Goal: Task Accomplishment & Management: Use online tool/utility

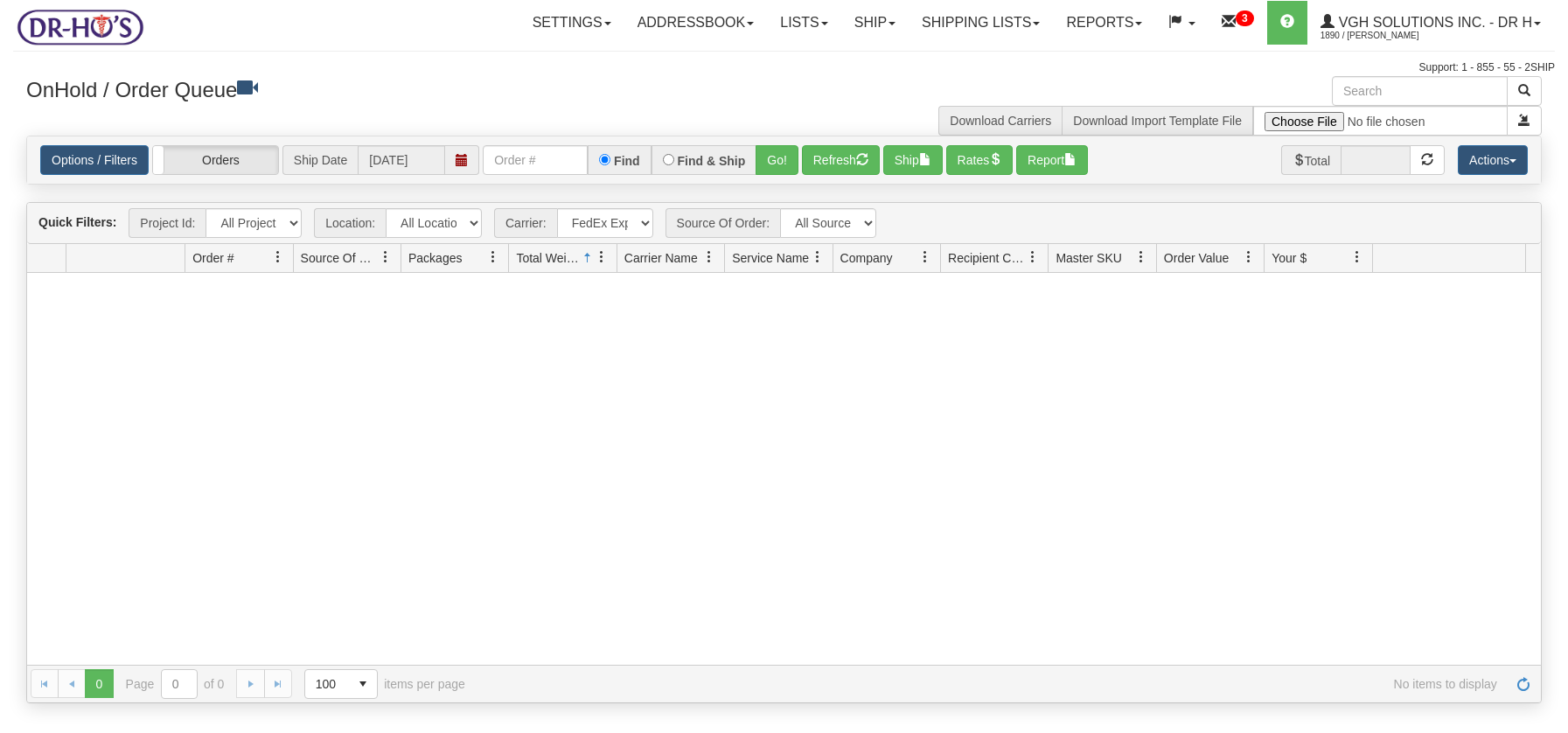
select select "2"
click at [859, 25] on link "Ship" at bounding box center [875, 22] width 68 height 44
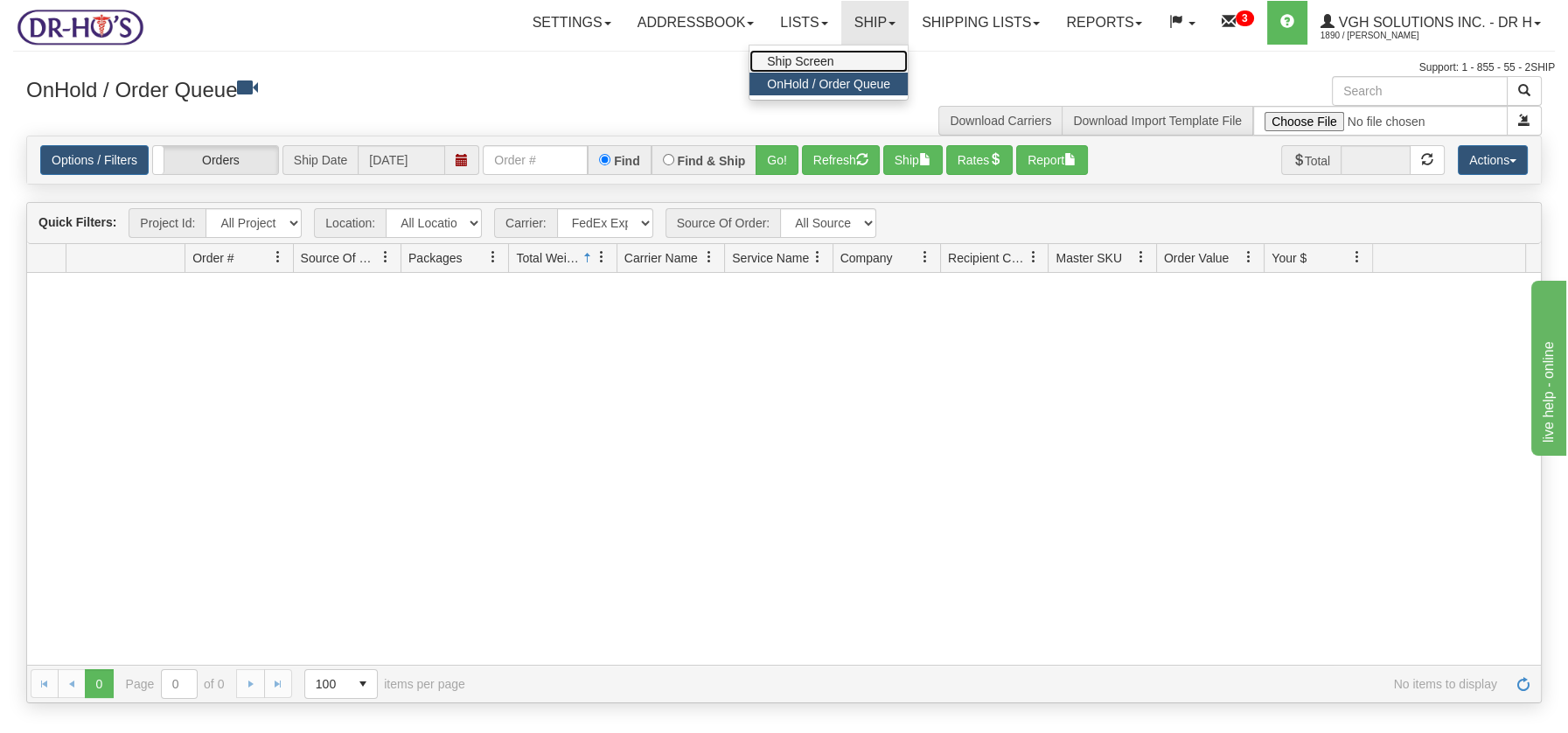
click at [801, 57] on span "Ship Screen" at bounding box center [800, 62] width 67 height 14
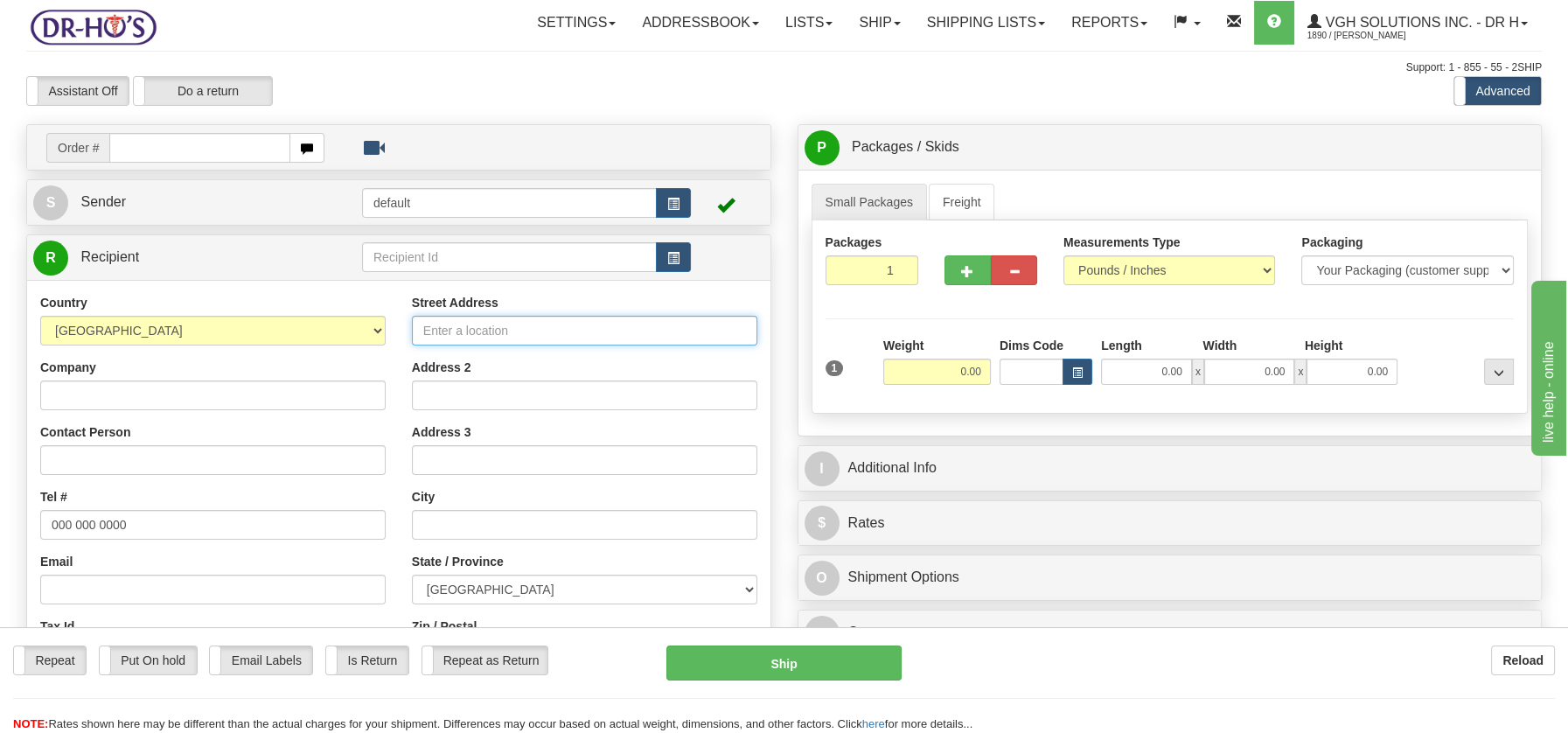
click at [472, 320] on input "Street Address" at bounding box center [584, 330] width 345 height 29
paste input "2563 Rue de BeaujeuMontréal, QC H2A 1Z4"
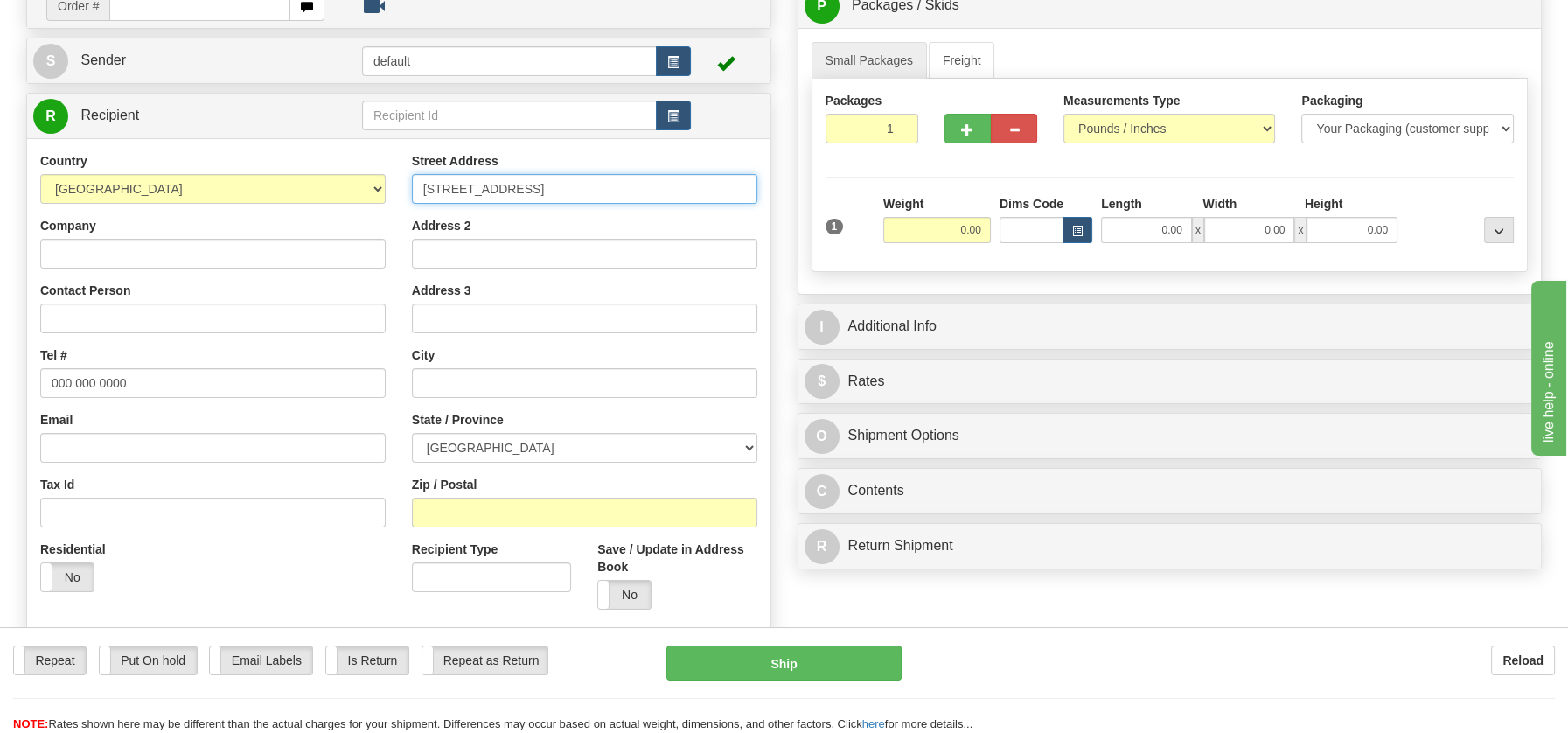
scroll to position [183, 0]
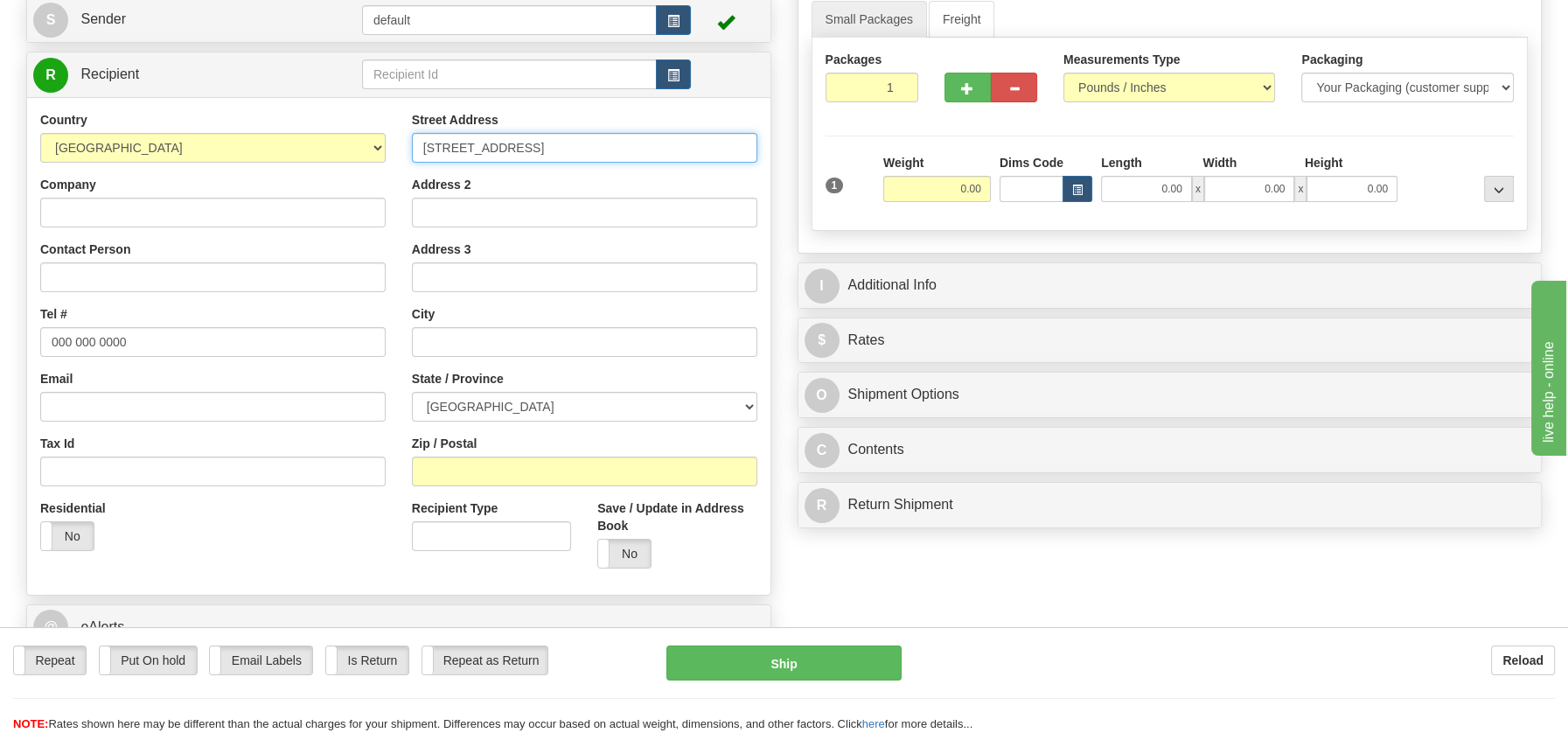
type input "2563 Rue de BeaujeuMontréal, QC H2A 1Z4"
click at [56, 214] on input "Company" at bounding box center [212, 212] width 345 height 29
paste input "Annette Zanth"
type input "Annette Zanth"
drag, startPoint x: 131, startPoint y: 343, endPoint x: 37, endPoint y: 340, distance: 94.0
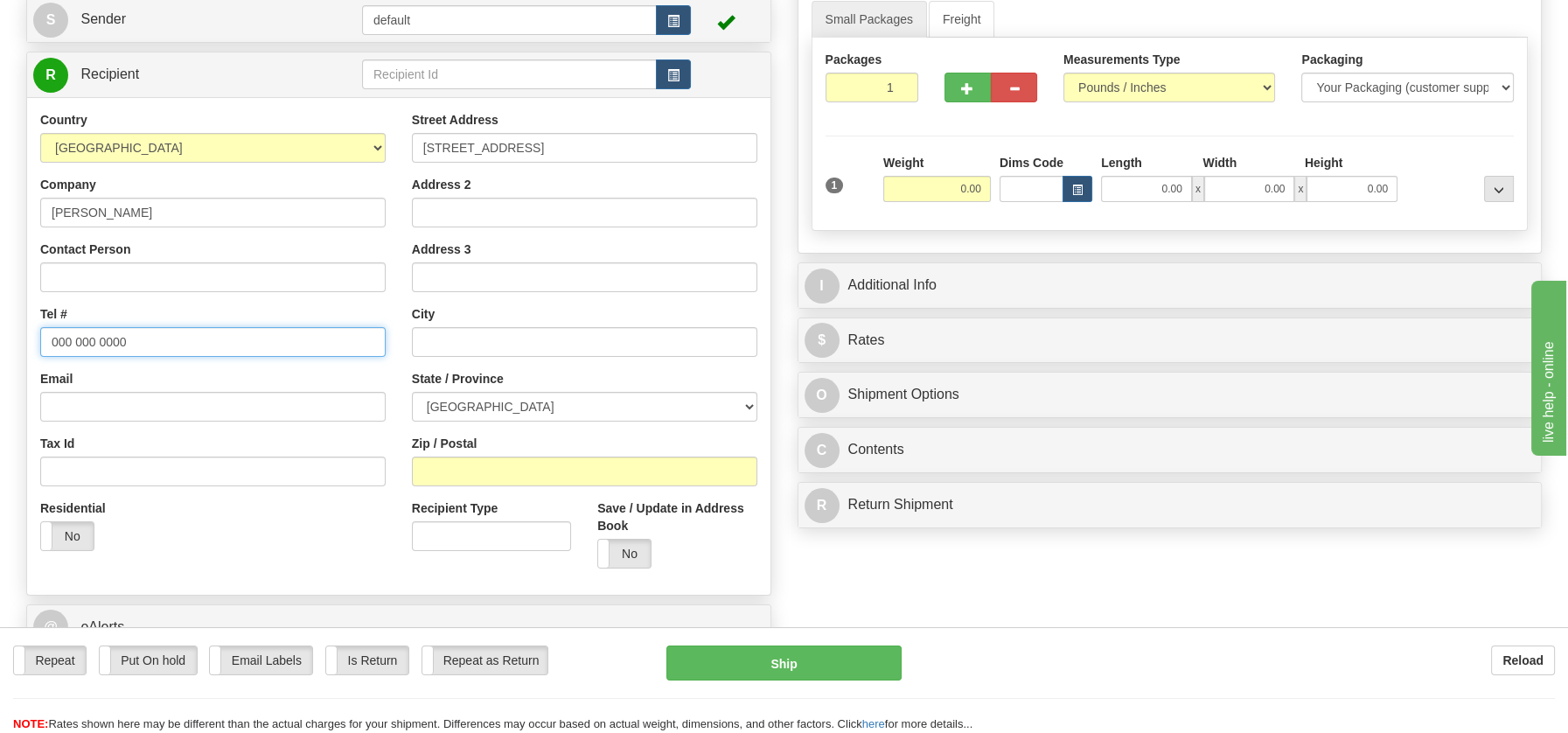
click at [16, 341] on div "Create a label for the return Create Pickup Without Label Order # S Sender defa…" at bounding box center [398, 327] width 771 height 772
paste input "514722779"
type input "5147227790"
drag, startPoint x: 543, startPoint y: 148, endPoint x: 690, endPoint y: 155, distance: 147.2
click at [690, 155] on input "2563 Rue de BeaujeuMontréal, QC H2A 1Z4" at bounding box center [584, 147] width 345 height 29
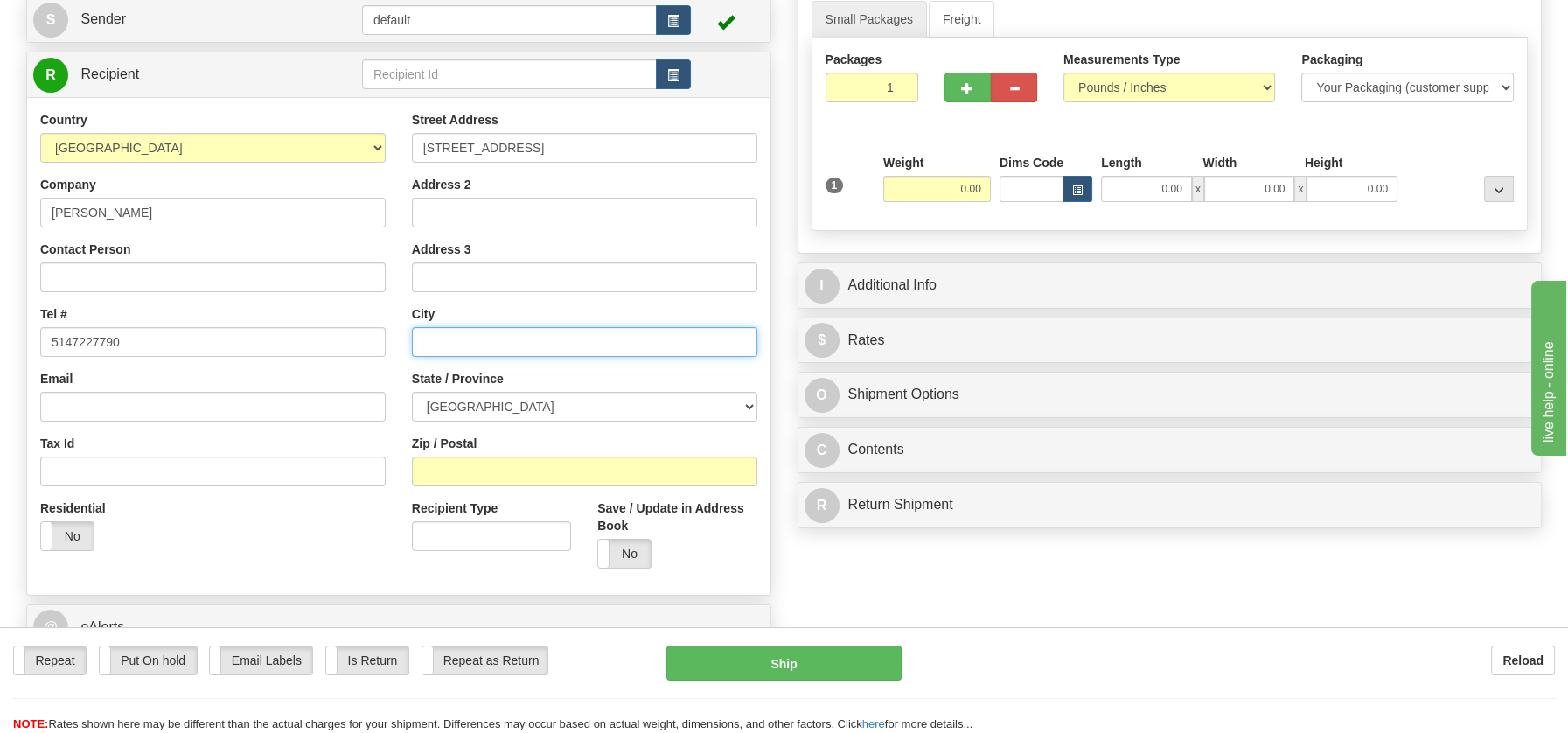
click at [488, 346] on input "text" at bounding box center [584, 342] width 345 height 29
paste input "Montréal, QC H2A 1Z4"
drag, startPoint x: 500, startPoint y: 340, endPoint x: 594, endPoint y: 346, distance: 94.2
click at [594, 346] on input "Montréal, QC H2A 1Z4" at bounding box center [584, 342] width 345 height 29
type input "Montréal, QC H2A 1Z4"
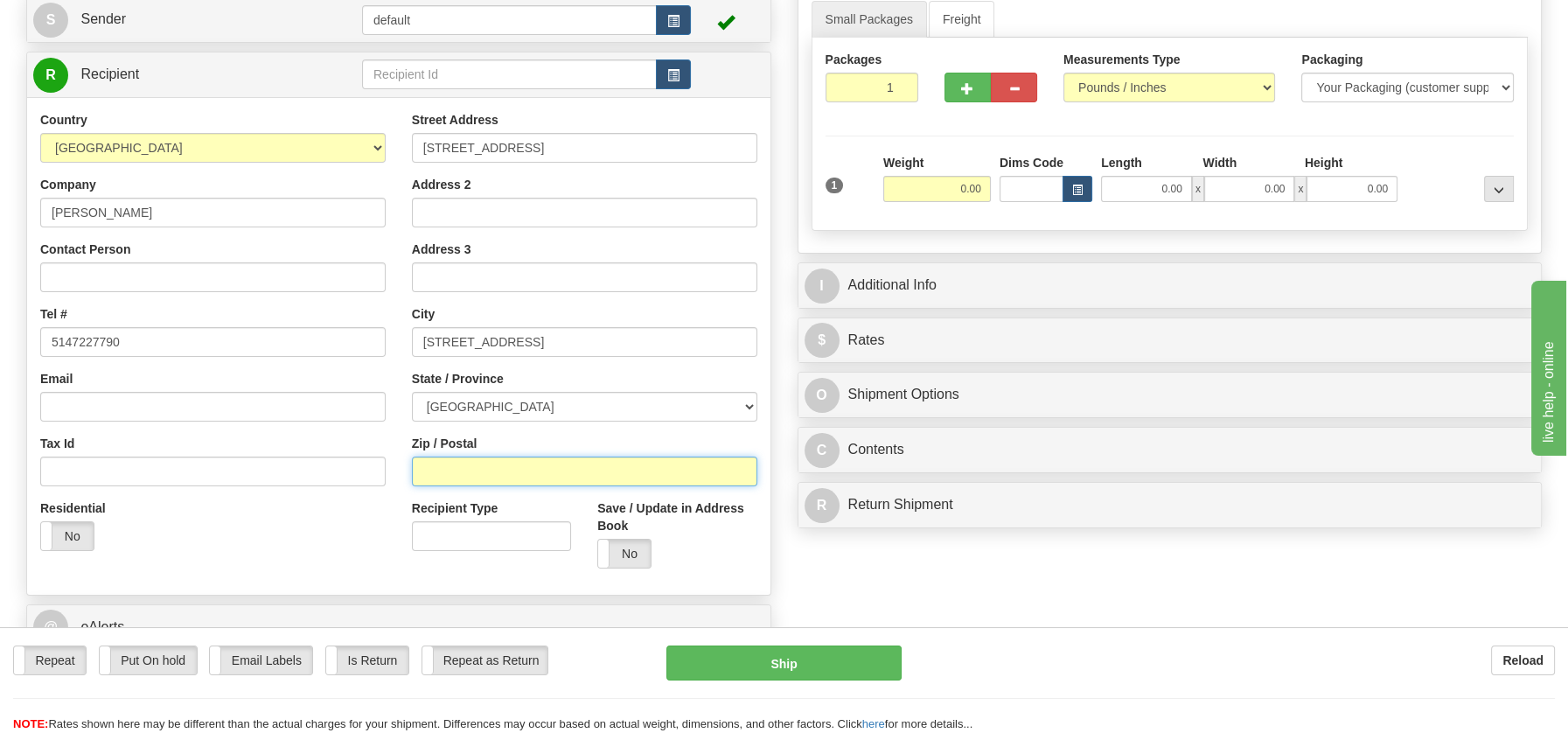
click at [451, 464] on input "Zip / Postal" at bounding box center [584, 471] width 345 height 29
paste input "H2A 1Z4"
type input "H2A 1Z4"
drag, startPoint x: 752, startPoint y: 406, endPoint x: 739, endPoint y: 405, distance: 13.0
click at [751, 406] on select "ALBERTA BRITISH COLUMBIA MANITOBA NEW BRUNSWICK NEWFOUNDLAND NOVA SCOTIA NUNAVU…" at bounding box center [584, 406] width 345 height 29
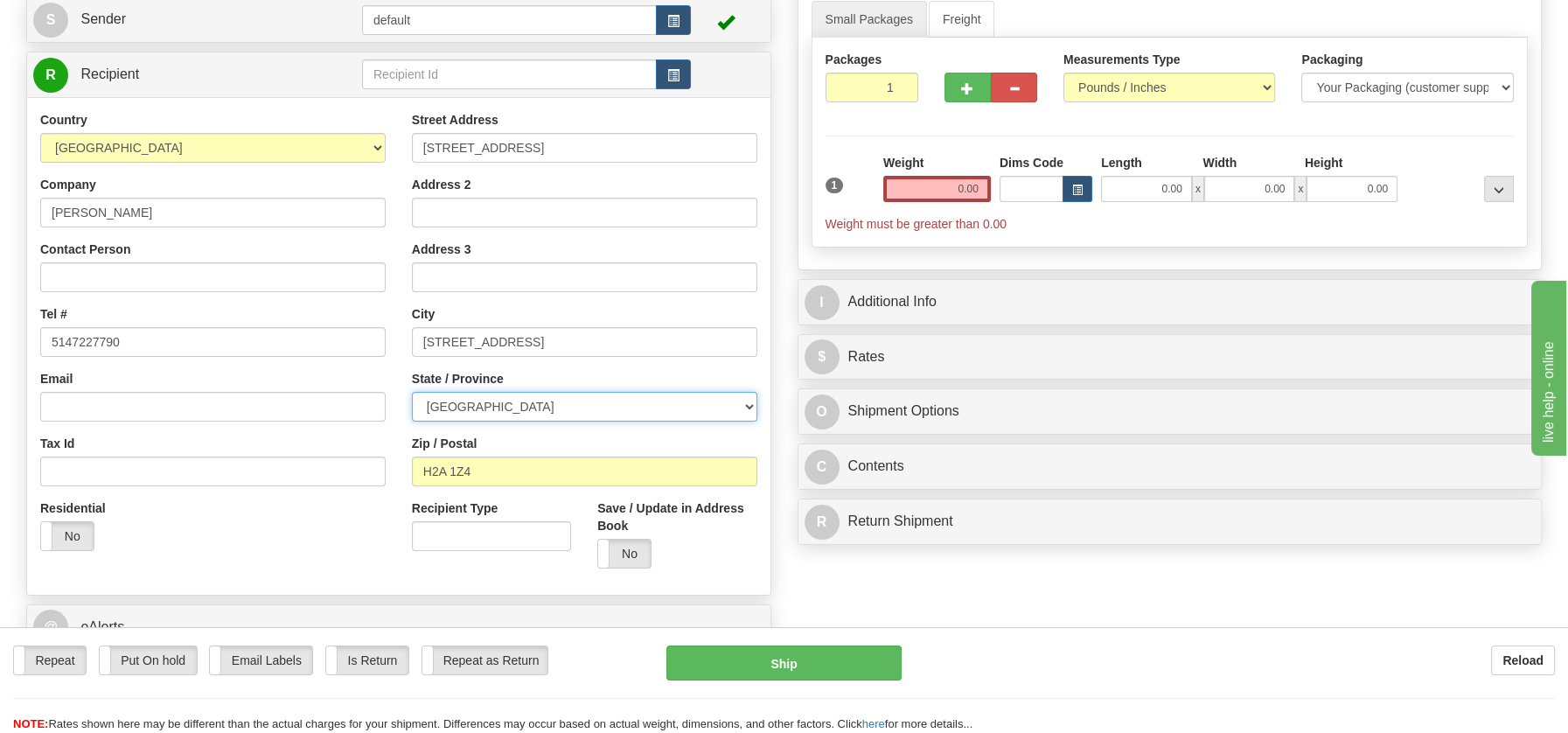
select select "QC"
click at [412, 391] on select "ALBERTA BRITISH COLUMBIA MANITOBA NEW BRUNSWICK NEWFOUNDLAND NOVA SCOTIA NUNAVU…" at bounding box center [584, 406] width 345 height 29
drag, startPoint x: 480, startPoint y: 335, endPoint x: 619, endPoint y: 352, distance: 140.0
click at [619, 352] on input "Montréal, QC H2A 1Z4" at bounding box center [584, 342] width 345 height 29
type input "Montréal,"
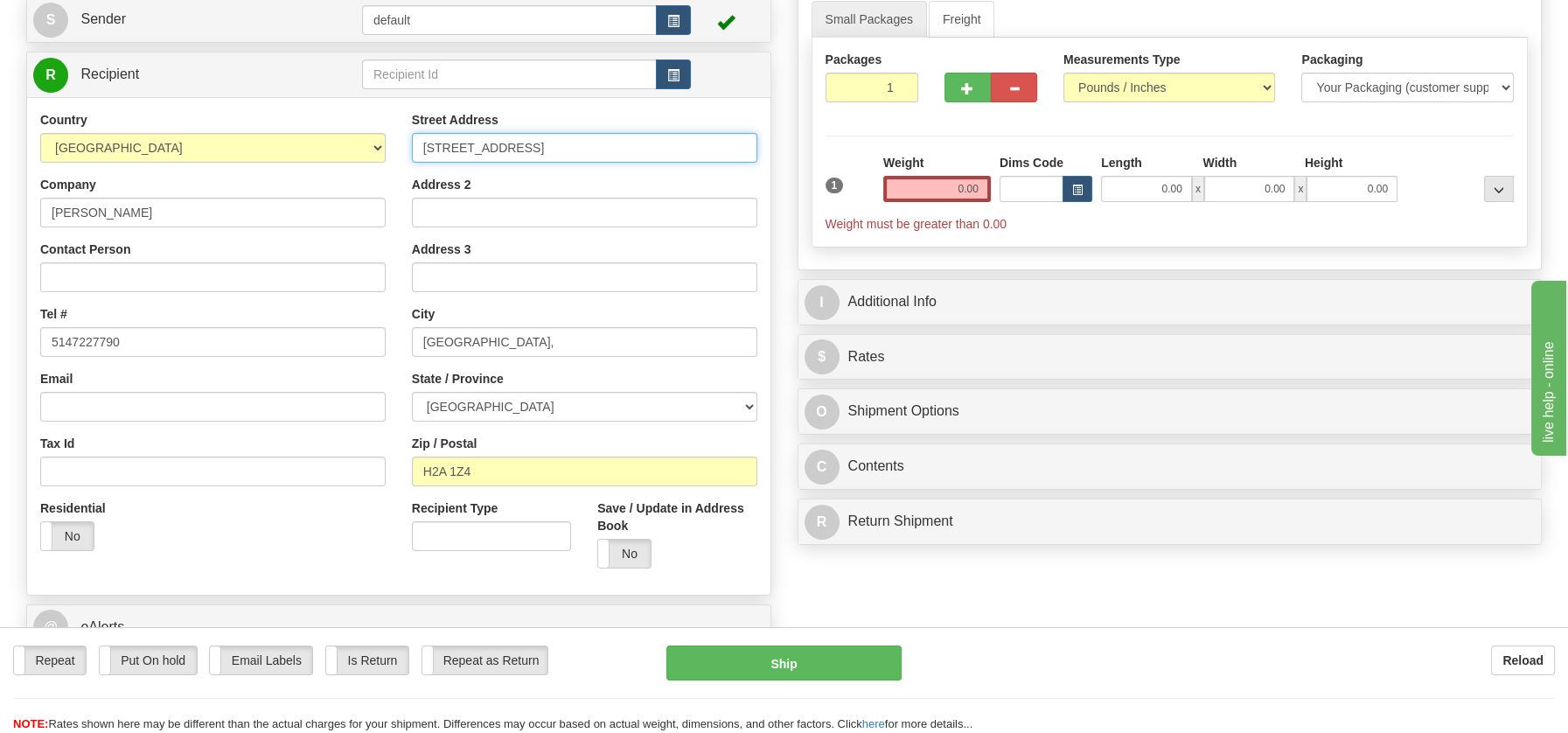
drag, startPoint x: 543, startPoint y: 144, endPoint x: 732, endPoint y: 155, distance: 189.3
click at [732, 155] on input "2563 Rue de BeaujeuMontréal, QC H2A 1Z4" at bounding box center [584, 147] width 345 height 29
type input "2563 Rue de Beaujeu"
drag, startPoint x: 910, startPoint y: 183, endPoint x: 1044, endPoint y: 207, distance: 136.1
click at [1044, 207] on div "1 Weight 0.00 Dims Code 0.00" at bounding box center [1170, 194] width 698 height 78
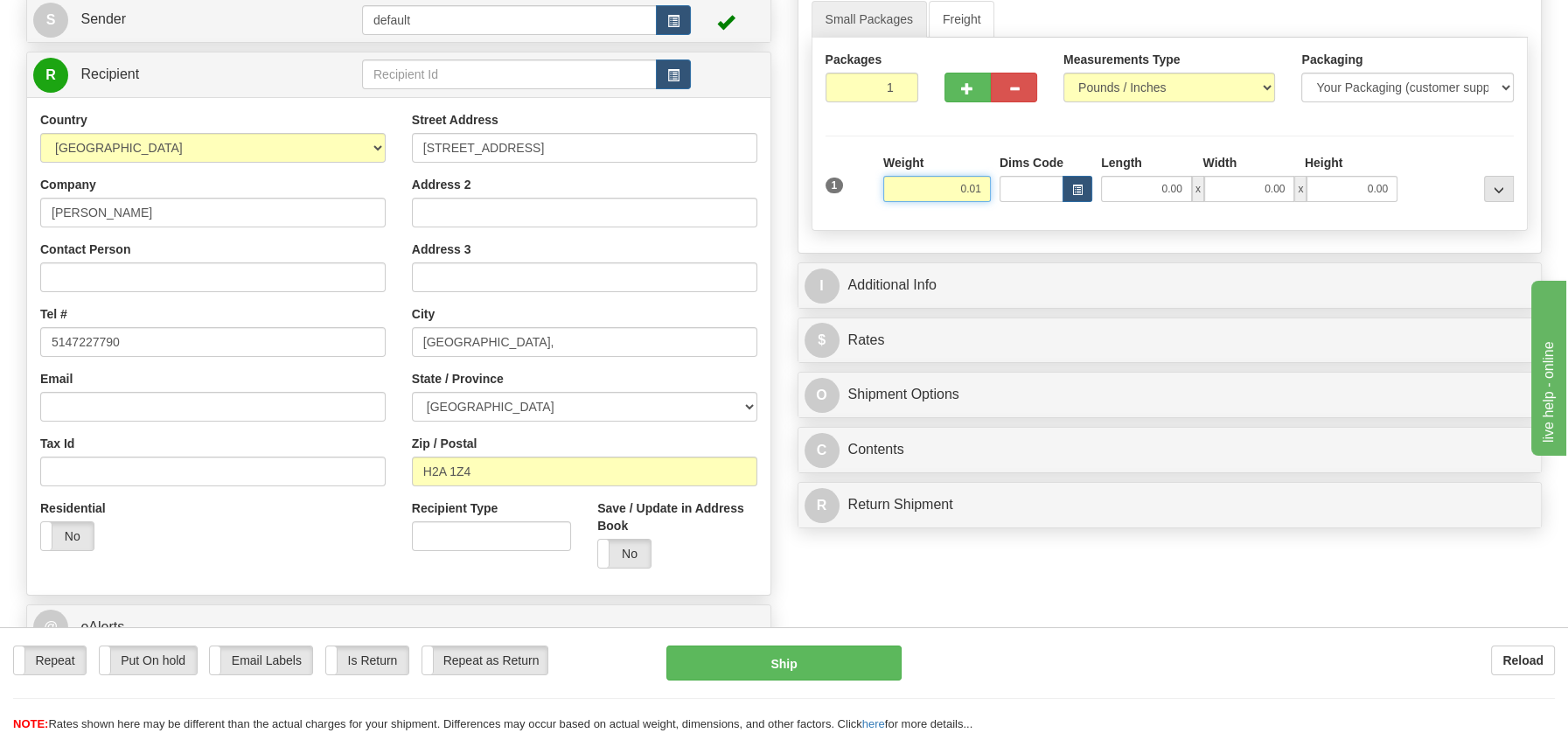
type input "0.01"
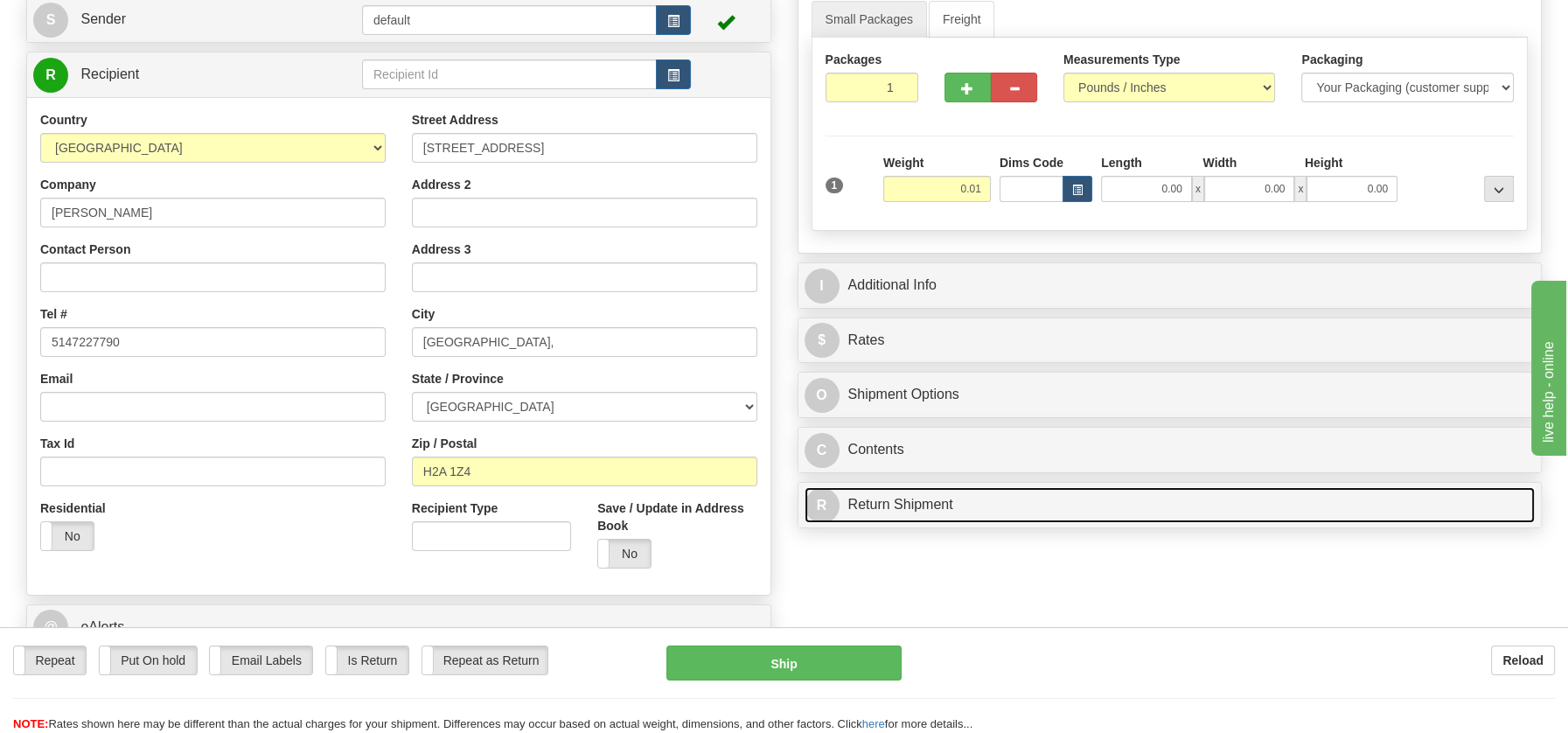
click at [909, 498] on div "P Packages / Skids 1 Packages - Weight: 0.00 Lbs 1 Skids - Weight: NaN Lbs Ship…" at bounding box center [1170, 239] width 771 height 596
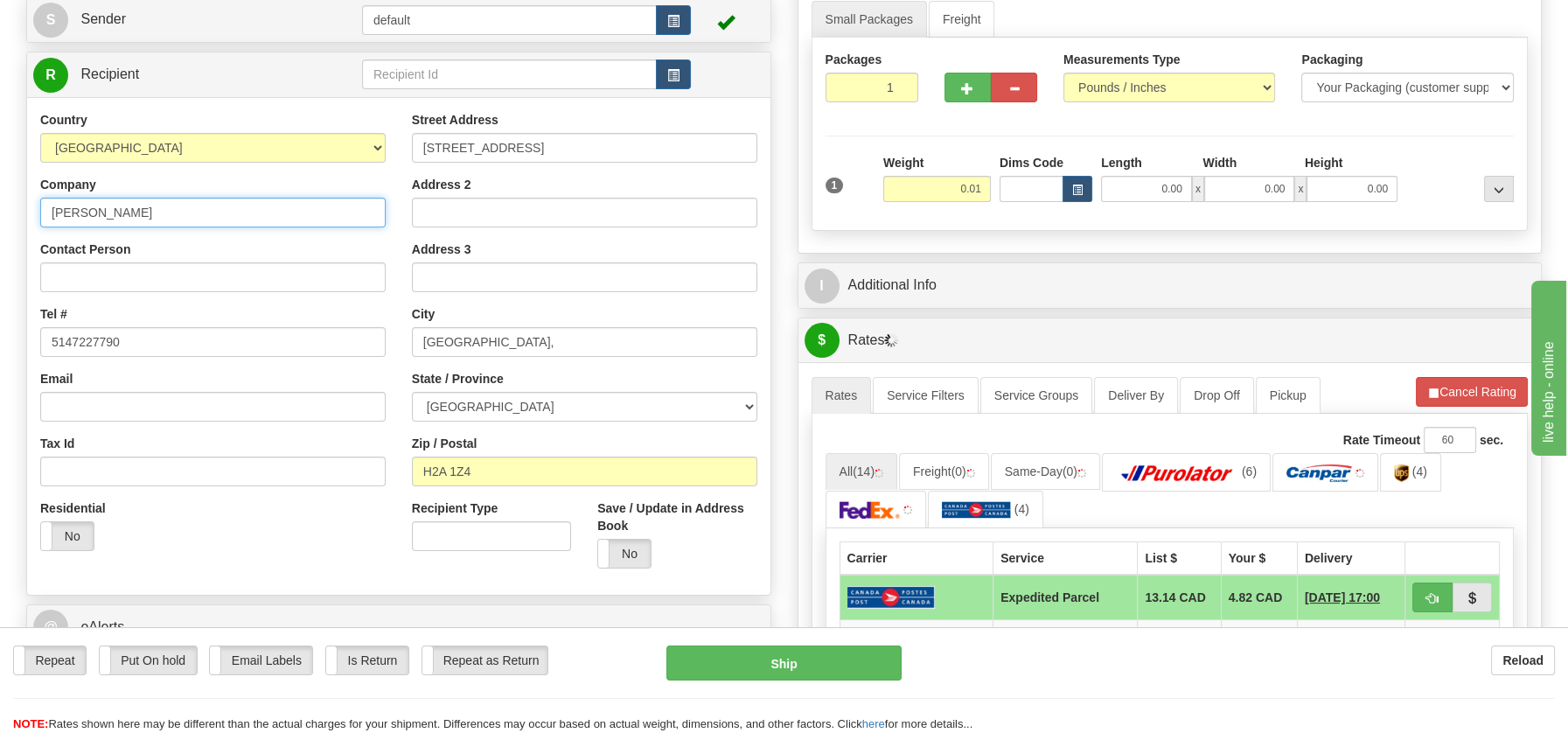
drag, startPoint x: 45, startPoint y: 212, endPoint x: 146, endPoint y: 213, distance: 101.0
click at [146, 213] on input "Annette Zanth" at bounding box center [212, 212] width 345 height 29
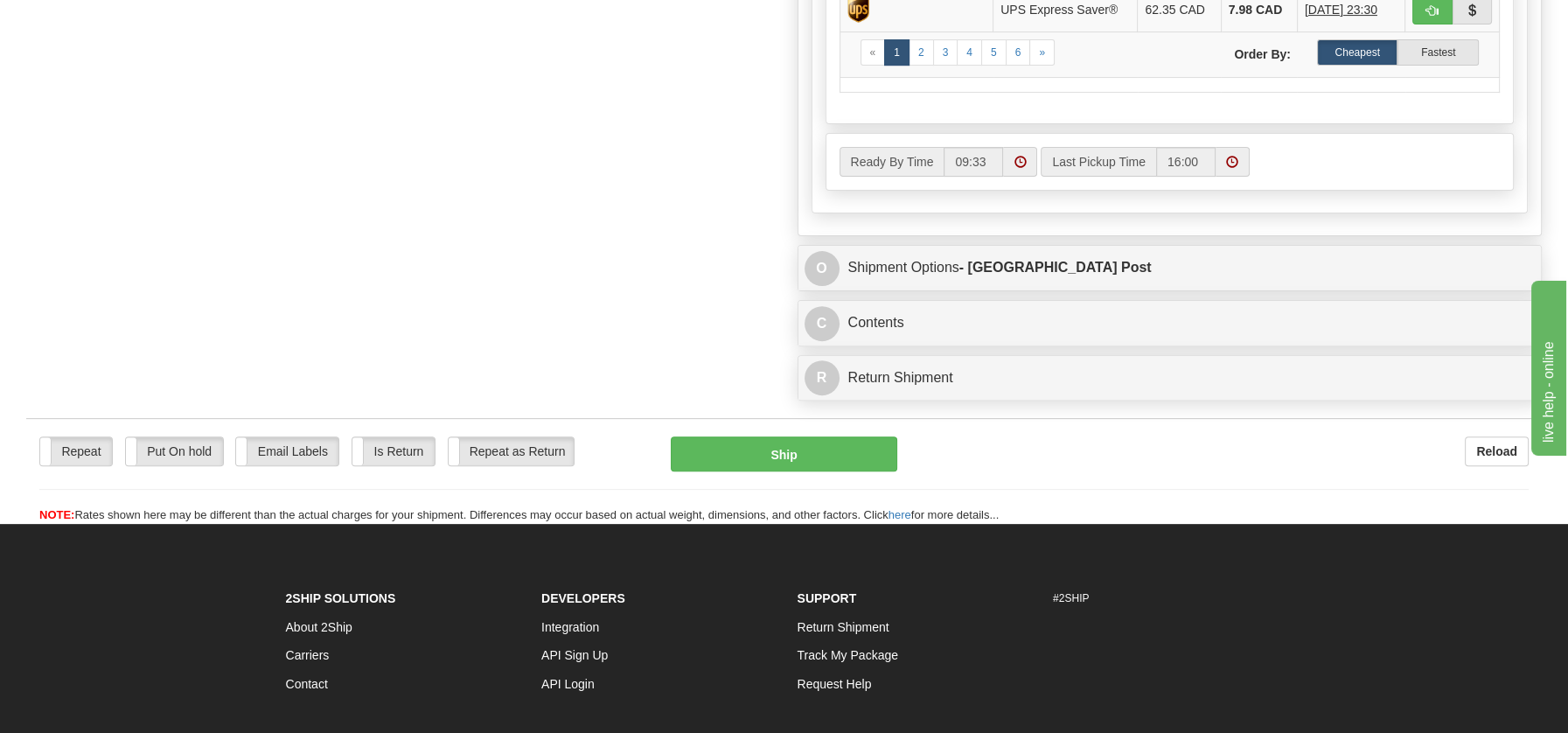
scroll to position [953, 0]
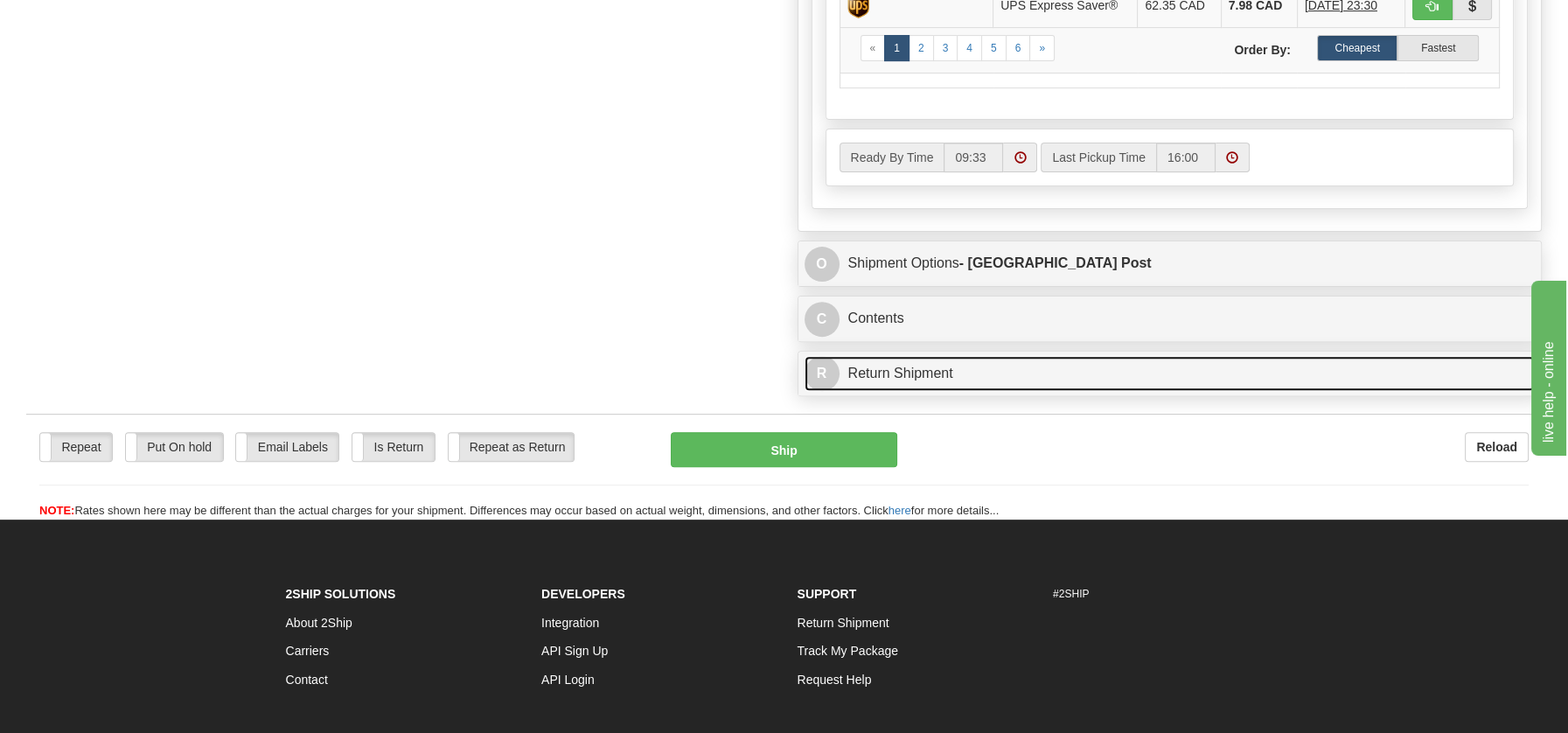
click at [866, 357] on link "R Return Shipment" at bounding box center [1170, 374] width 731 height 36
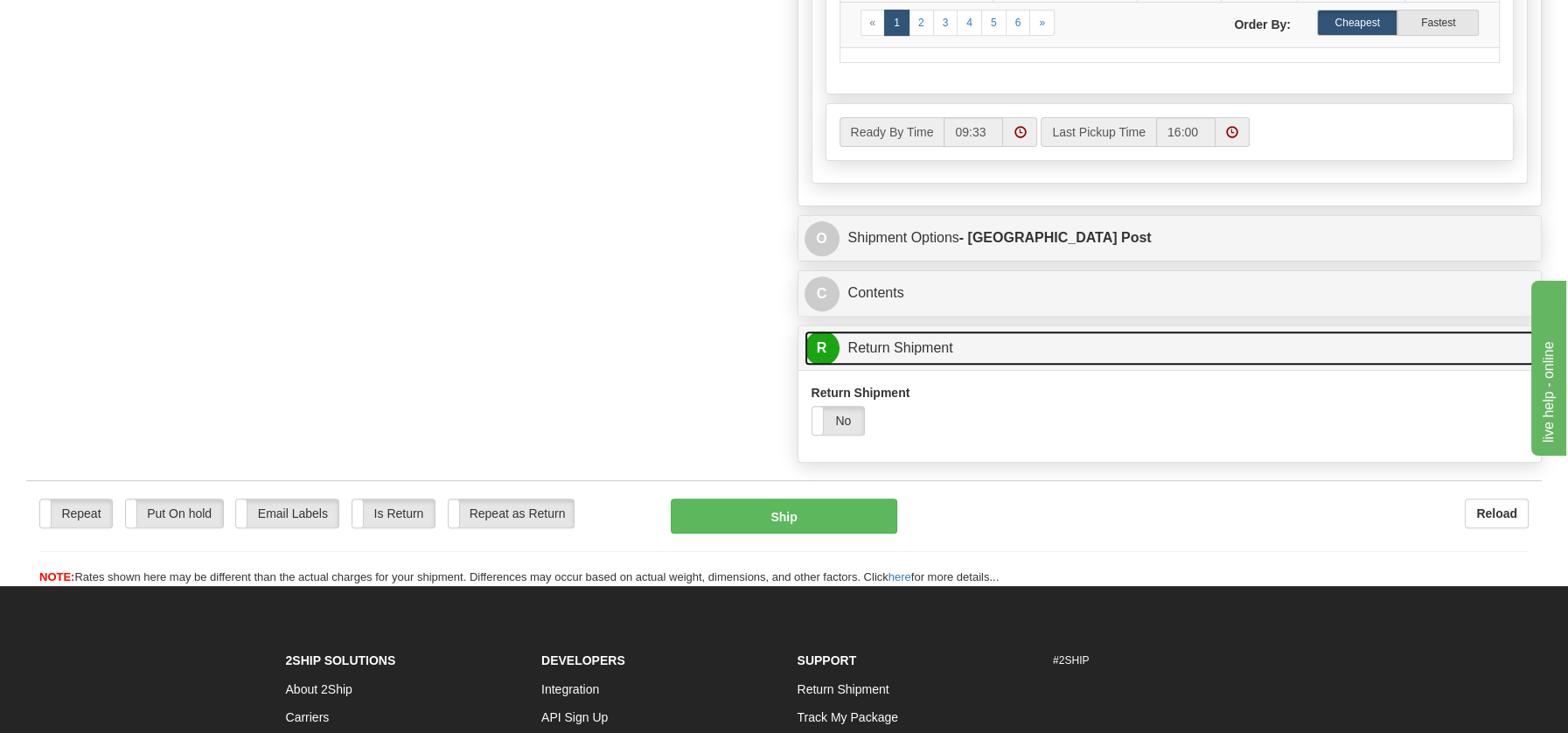
scroll to position [1037, 0]
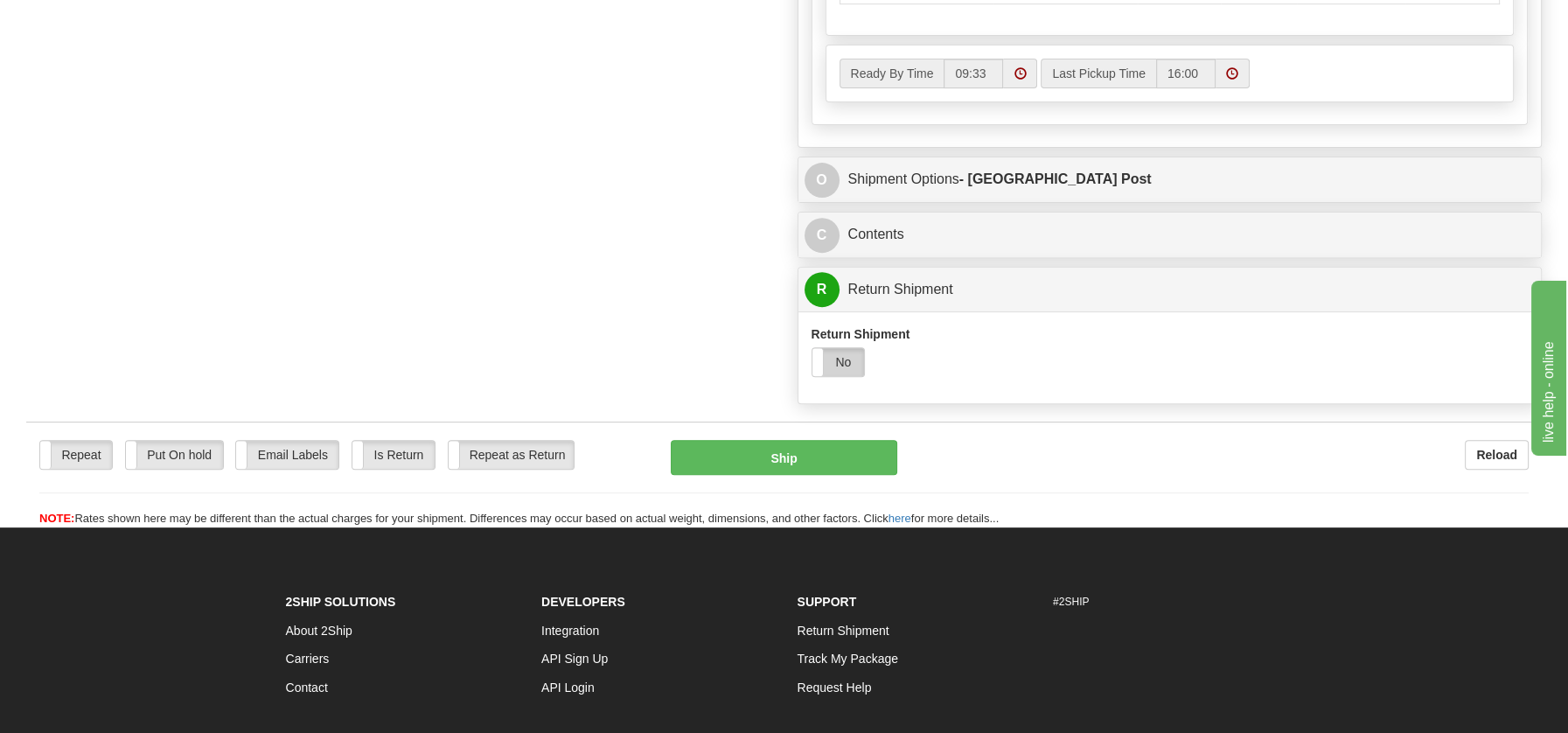
click at [848, 353] on label "No" at bounding box center [838, 361] width 53 height 28
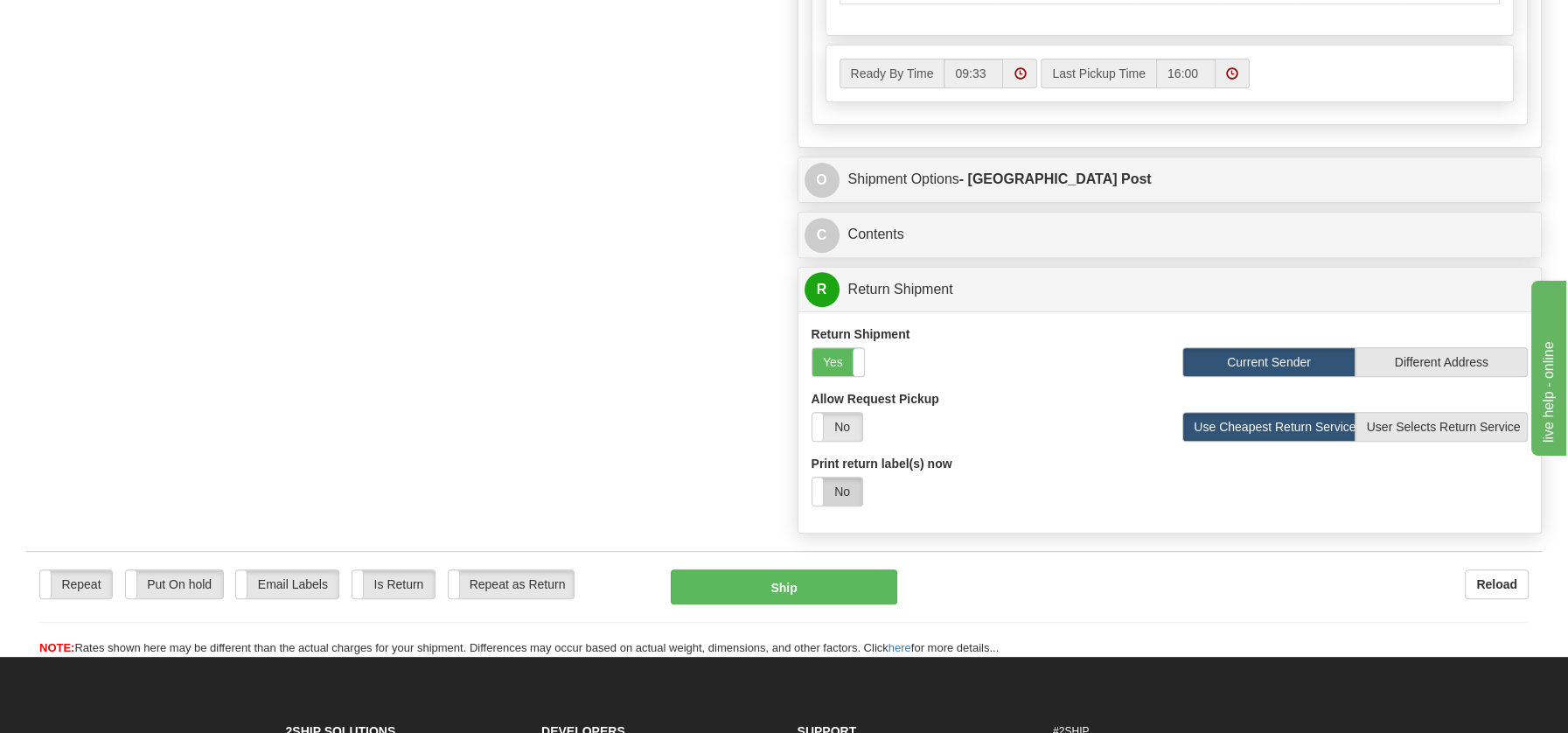
click at [835, 482] on label "No" at bounding box center [837, 491] width 50 height 28
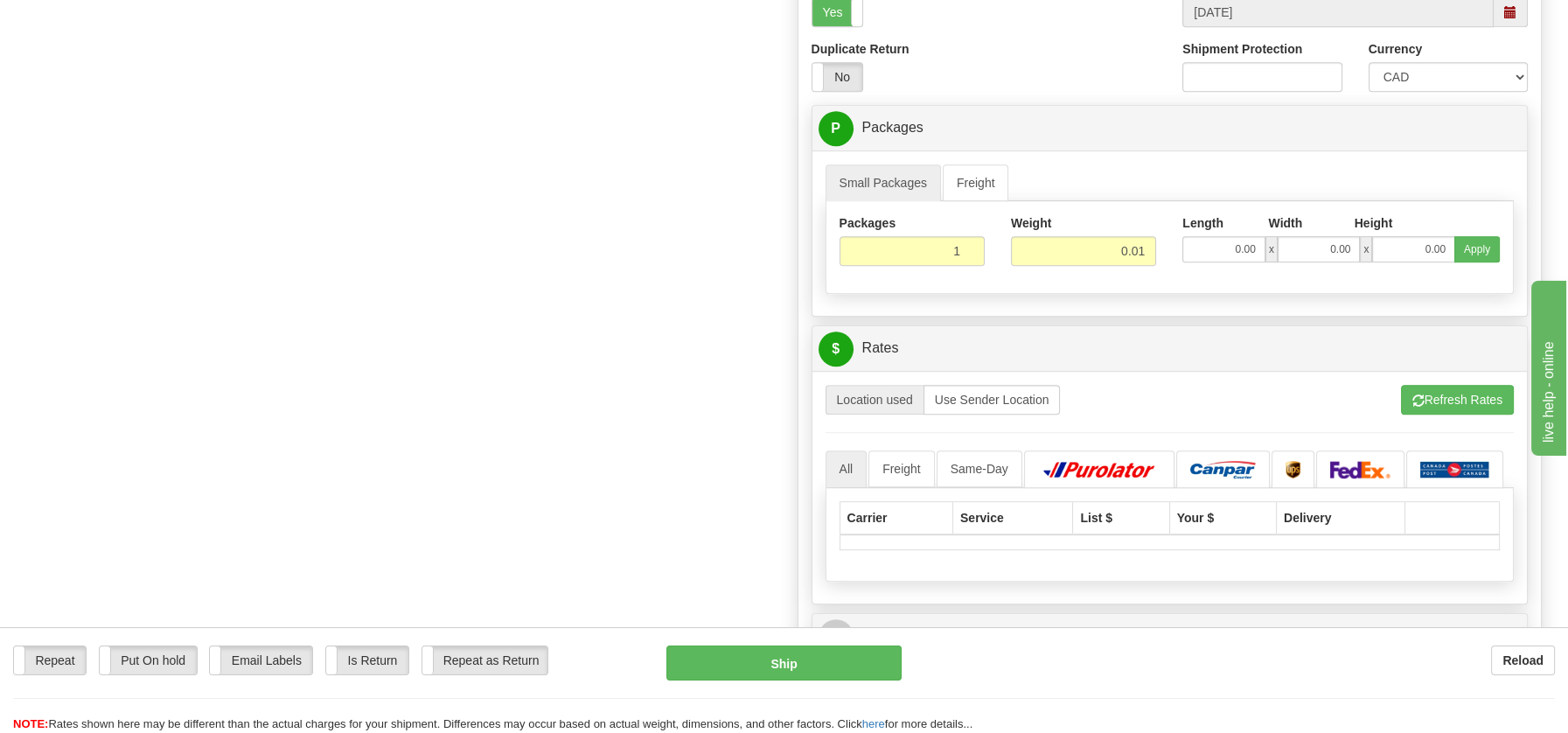
scroll to position [1477, 0]
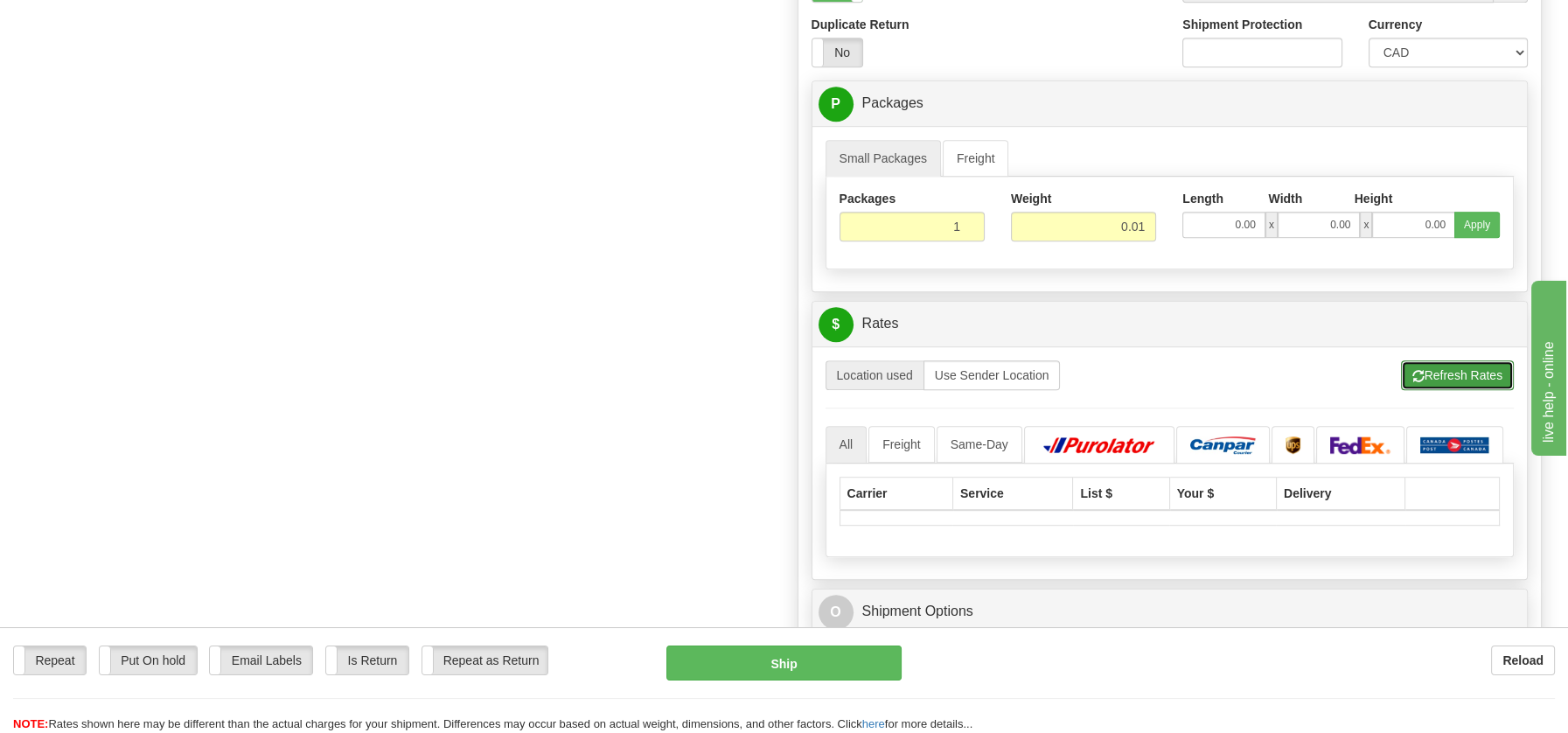
click at [1444, 360] on button "Refresh Rates" at bounding box center [1457, 375] width 113 height 29
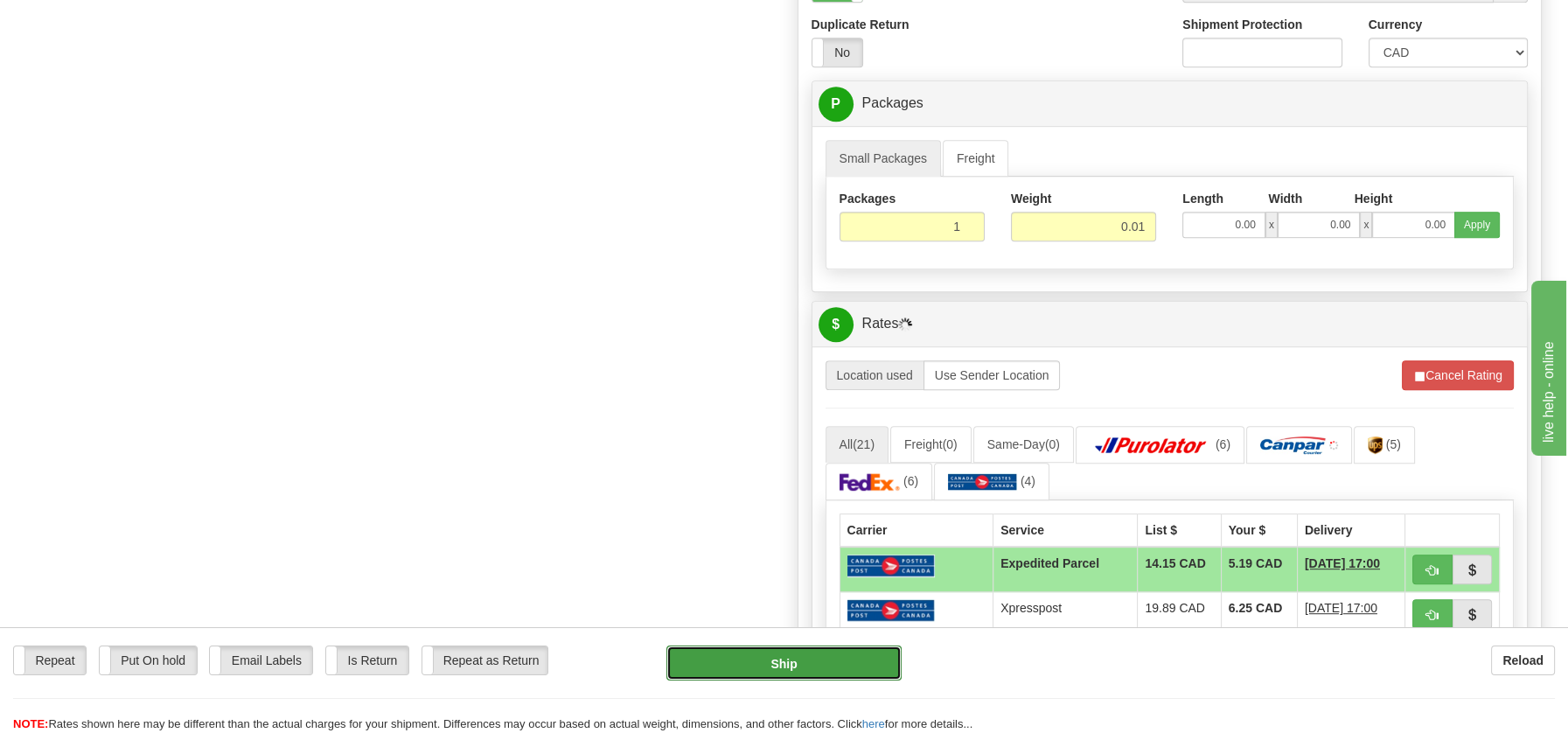
click at [788, 663] on button "Ship" at bounding box center [784, 663] width 235 height 35
type input "DOM.EP"
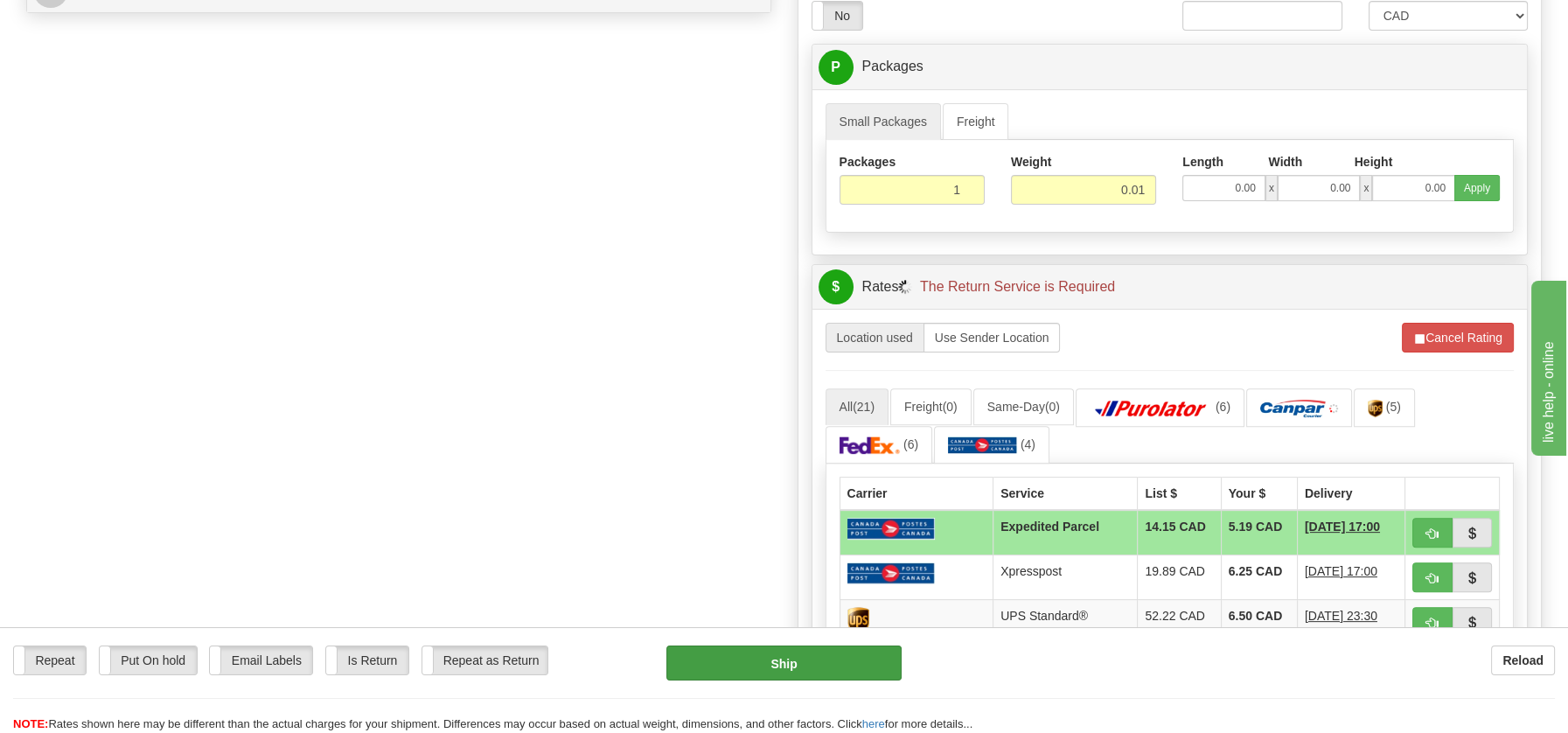
scroll to position [840, 0]
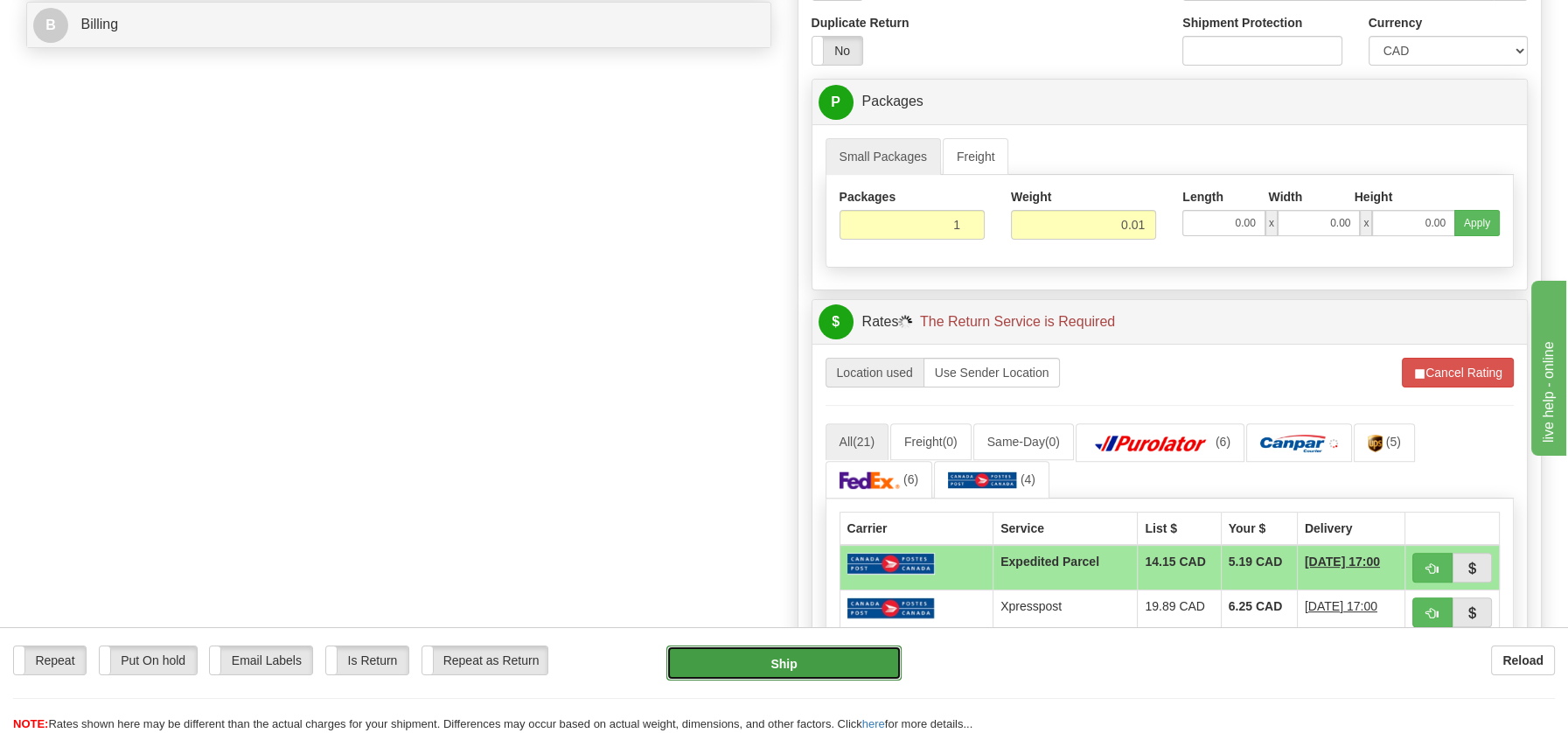
click at [788, 663] on button "Ship" at bounding box center [784, 663] width 235 height 35
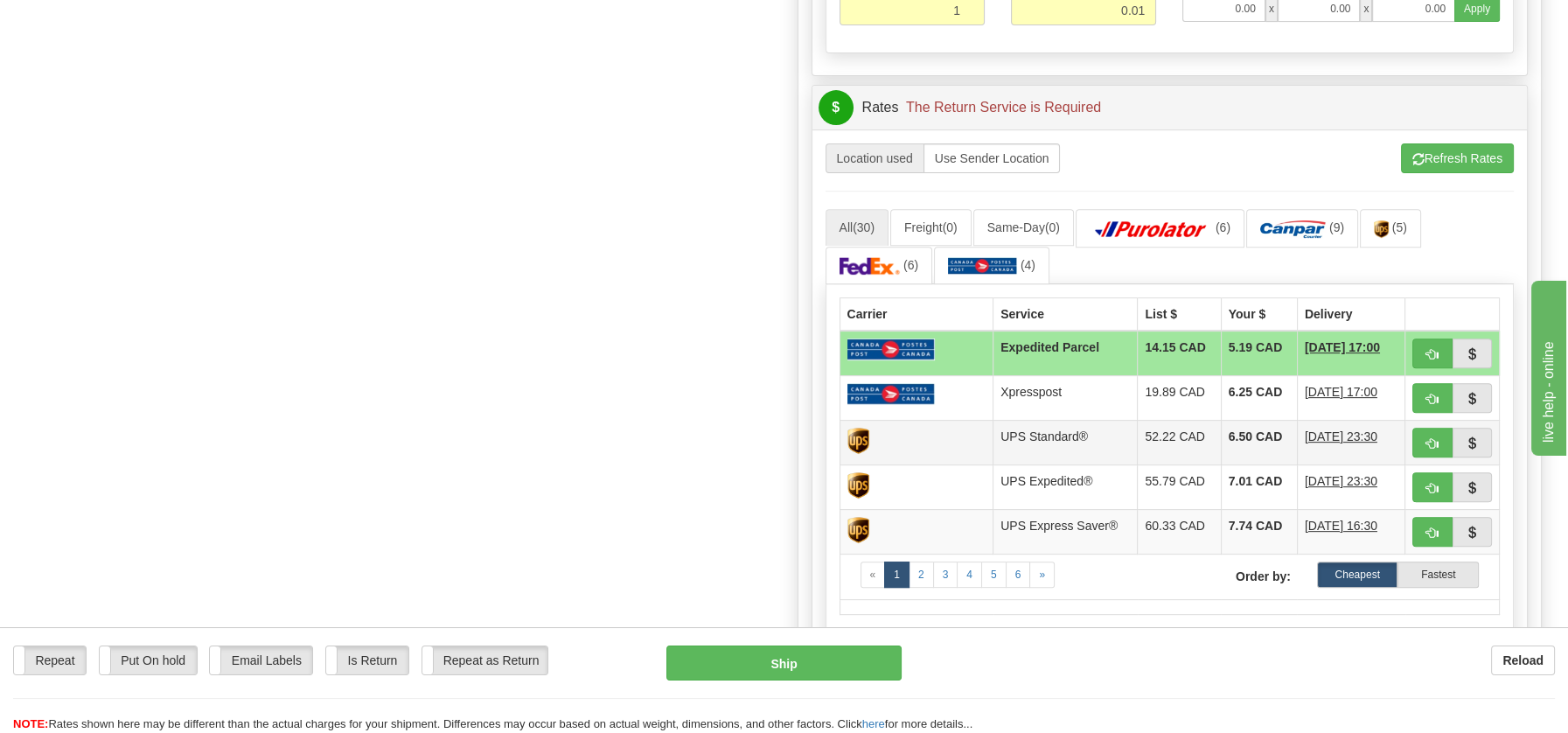
scroll to position [1028, 0]
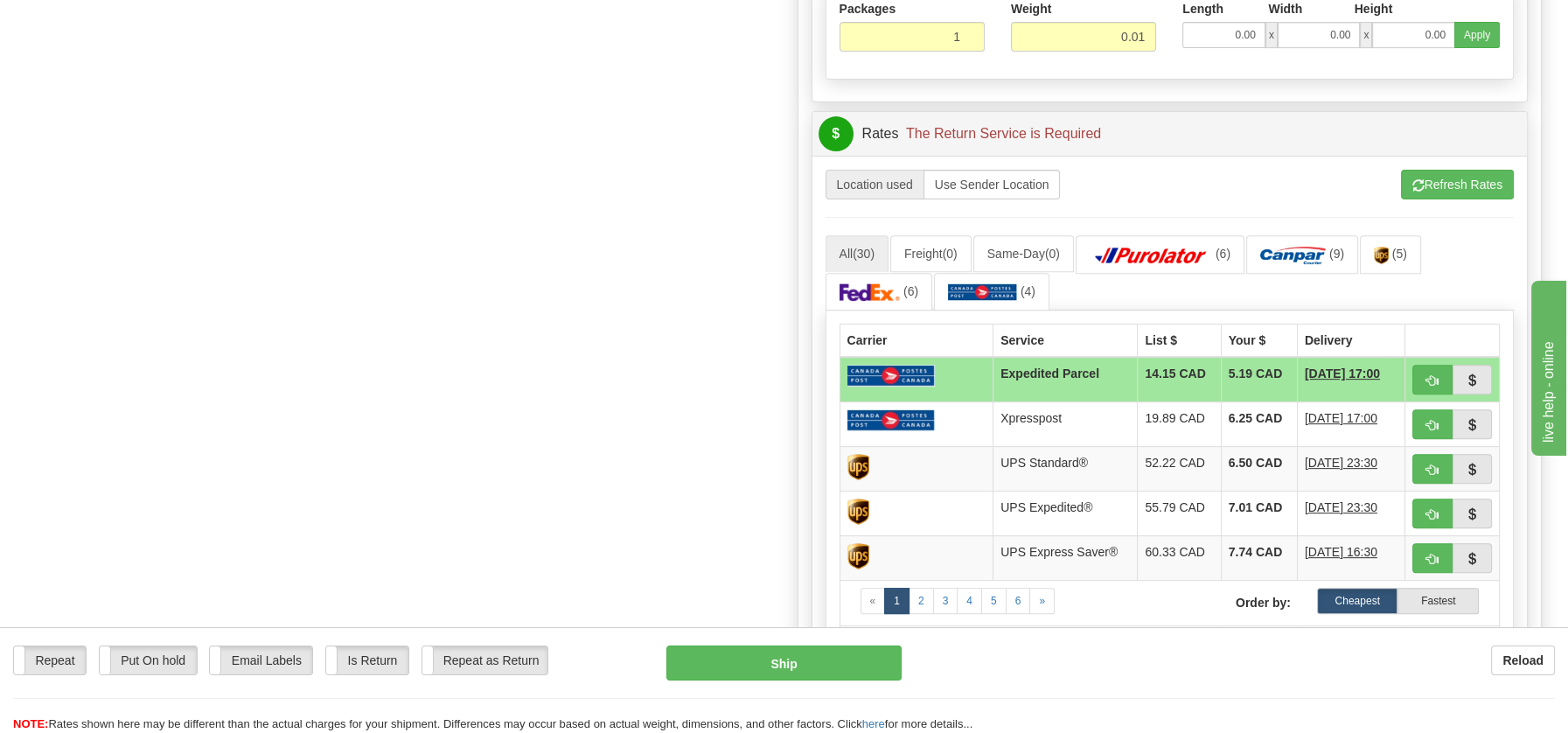
click at [936, 374] on td at bounding box center [916, 379] width 154 height 45
click at [1486, 172] on button "Refresh Rates" at bounding box center [1457, 184] width 113 height 29
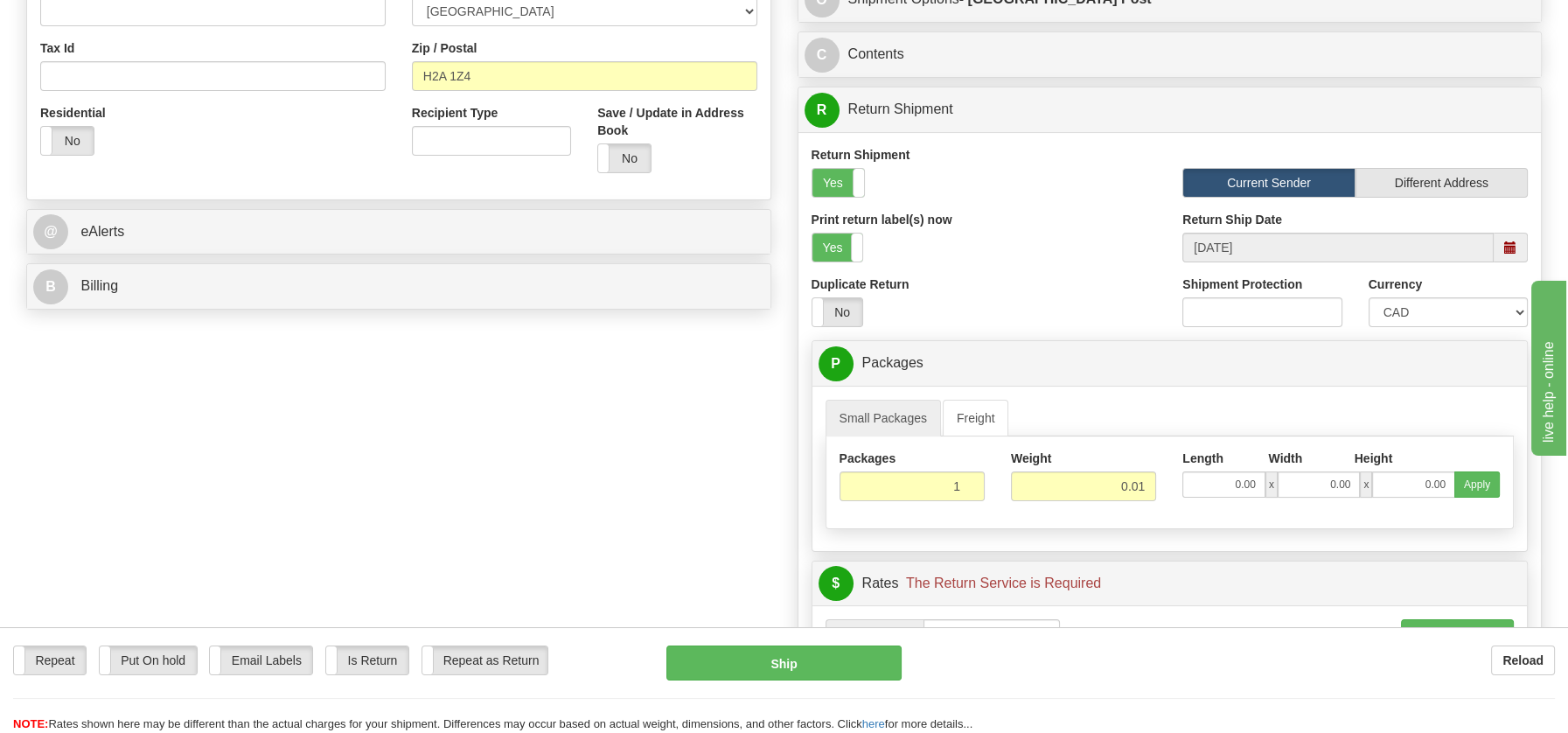
scroll to position [210, 0]
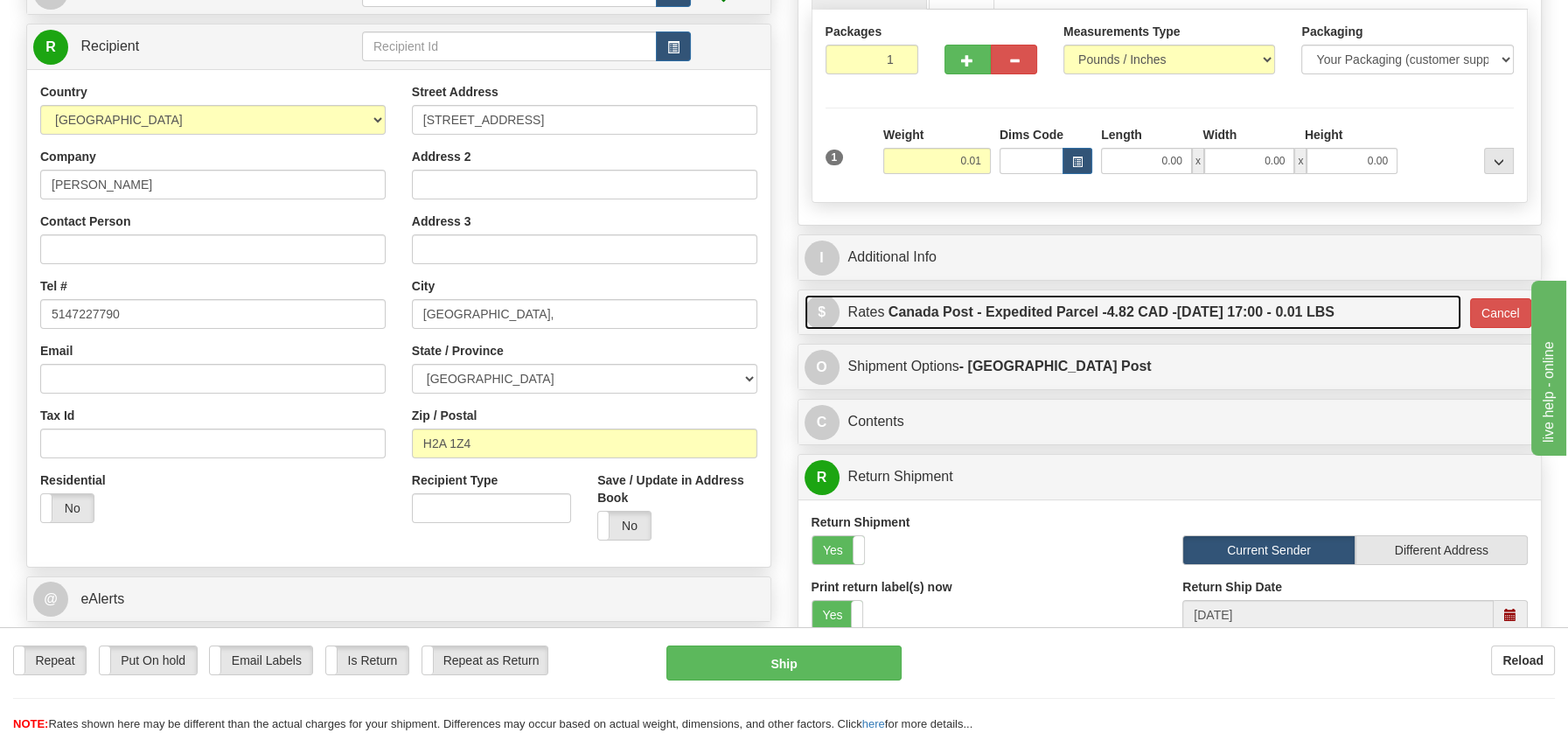
click at [939, 310] on label "Canada Post - Expedited Parcel - 4.82 CAD - 09/19/2025 17:00 - 0.01 LBS" at bounding box center [1112, 312] width 446 height 35
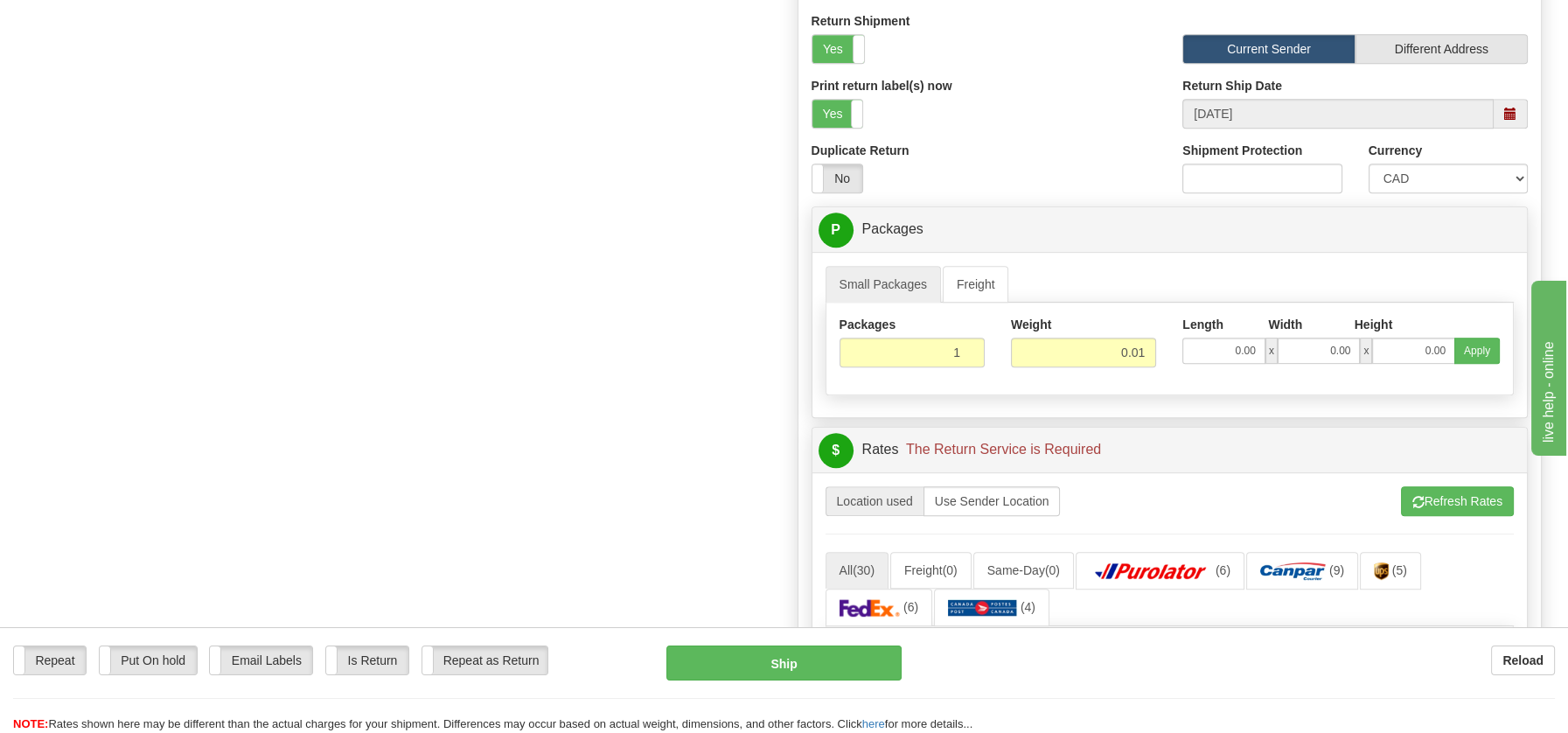
scroll to position [1354, 0]
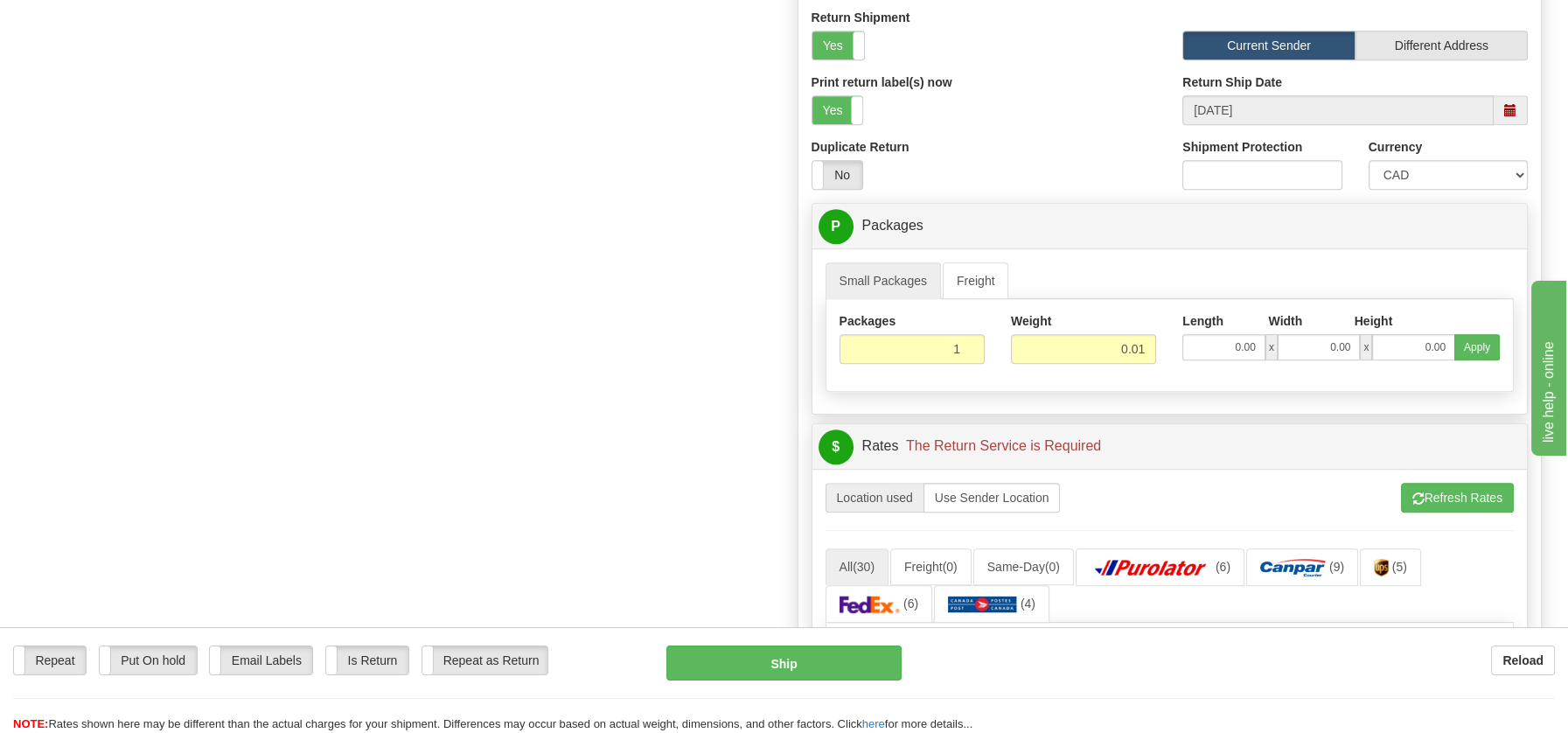
click at [1433, 473] on div "Refresh Rates Cancel Rating Location used Use Sender Location All (30) Freight …" at bounding box center [1170, 738] width 715 height 539
click at [1428, 486] on button "Refresh Rates" at bounding box center [1457, 497] width 113 height 29
click at [1475, 490] on button "Refresh Rates" at bounding box center [1457, 497] width 113 height 29
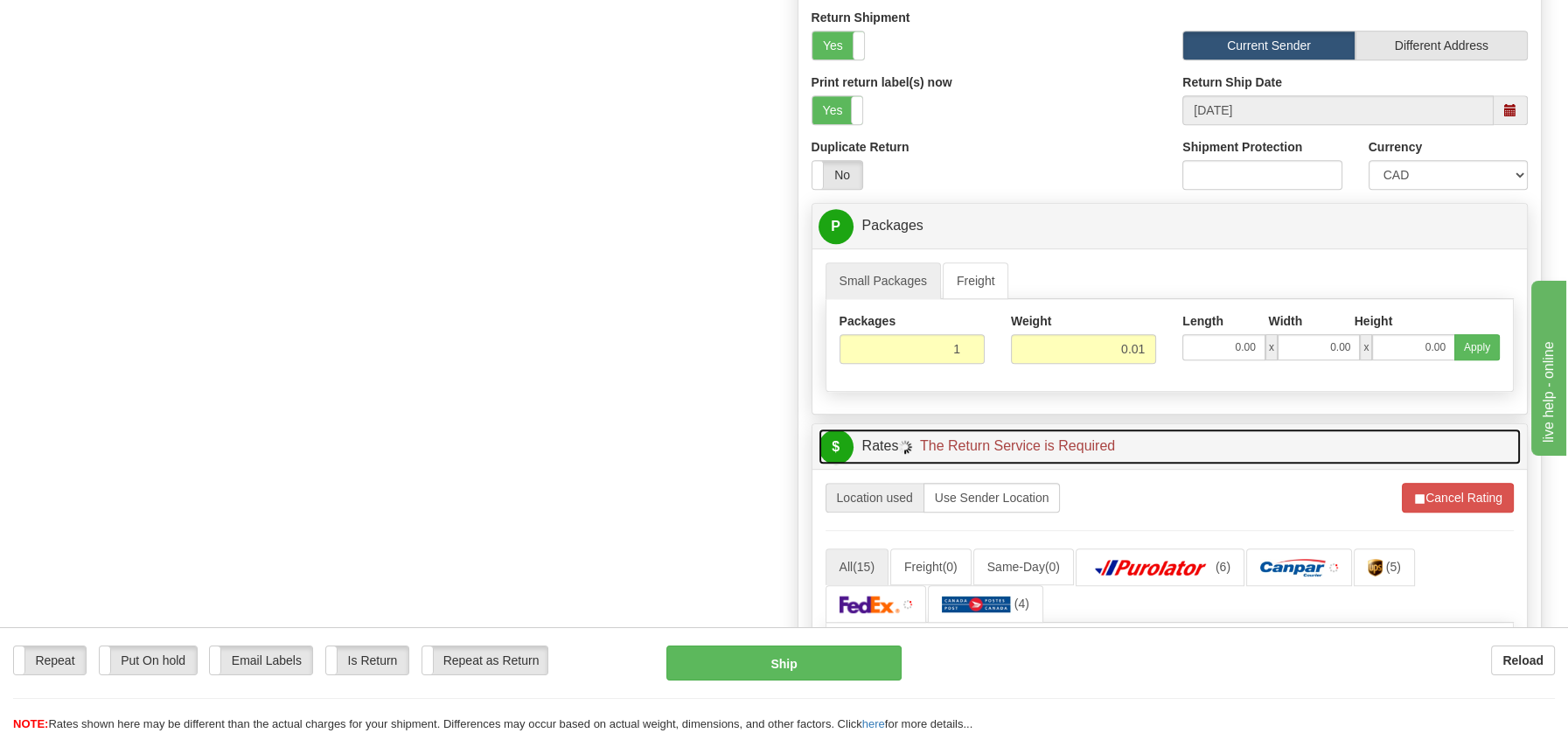
click at [874, 432] on link "$ Rates The Return Service is Required" at bounding box center [1170, 447] width 703 height 36
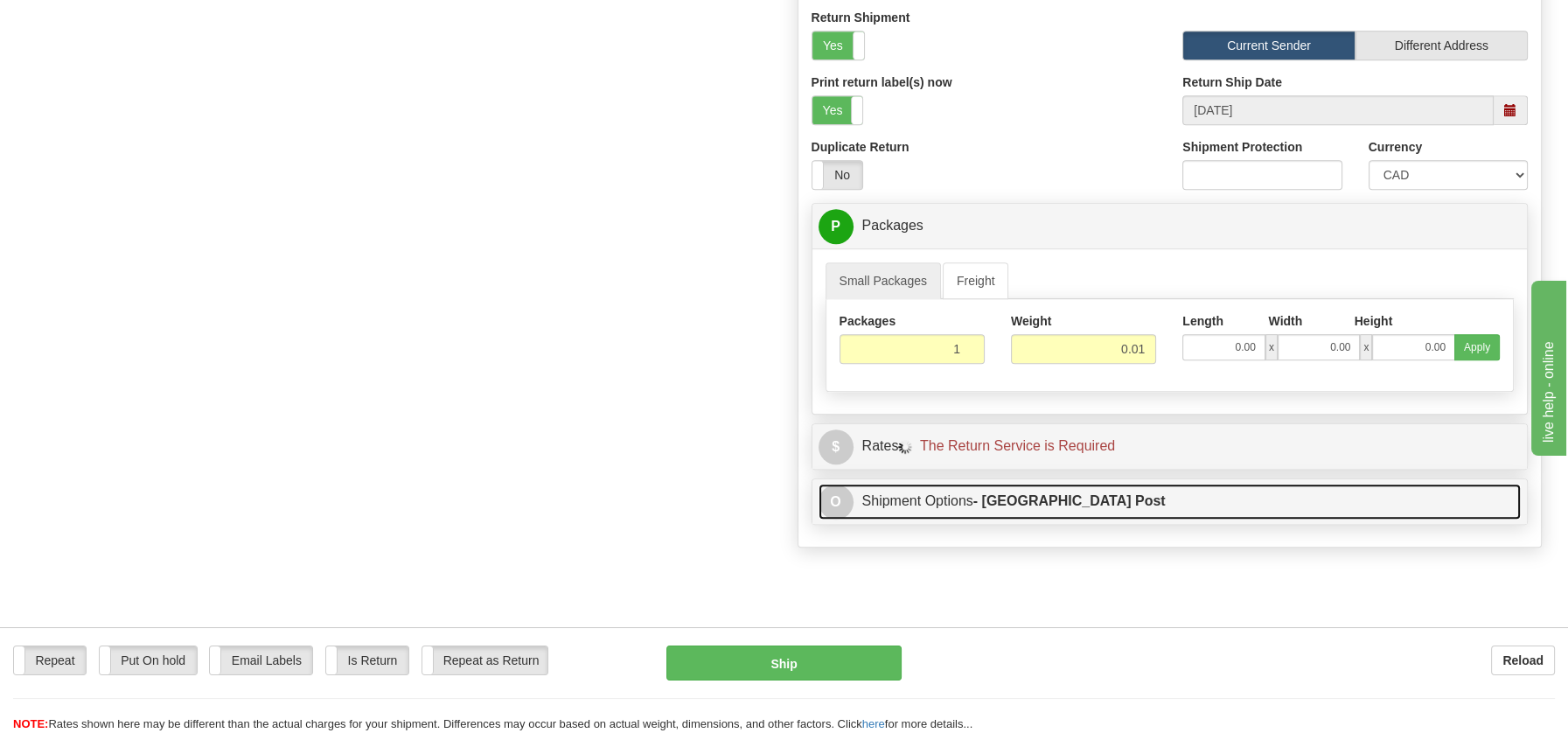
click at [908, 485] on link "O Shipment Options - Canada Post" at bounding box center [1170, 501] width 703 height 36
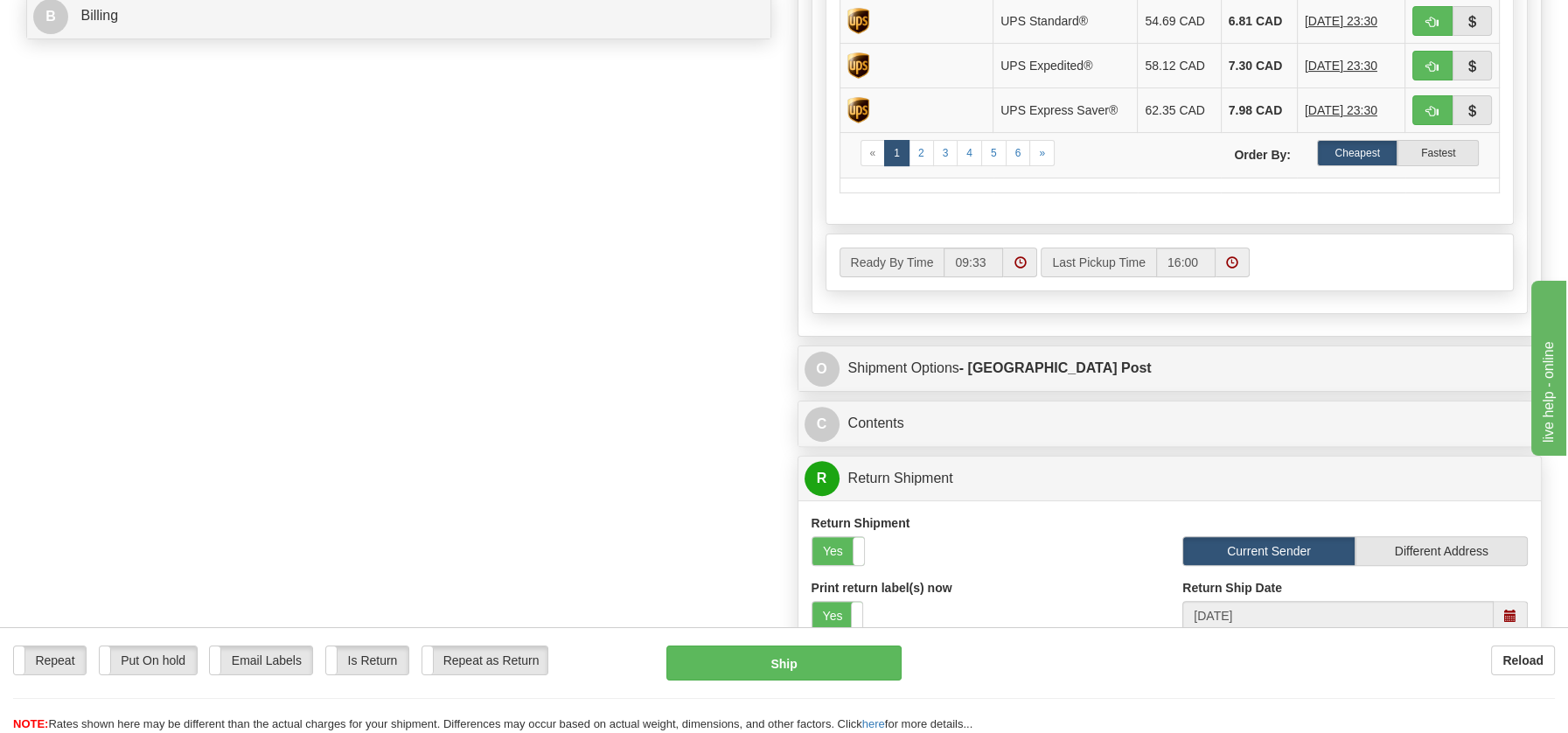
scroll to position [935, 0]
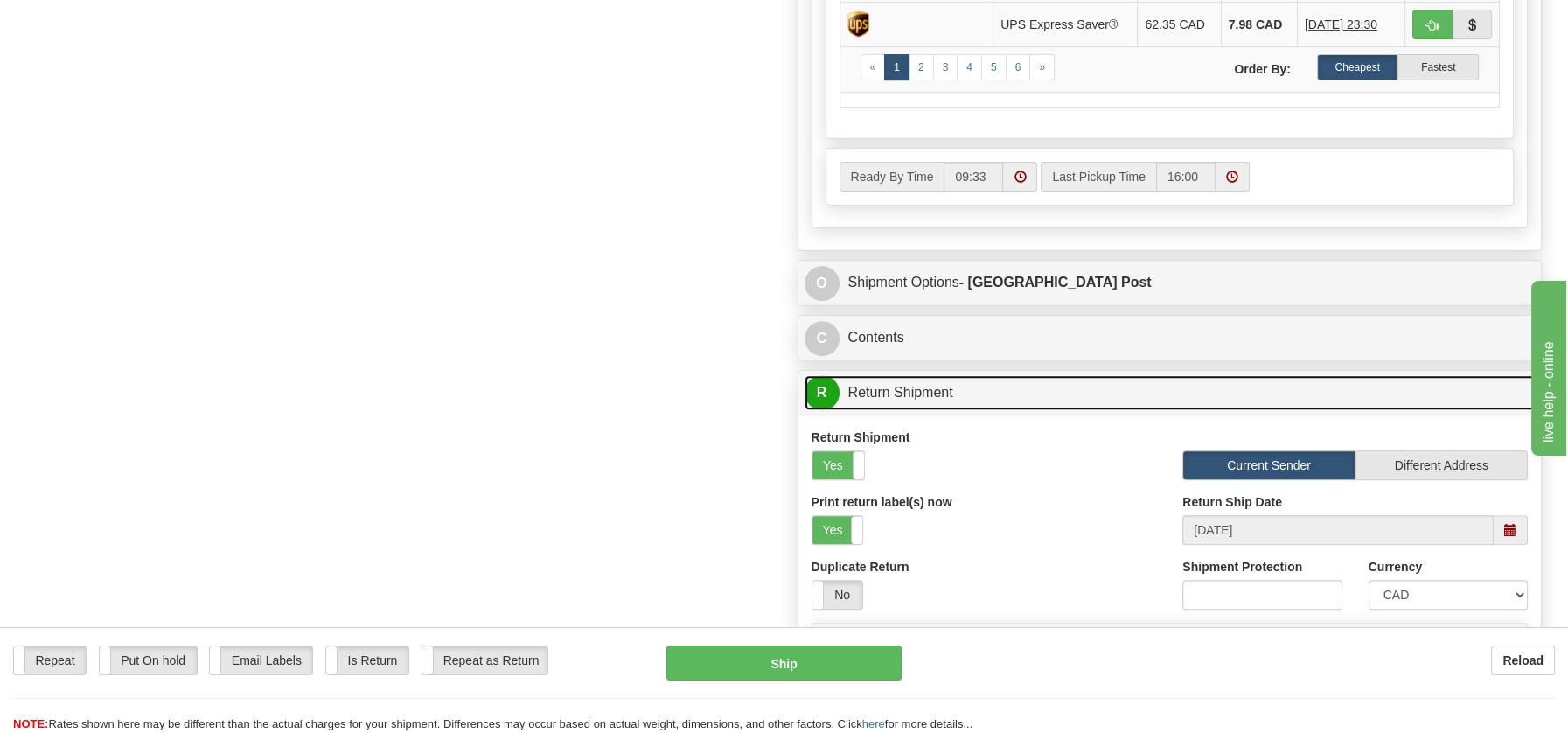
click at [908, 383] on link "R Return Shipment" at bounding box center [1170, 393] width 731 height 36
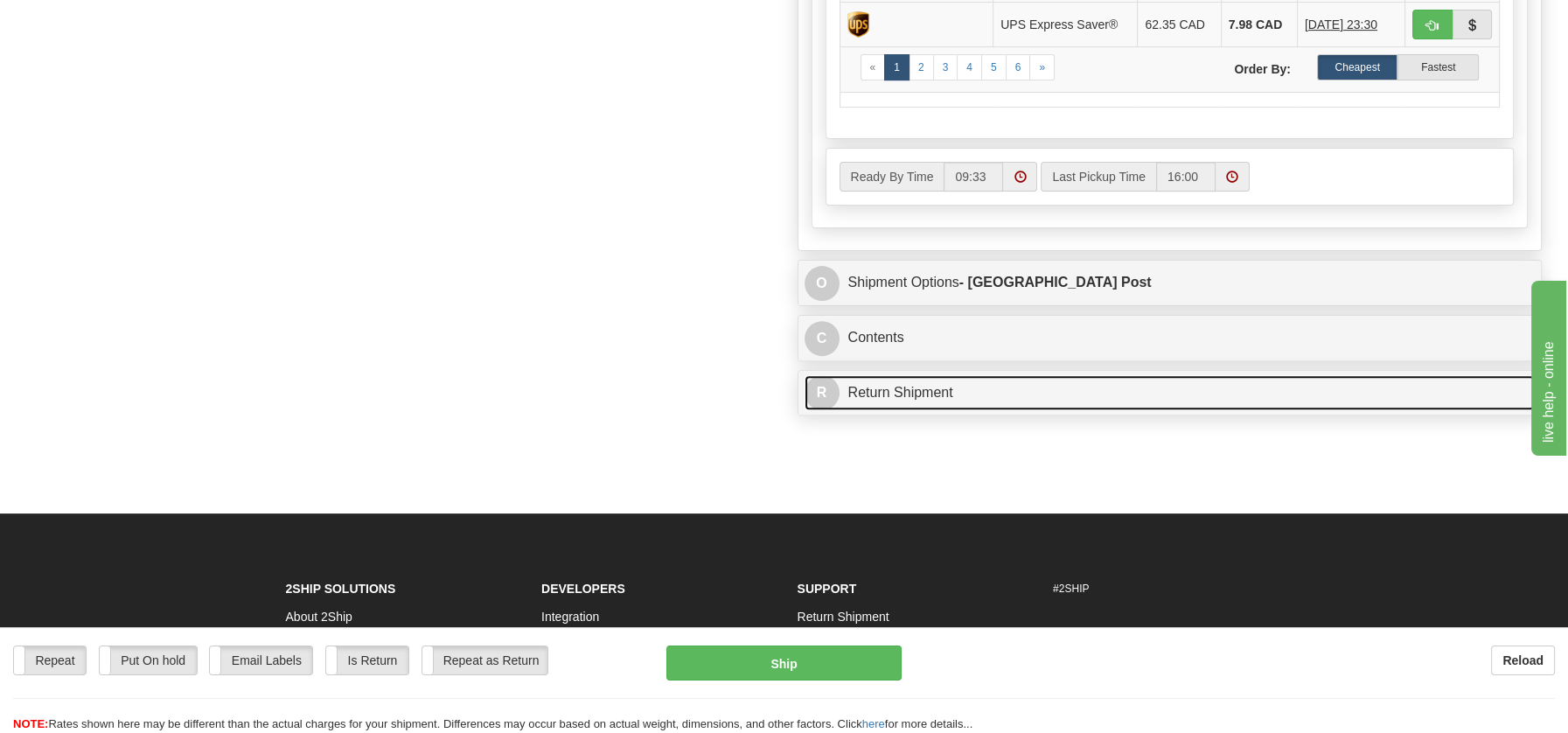
click at [903, 385] on link "R Return Shipment" at bounding box center [1170, 393] width 731 height 36
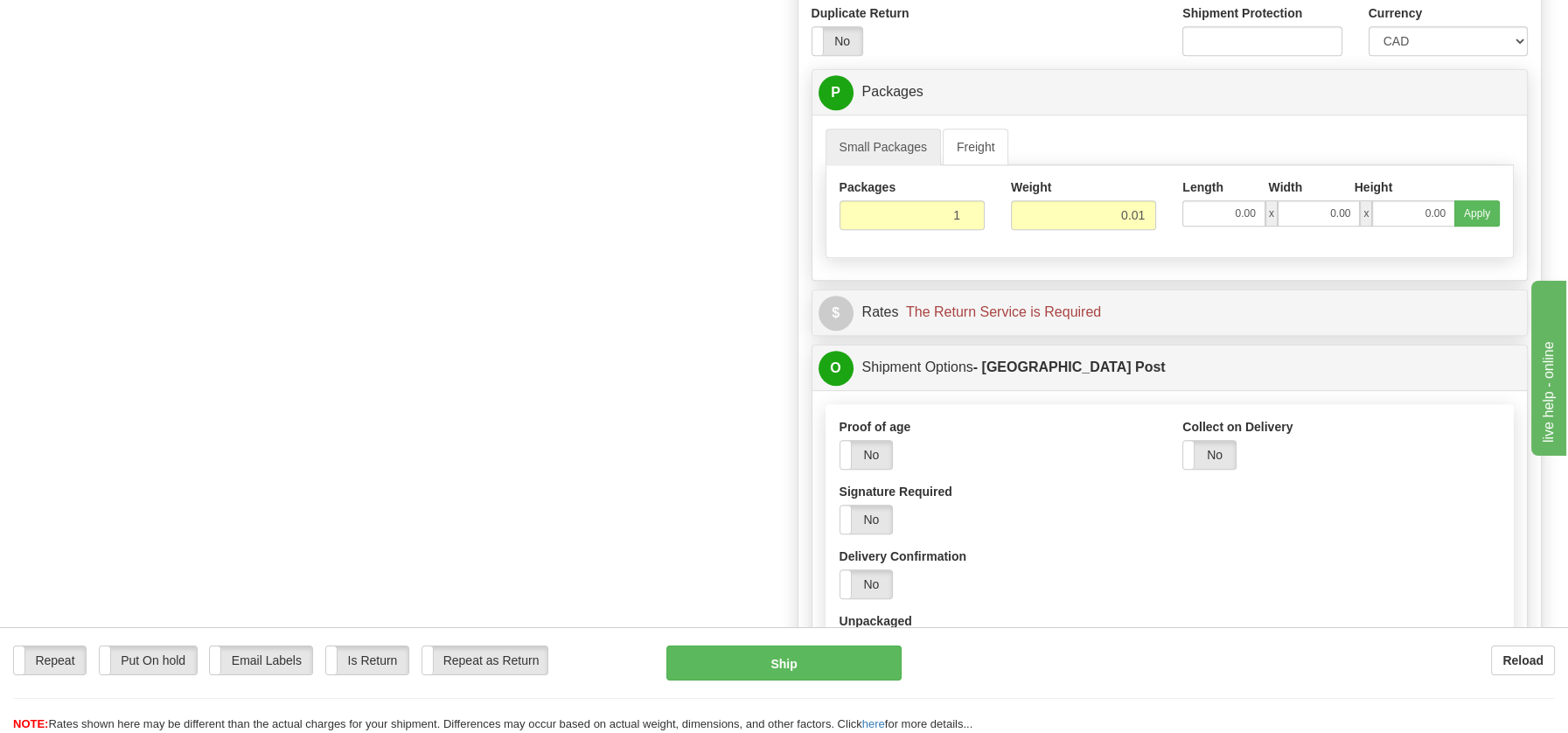
scroll to position [1498, 0]
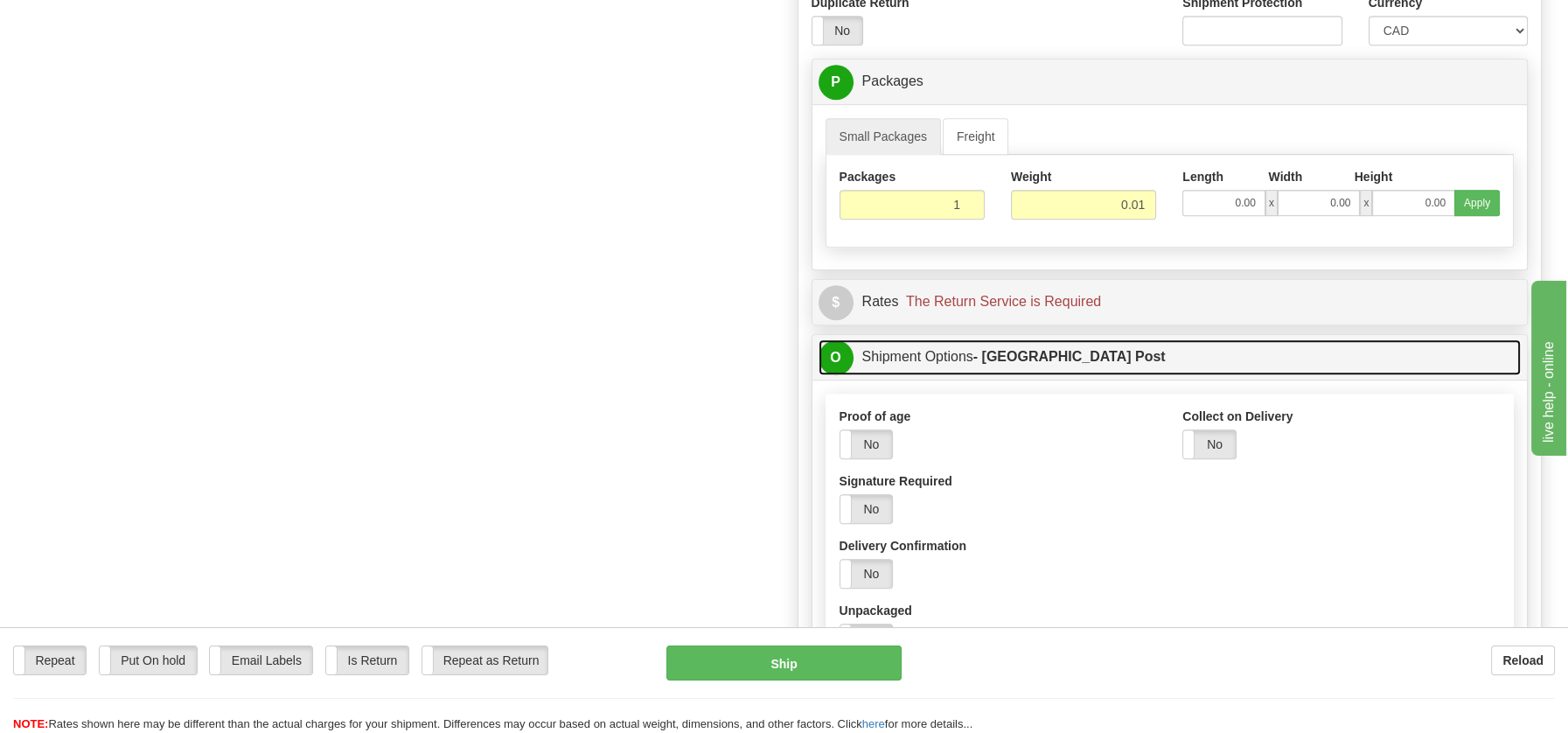
click at [905, 350] on link "O Shipment Options - Canada Post" at bounding box center [1170, 358] width 703 height 36
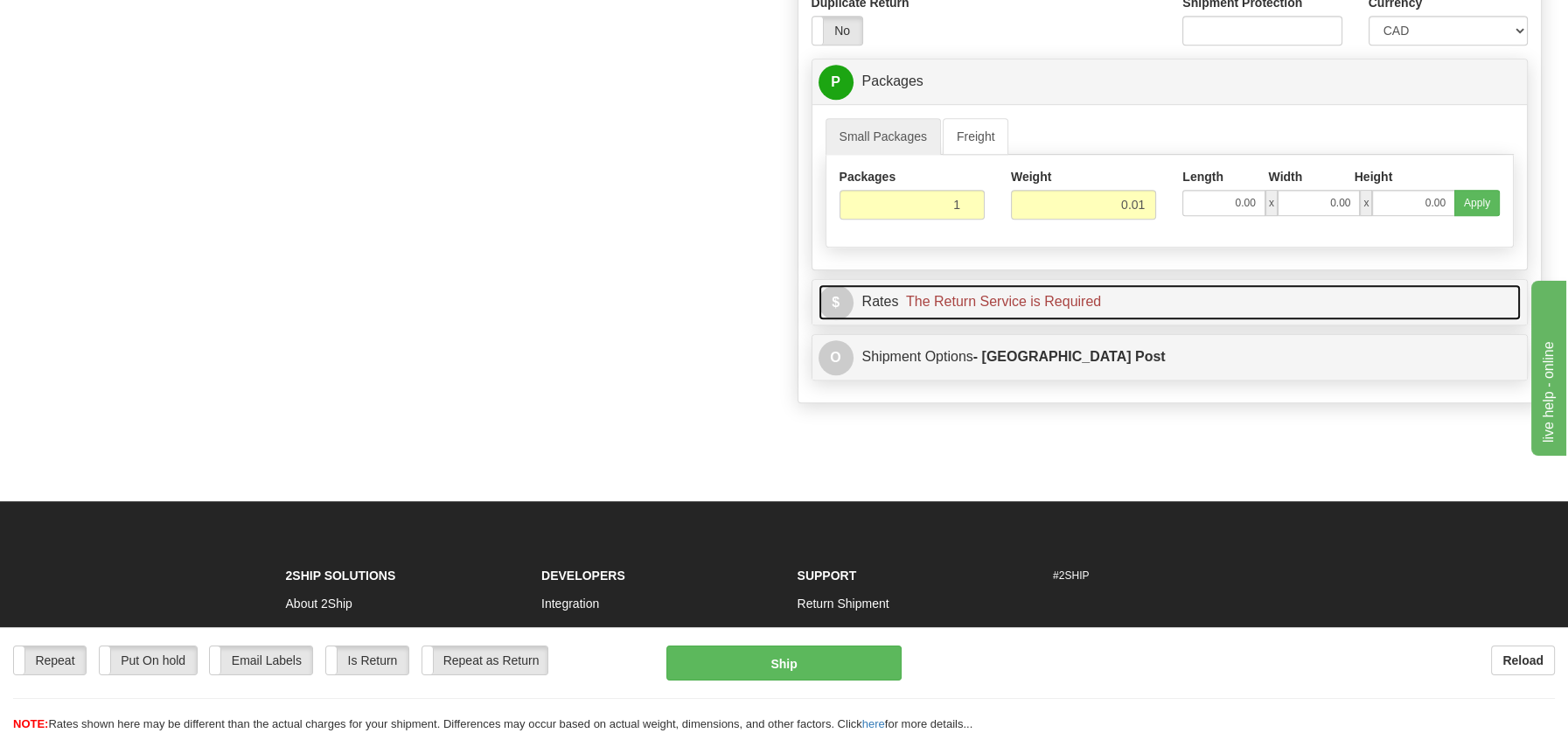
click at [887, 292] on link "$ Rates The Return Service is Required" at bounding box center [1170, 302] width 703 height 36
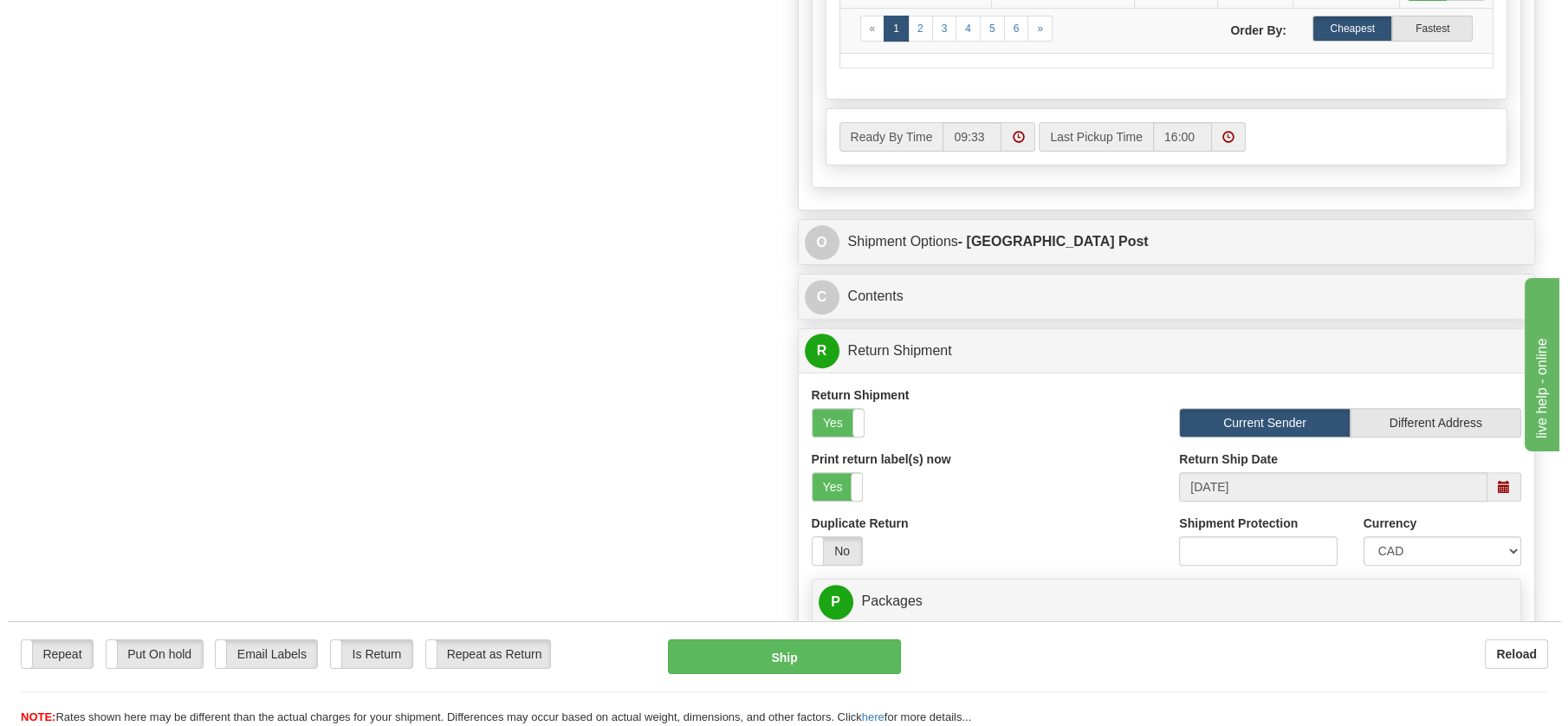
scroll to position [961, 0]
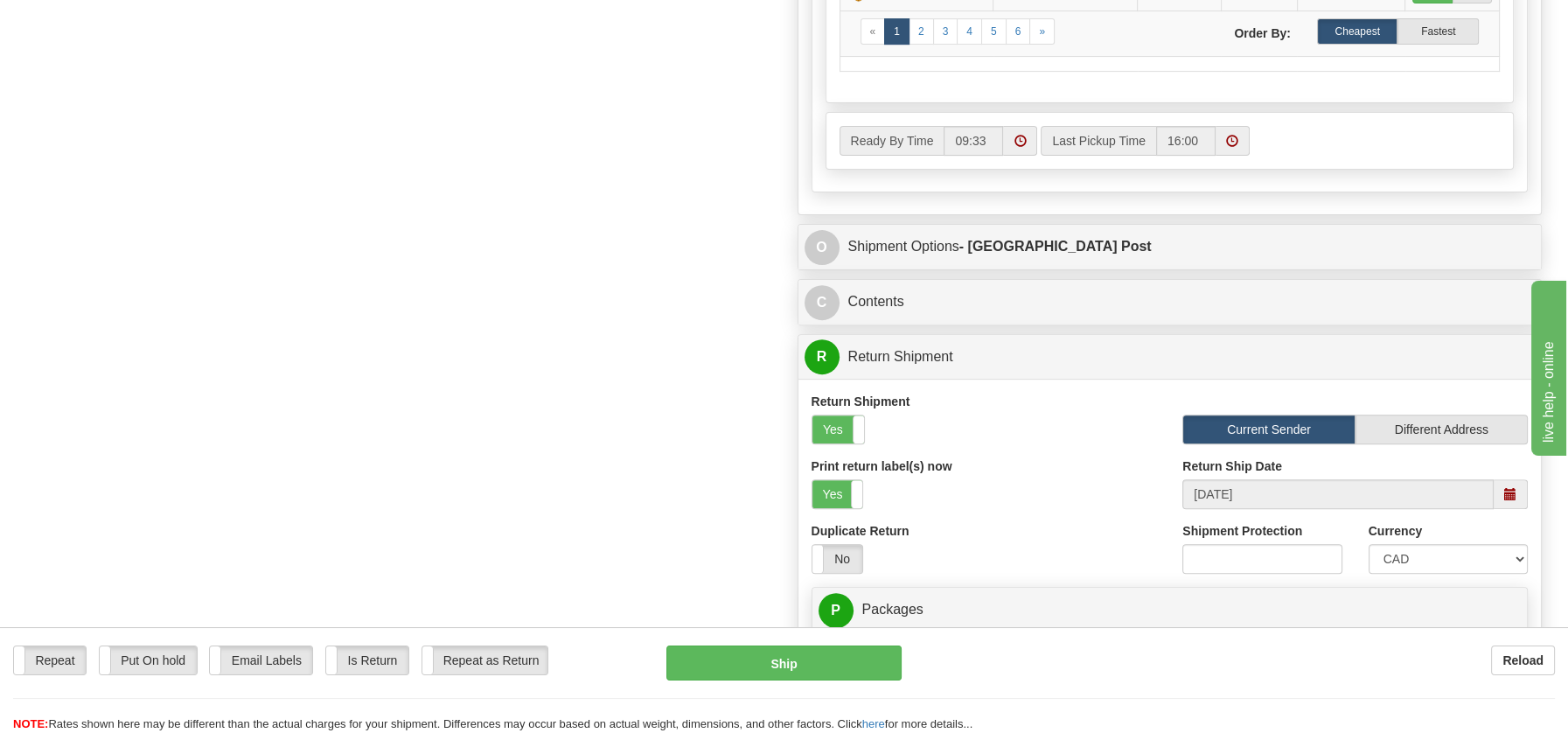
drag, startPoint x: 1579, startPoint y: 453, endPoint x: 119, endPoint y: 16, distance: 1524.0
click at [768, 659] on button "Ship" at bounding box center [784, 663] width 235 height 35
type input "DOM.EP"
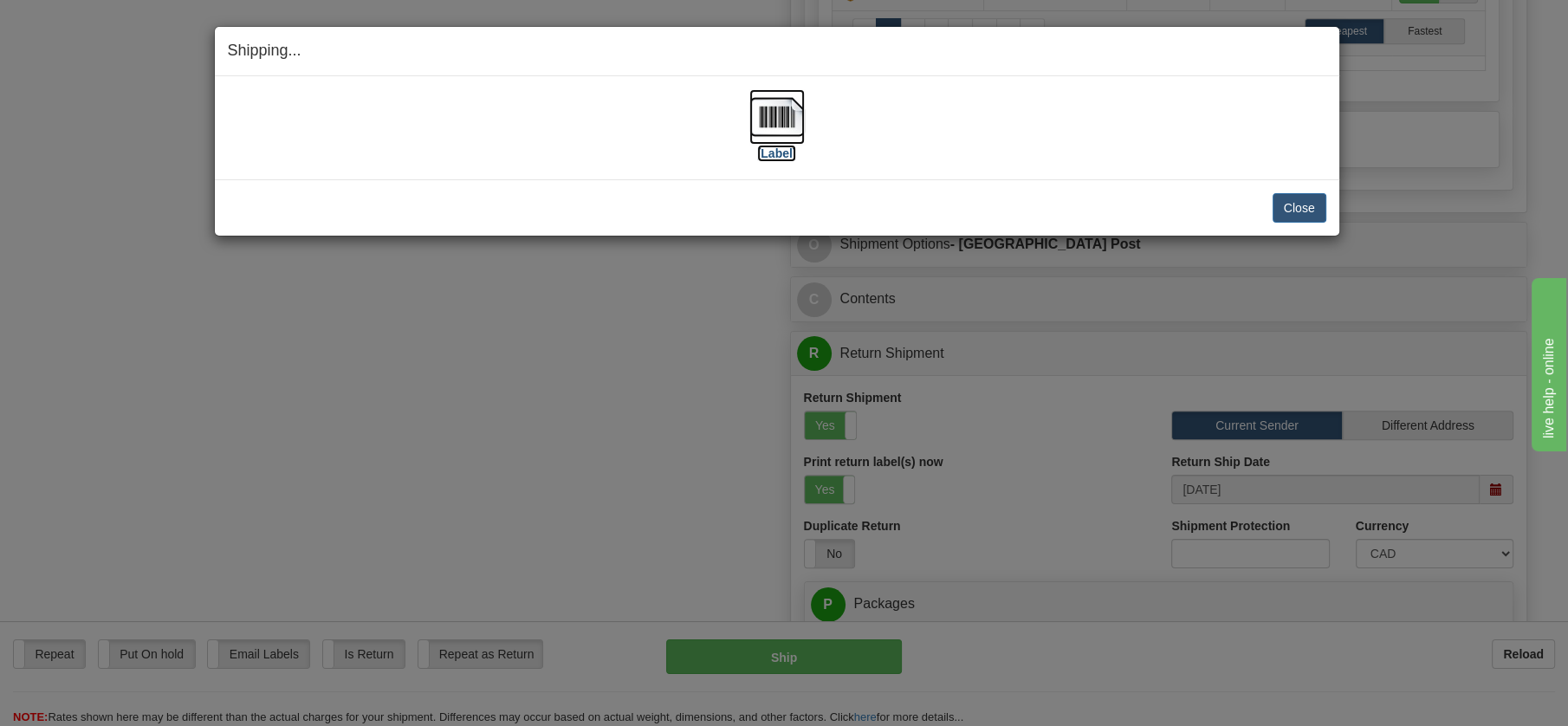
click at [783, 106] on img at bounding box center [776, 117] width 56 height 56
click at [1294, 204] on button "Close" at bounding box center [1299, 208] width 54 height 29
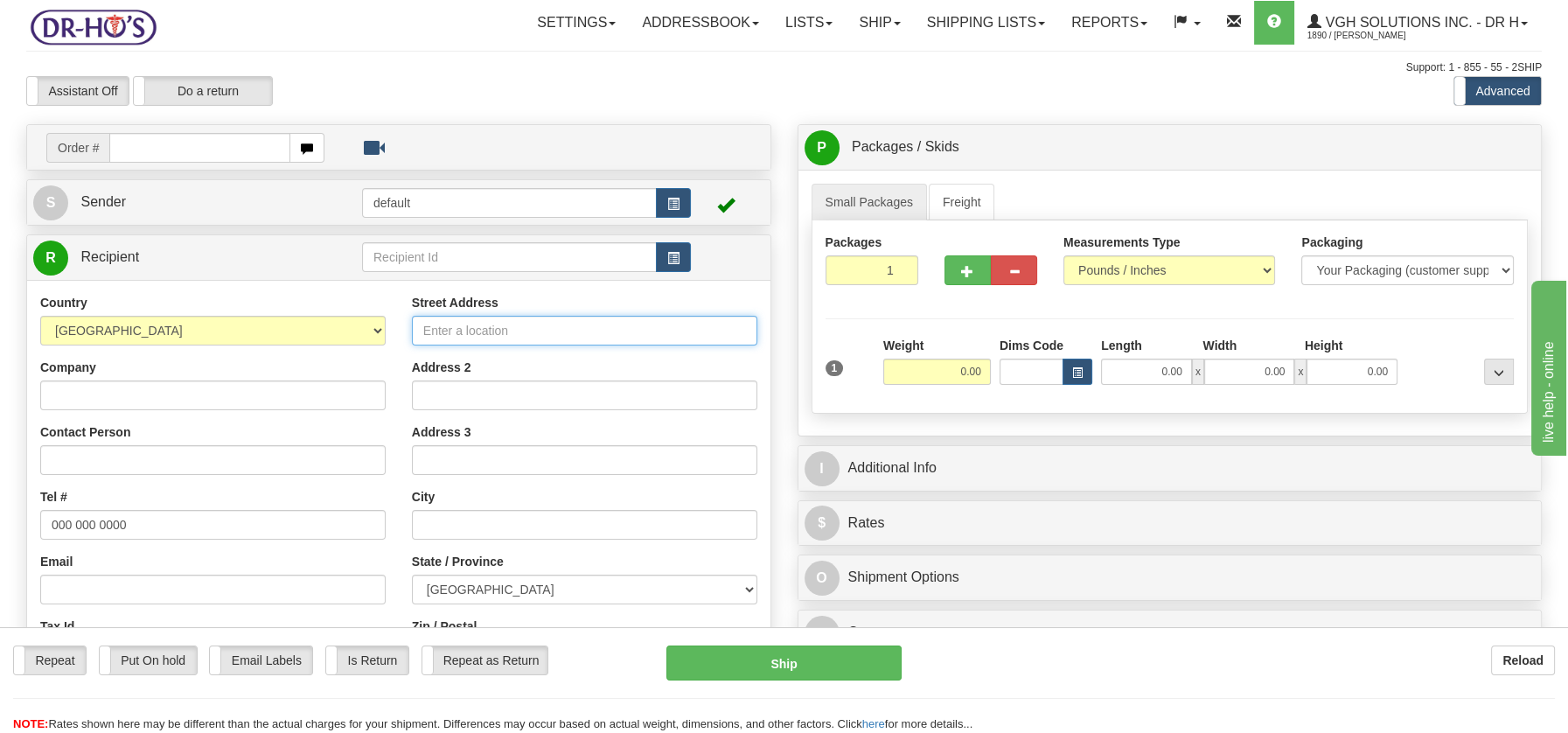
click at [499, 332] on input "Street Address" at bounding box center [584, 330] width 345 height 29
paste input "1589 Rue de la CacounaRepentigny, QC J5Y 0C4"
type input "1589 Rue de la CacounaRepentigny, QC J5Y 0C4"
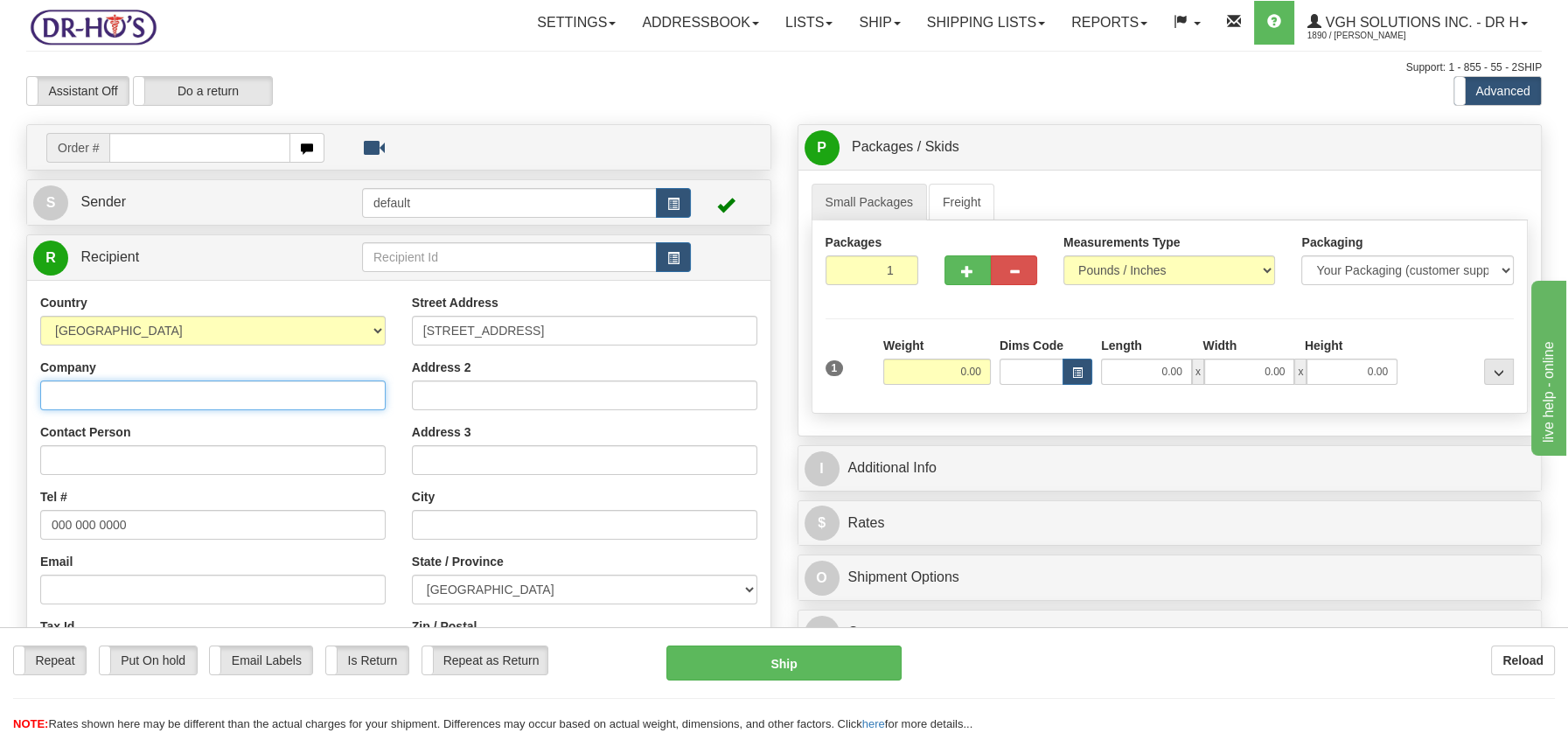
click at [67, 388] on input "Company" at bounding box center [212, 395] width 345 height 29
paste input "Gaby Doucet"
type input "Gaby Doucet"
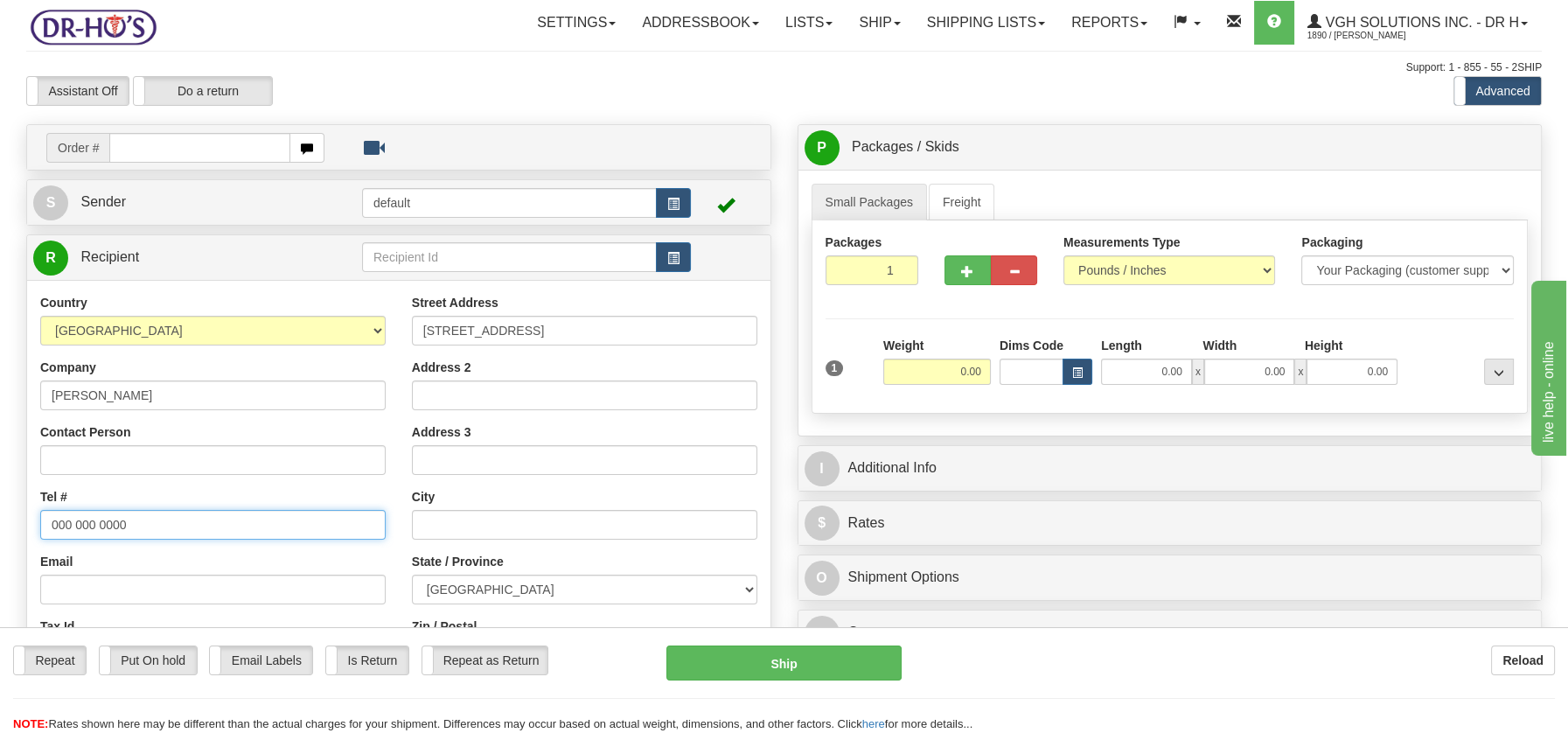
drag, startPoint x: 45, startPoint y: 525, endPoint x: 197, endPoint y: 531, distance: 152.1
click at [197, 531] on input "000 000 0000" at bounding box center [212, 524] width 345 height 29
paste input "4505812126"
type input "4505812126"
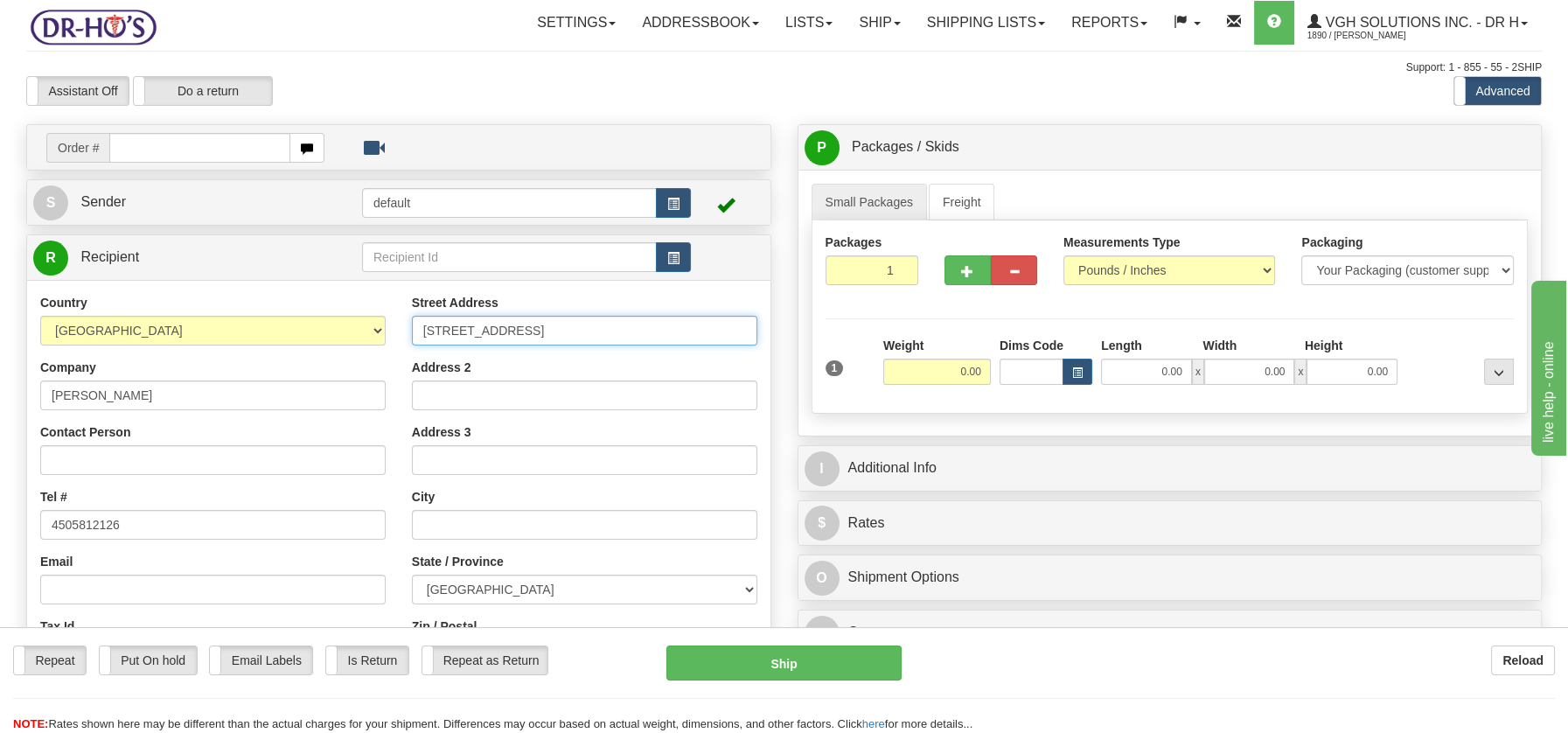
drag, startPoint x: 560, startPoint y: 326, endPoint x: 715, endPoint y: 334, distance: 155.2
click at [715, 334] on input "1589 Rue de la CacounaRepentigny, QC J5Y 0C4" at bounding box center [584, 330] width 345 height 29
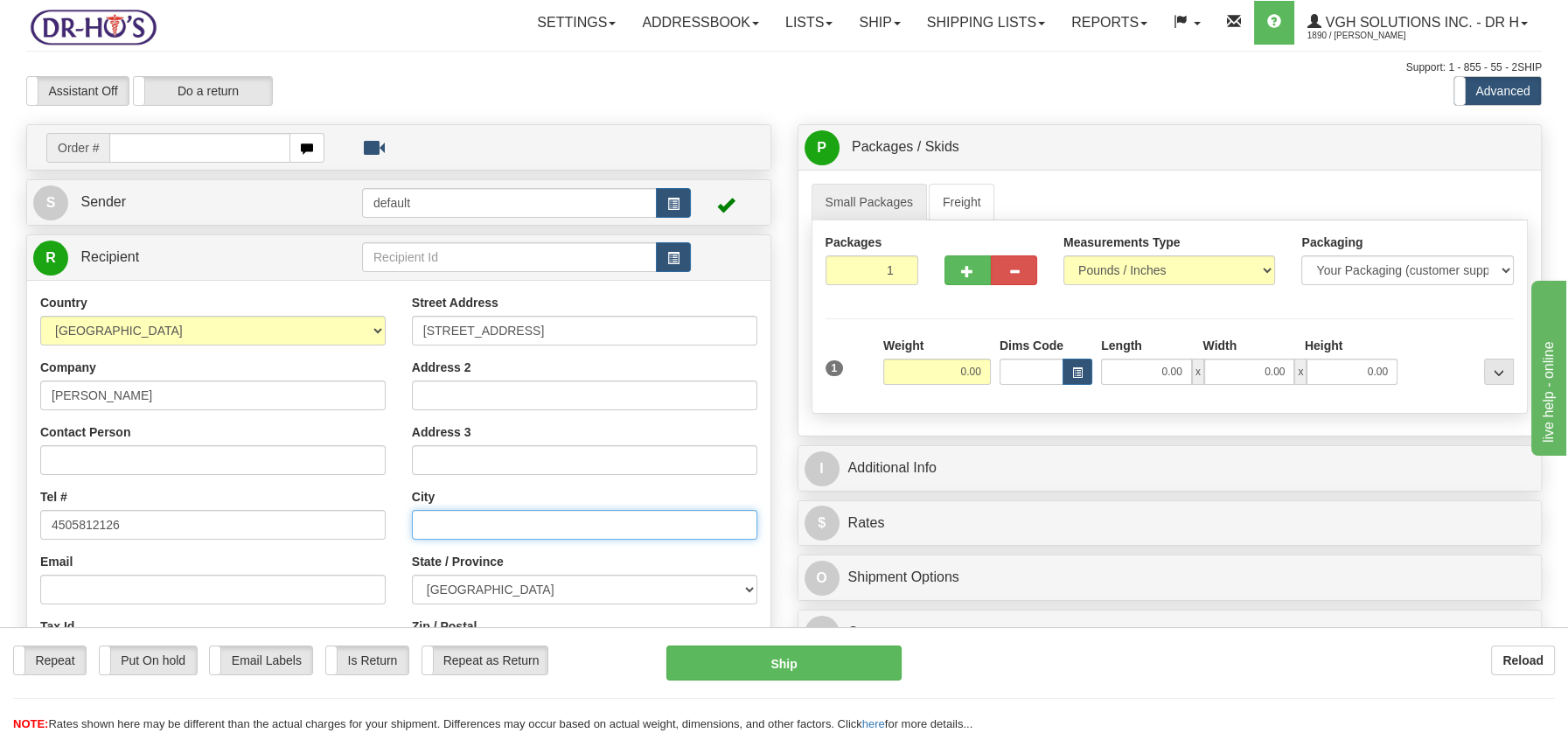
click at [477, 525] on input "text" at bounding box center [584, 524] width 345 height 29
paste input "Repentigny, QC J5Y 0C4"
drag, startPoint x: 513, startPoint y: 525, endPoint x: 571, endPoint y: 524, distance: 58.0
click at [571, 524] on input "Repentigny, QC J5Y 0C4" at bounding box center [584, 524] width 345 height 29
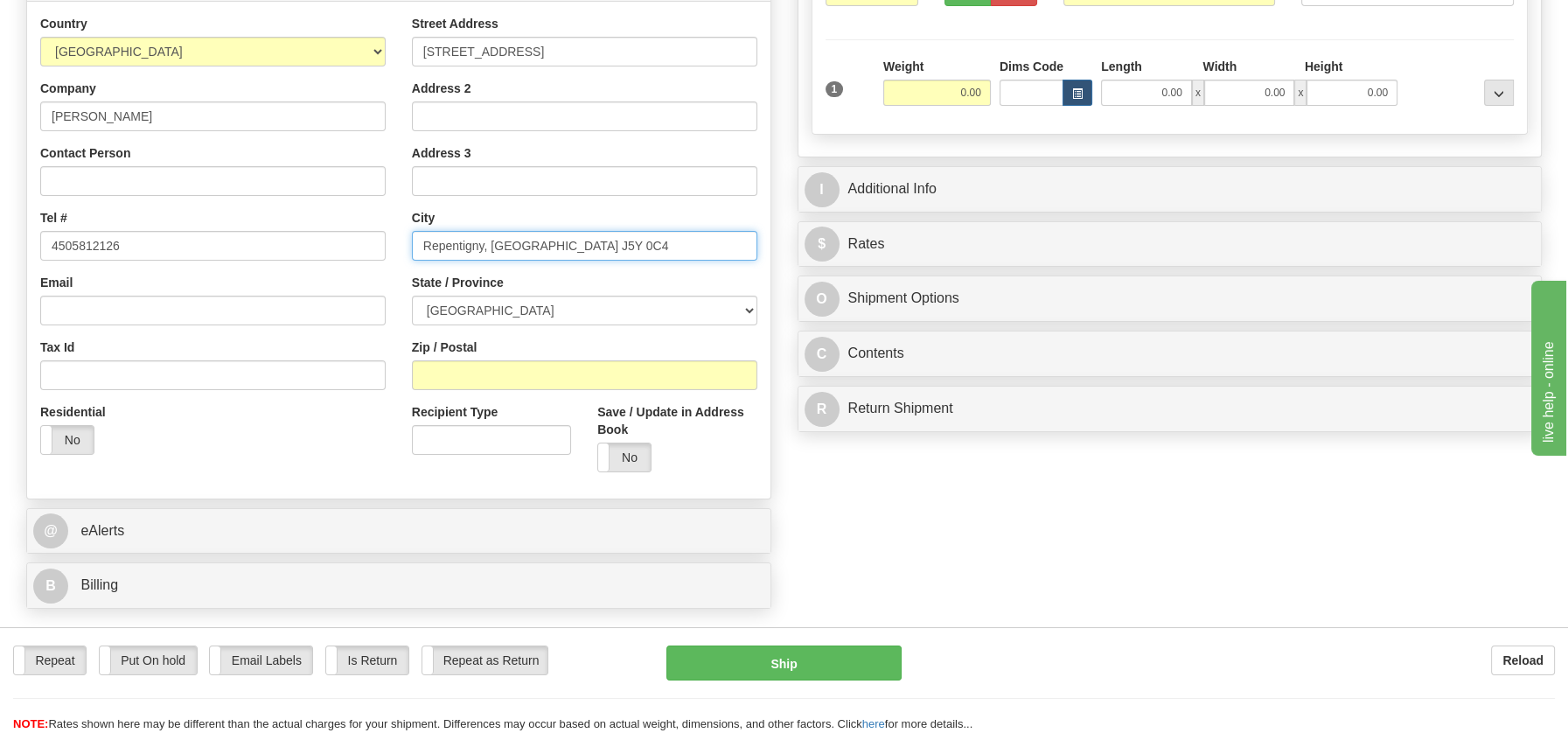
scroll to position [293, 0]
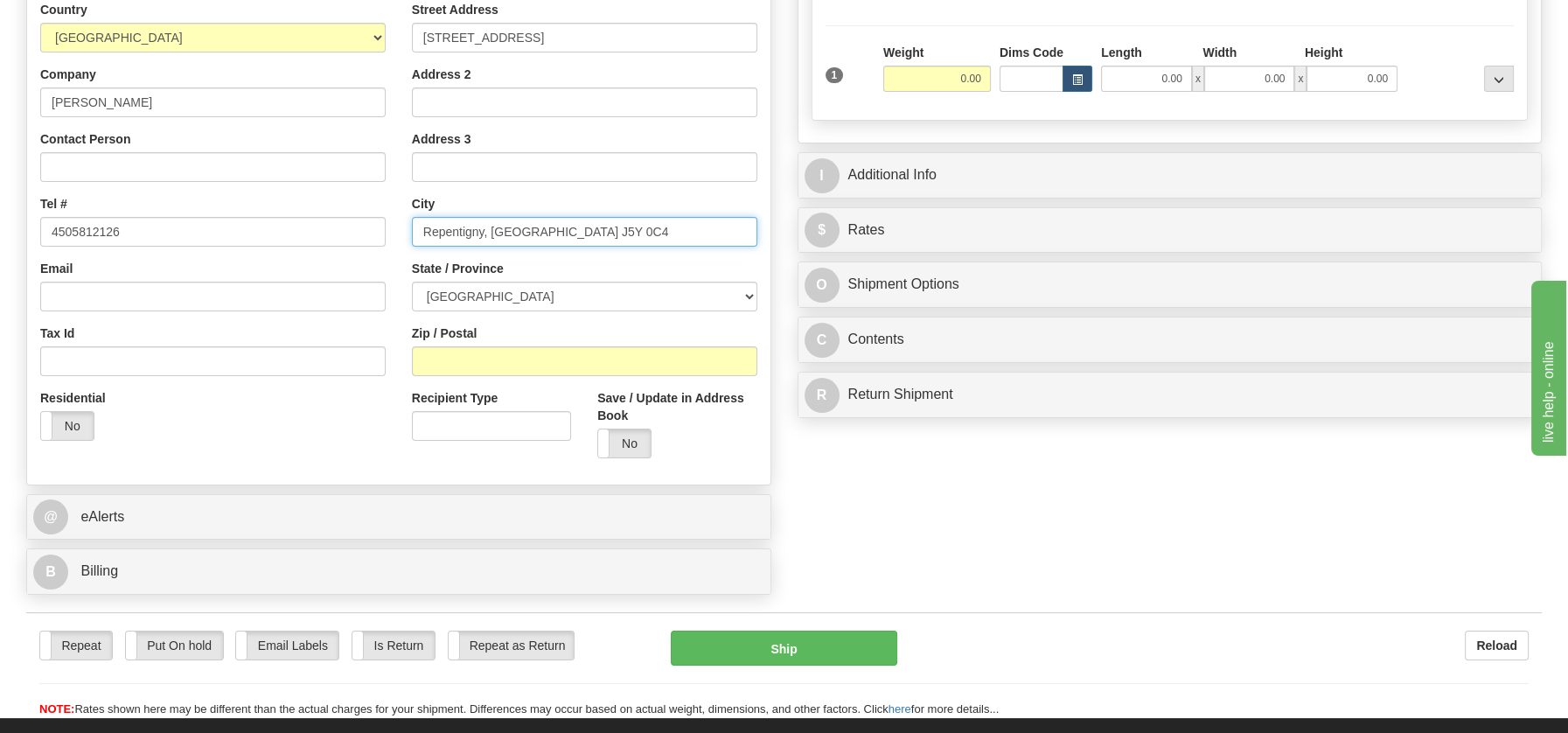
type input "Repentigny, QC J5Y 0C4"
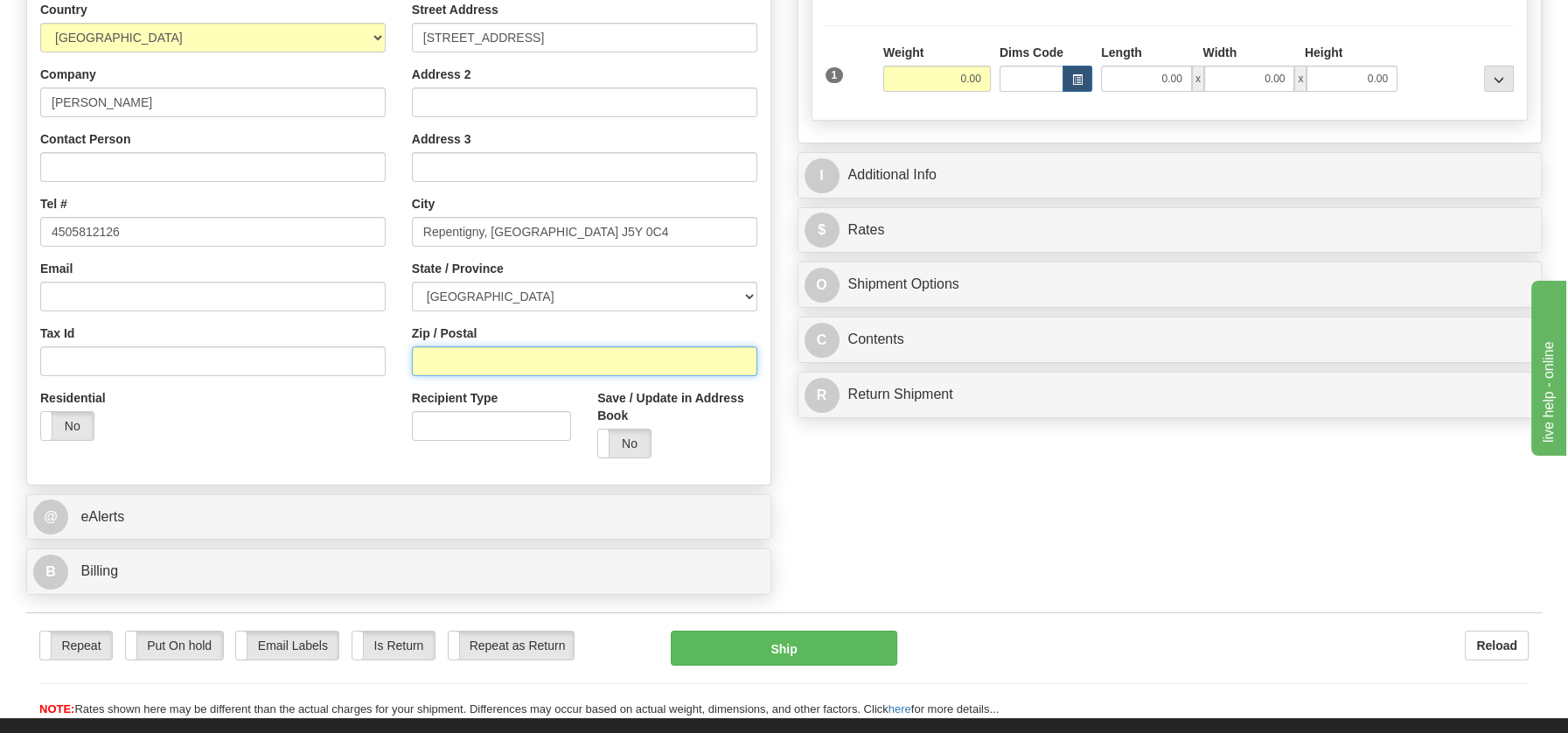
click at [425, 360] on input "Zip / Postal" at bounding box center [584, 360] width 345 height 29
paste input "J5Y 0C4"
type input "J5Y 0C4"
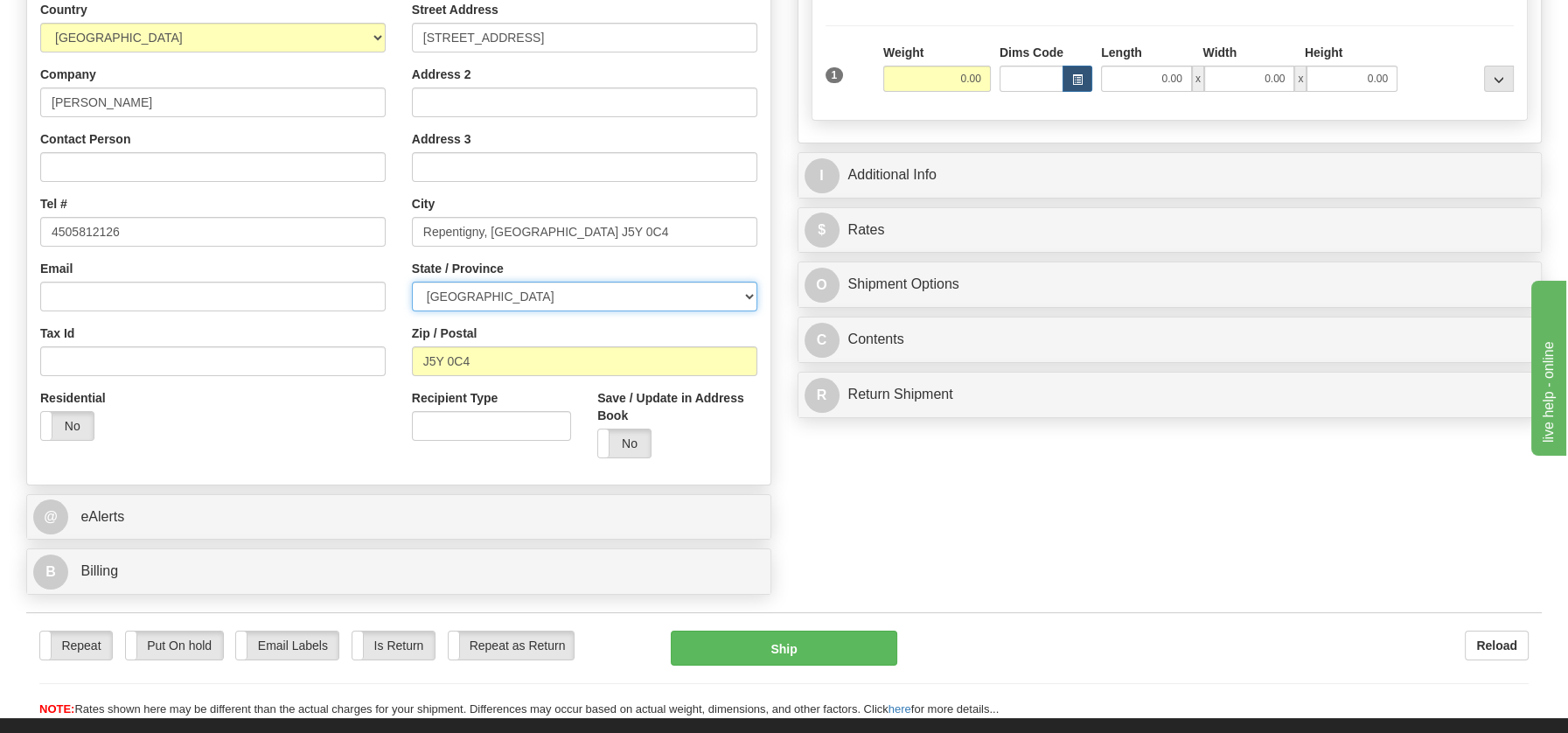
drag, startPoint x: 746, startPoint y: 293, endPoint x: 644, endPoint y: 289, distance: 102.1
click at [742, 293] on select "ALBERTA BRITISH COLUMBIA MANITOBA NEW BRUNSWICK NEWFOUNDLAND NOVA SCOTIA NUNAVU…" at bounding box center [584, 296] width 345 height 29
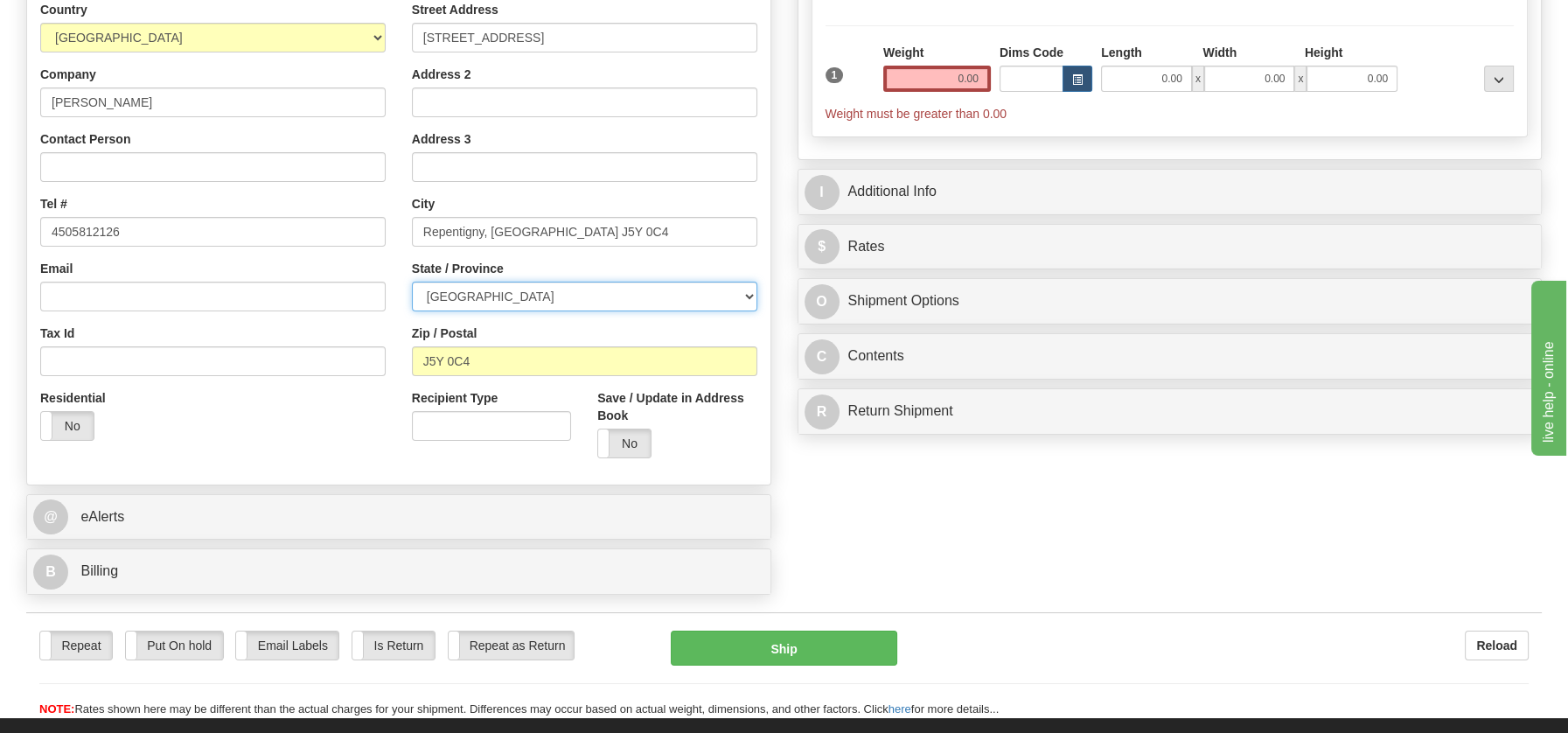
select select "QC"
click at [412, 282] on select "ALBERTA BRITISH COLUMBIA MANITOBA NEW BRUNSWICK NEWFOUNDLAND NOVA SCOTIA NUNAVU…" at bounding box center [584, 296] width 345 height 29
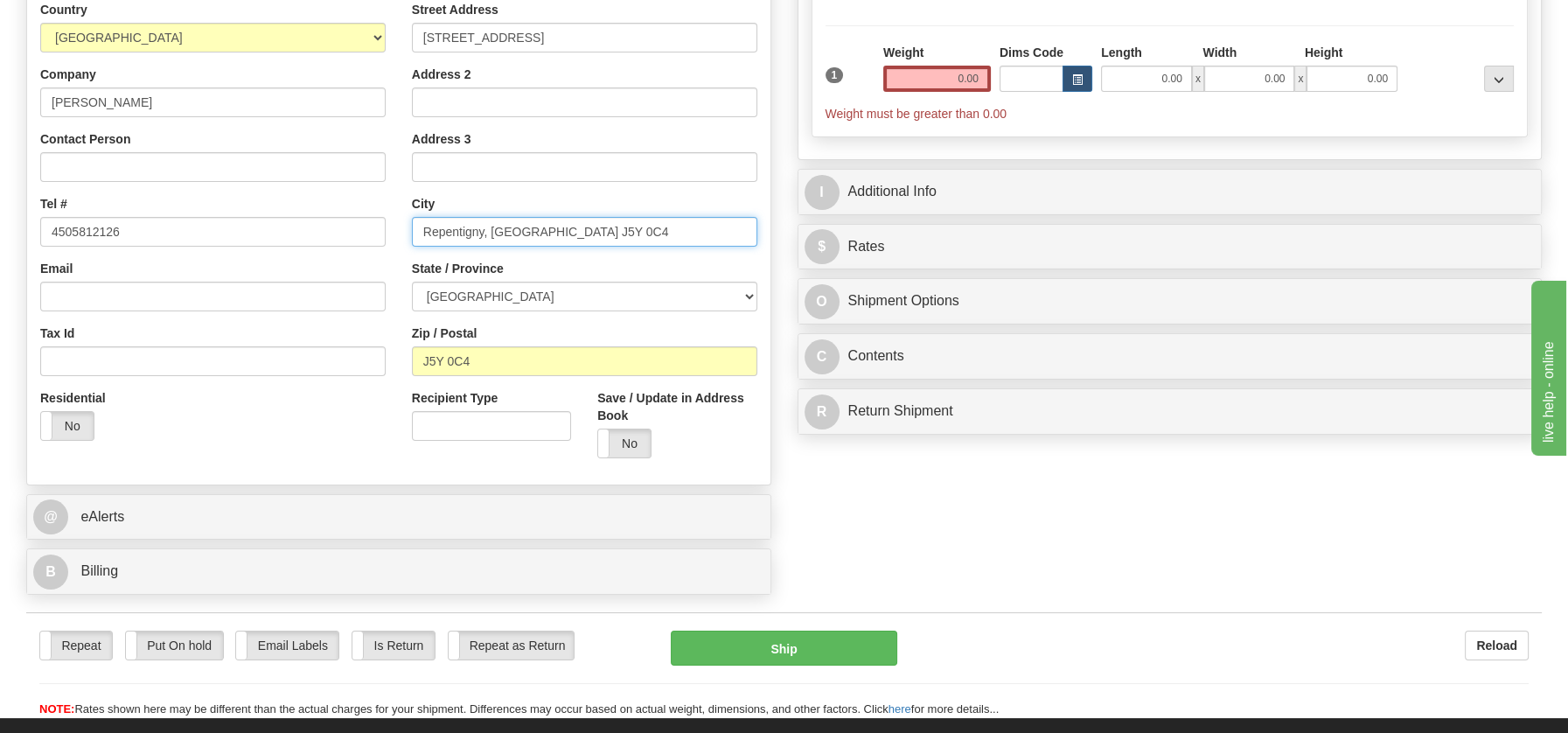
drag, startPoint x: 480, startPoint y: 233, endPoint x: 606, endPoint y: 229, distance: 126.1
click at [606, 229] on input "Repentigny, QC J5Y 0C4" at bounding box center [584, 231] width 345 height 29
type input "Repentigny"
drag, startPoint x: 944, startPoint y: 78, endPoint x: 1029, endPoint y: 86, distance: 85.4
click at [1029, 86] on div "1 Weight 0.00 Dims Code 0.00" at bounding box center [1170, 83] width 698 height 78
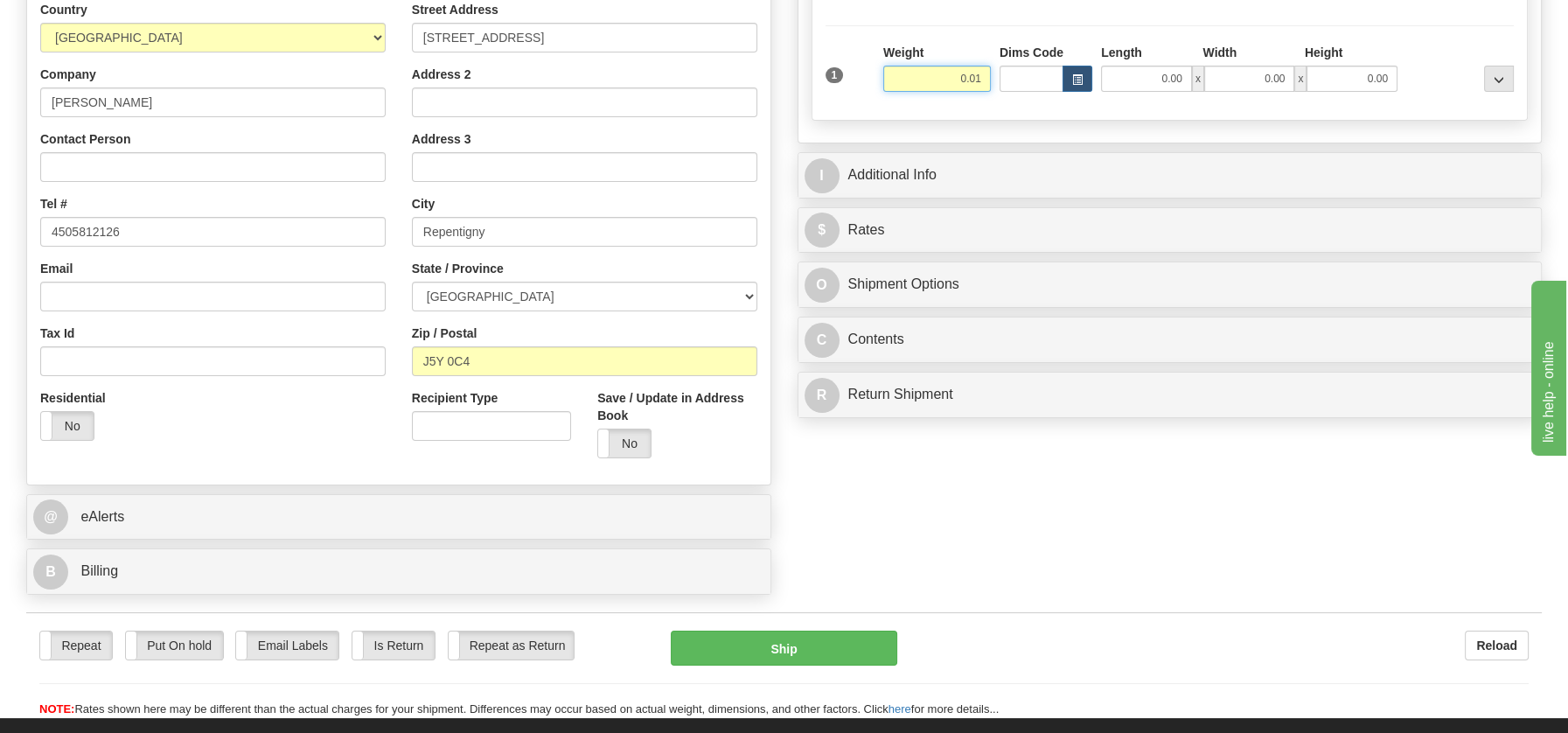
type input "0.01"
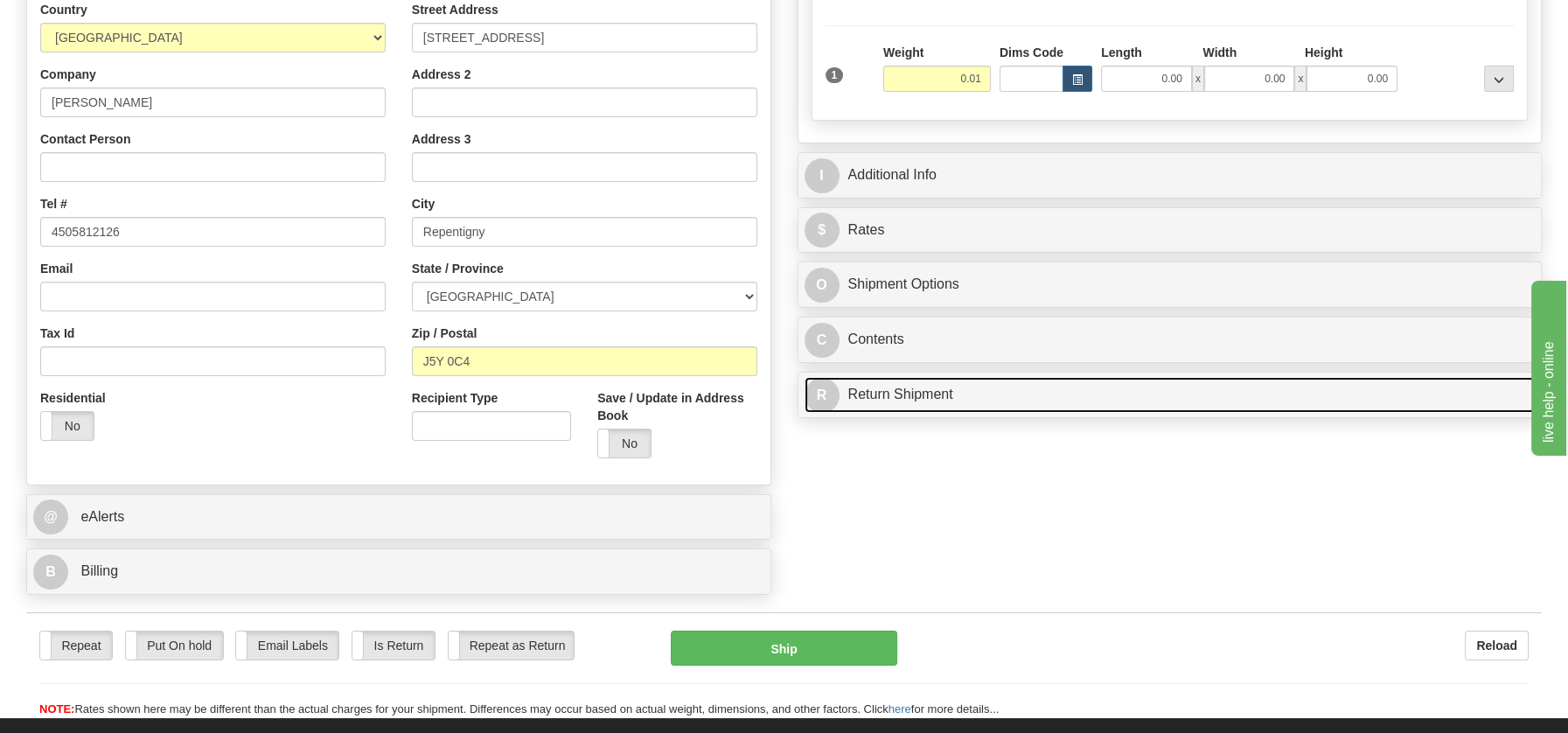
click at [879, 399] on link "R Return Shipment" at bounding box center [1170, 395] width 731 height 36
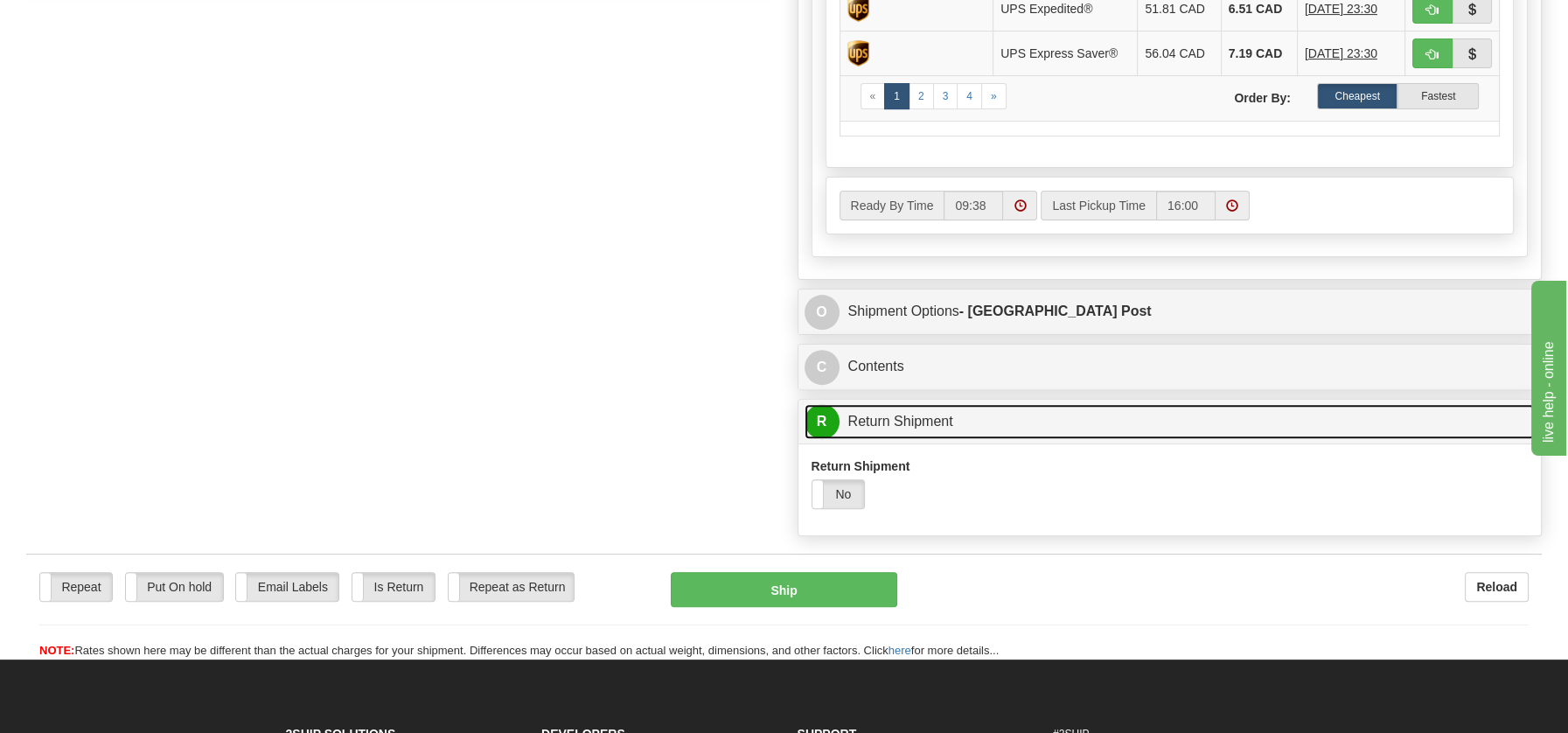
scroll to position [993, 0]
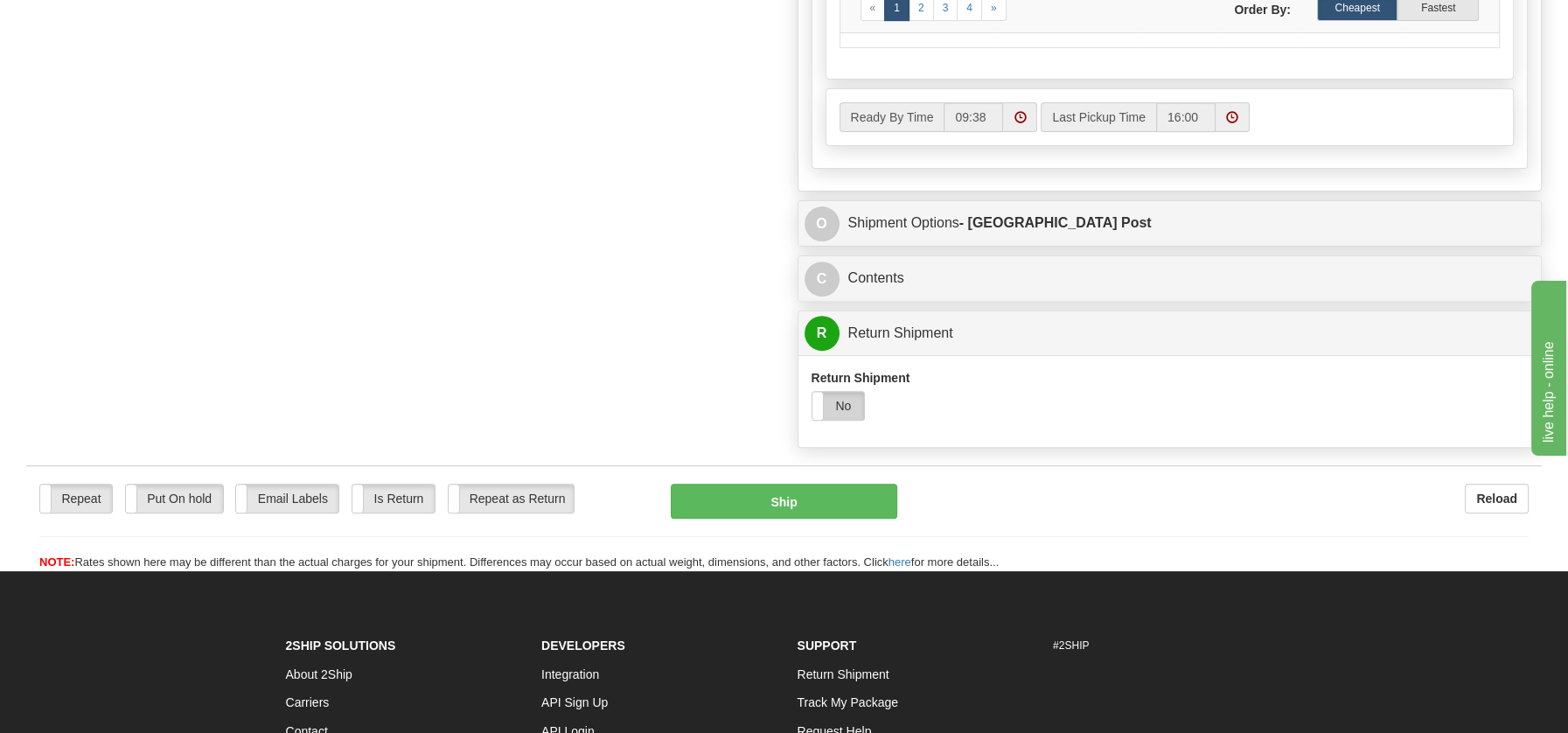
click at [833, 398] on label "No" at bounding box center [838, 405] width 53 height 28
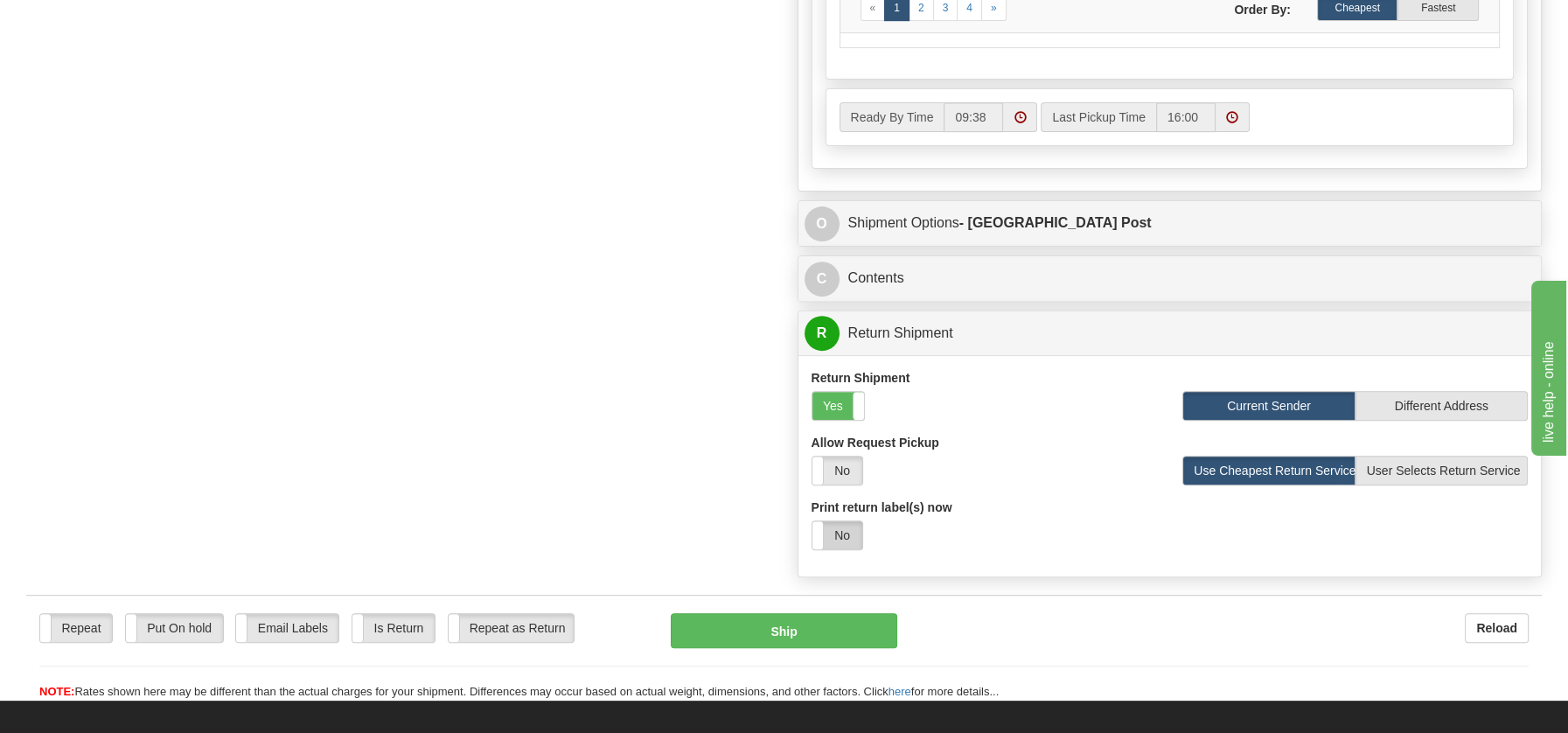
click at [831, 539] on label "No" at bounding box center [837, 535] width 50 height 28
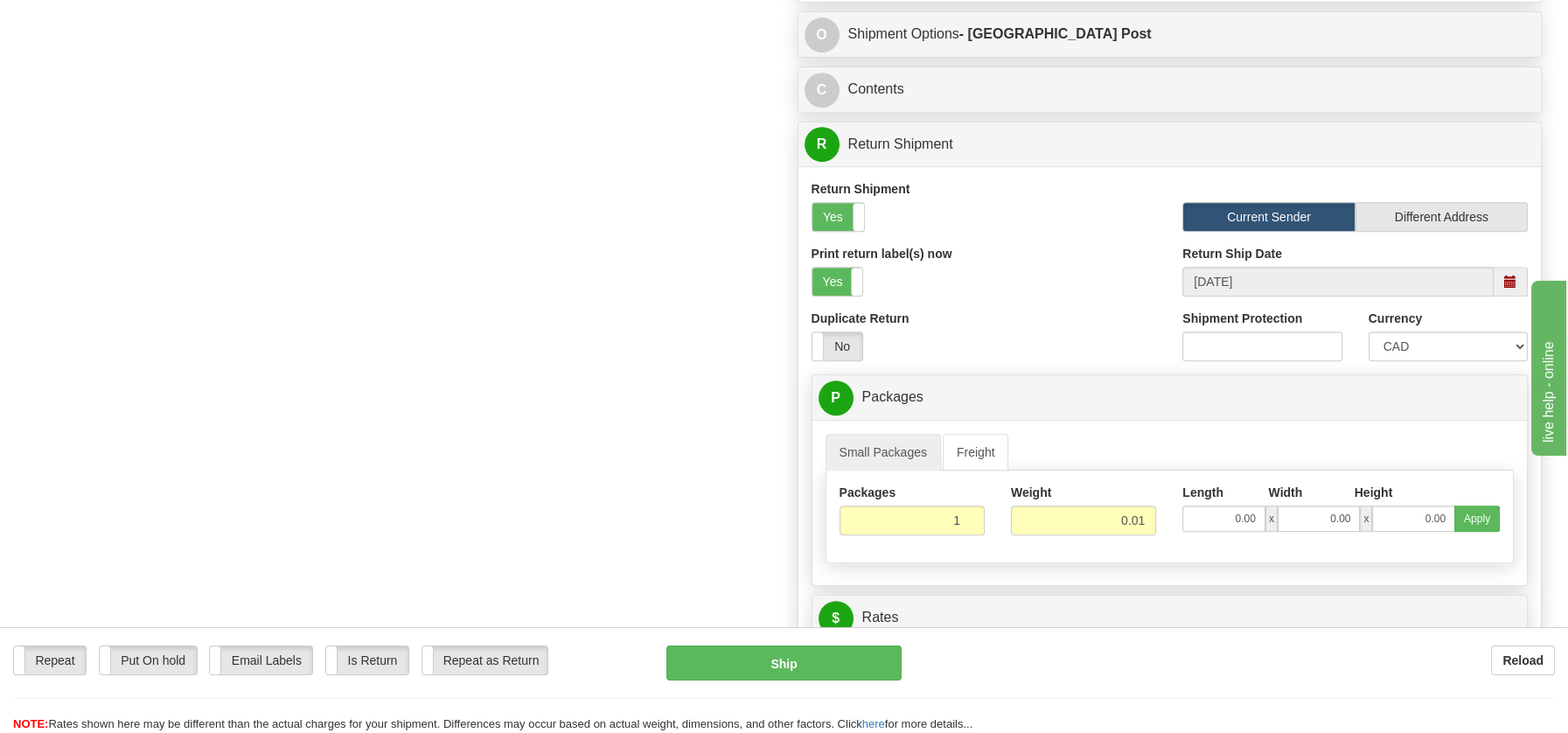
drag, startPoint x: 1573, startPoint y: 295, endPoint x: 8, endPoint y: 32, distance: 1586.9
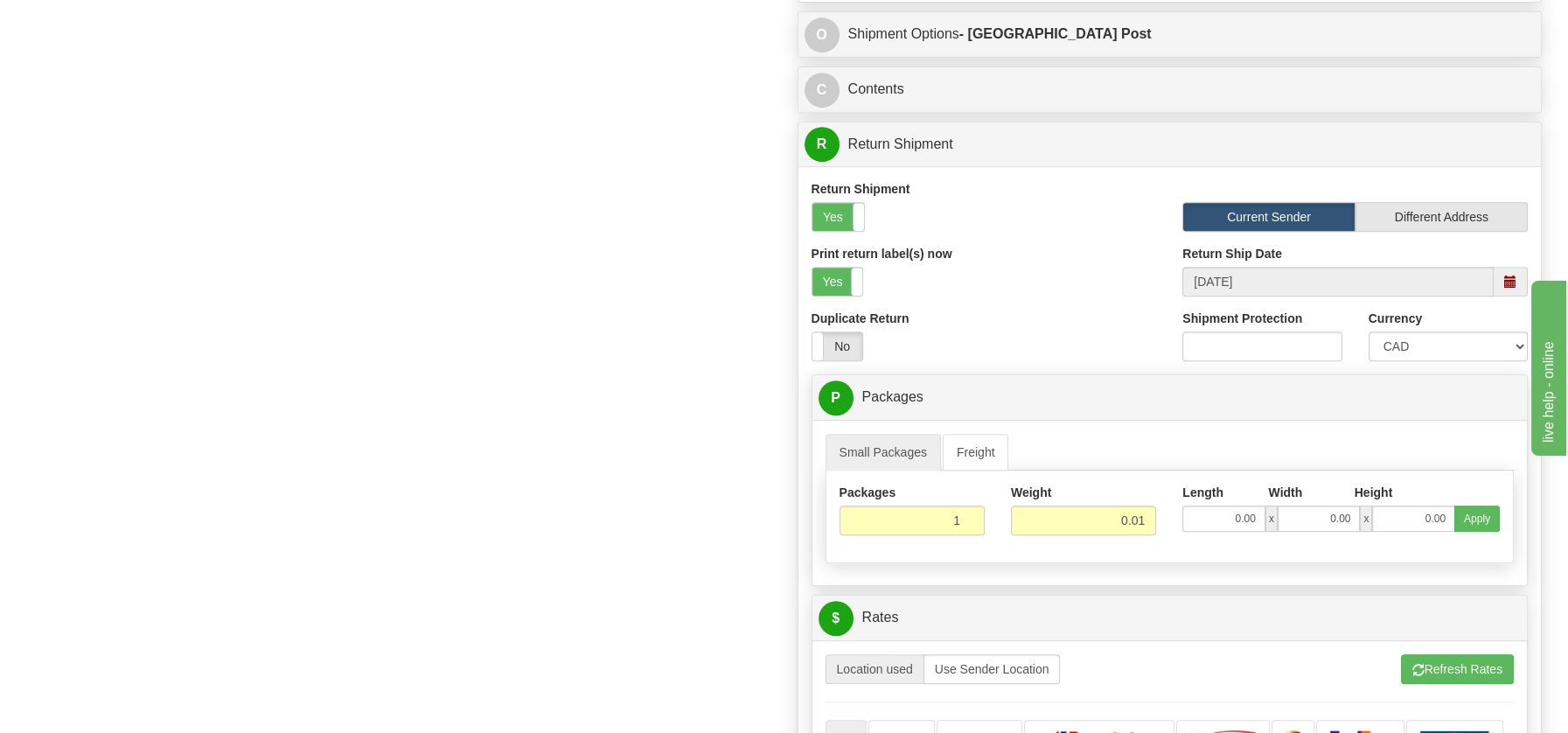
scroll to position [1511, 0]
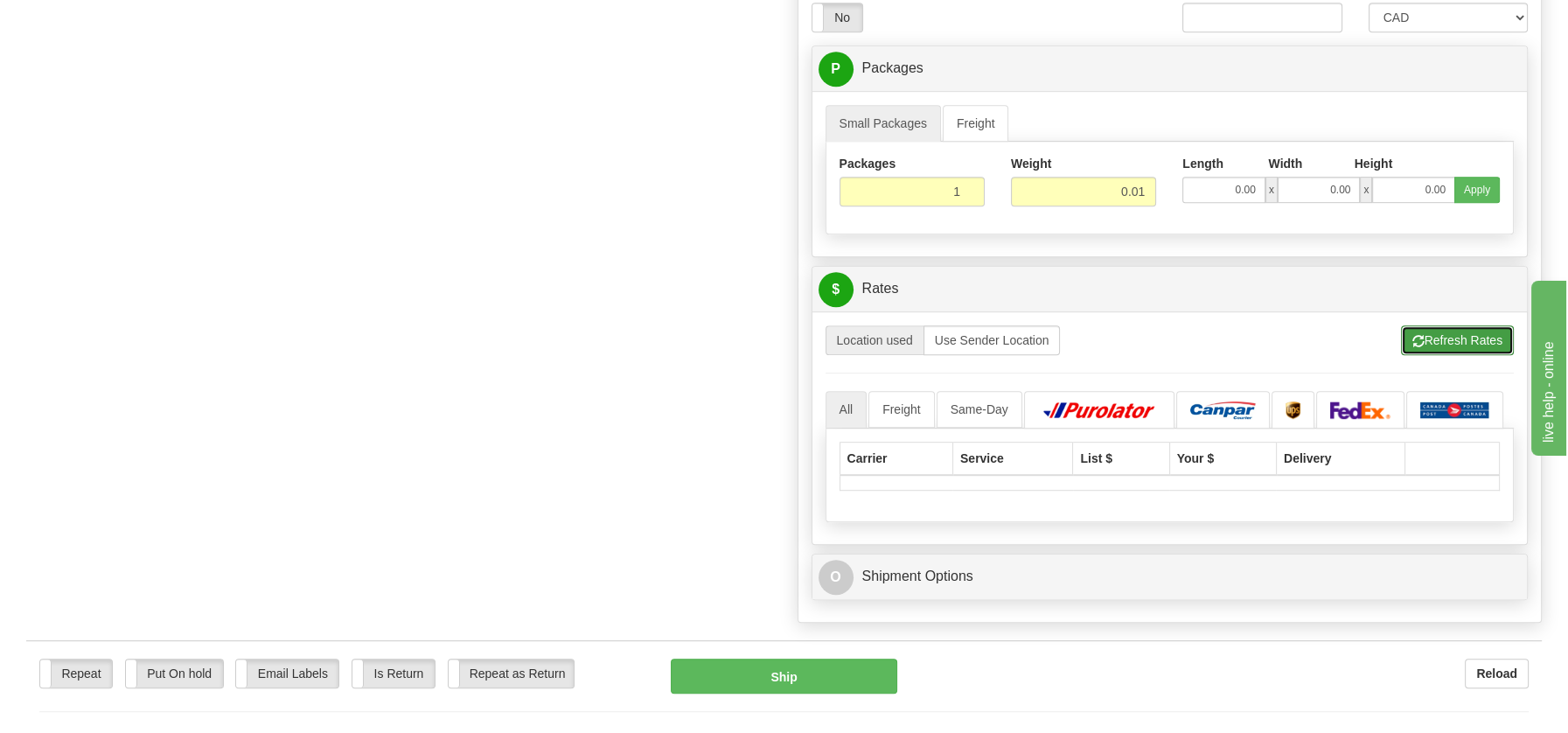
click at [1466, 327] on button "Refresh Rates" at bounding box center [1457, 340] width 113 height 29
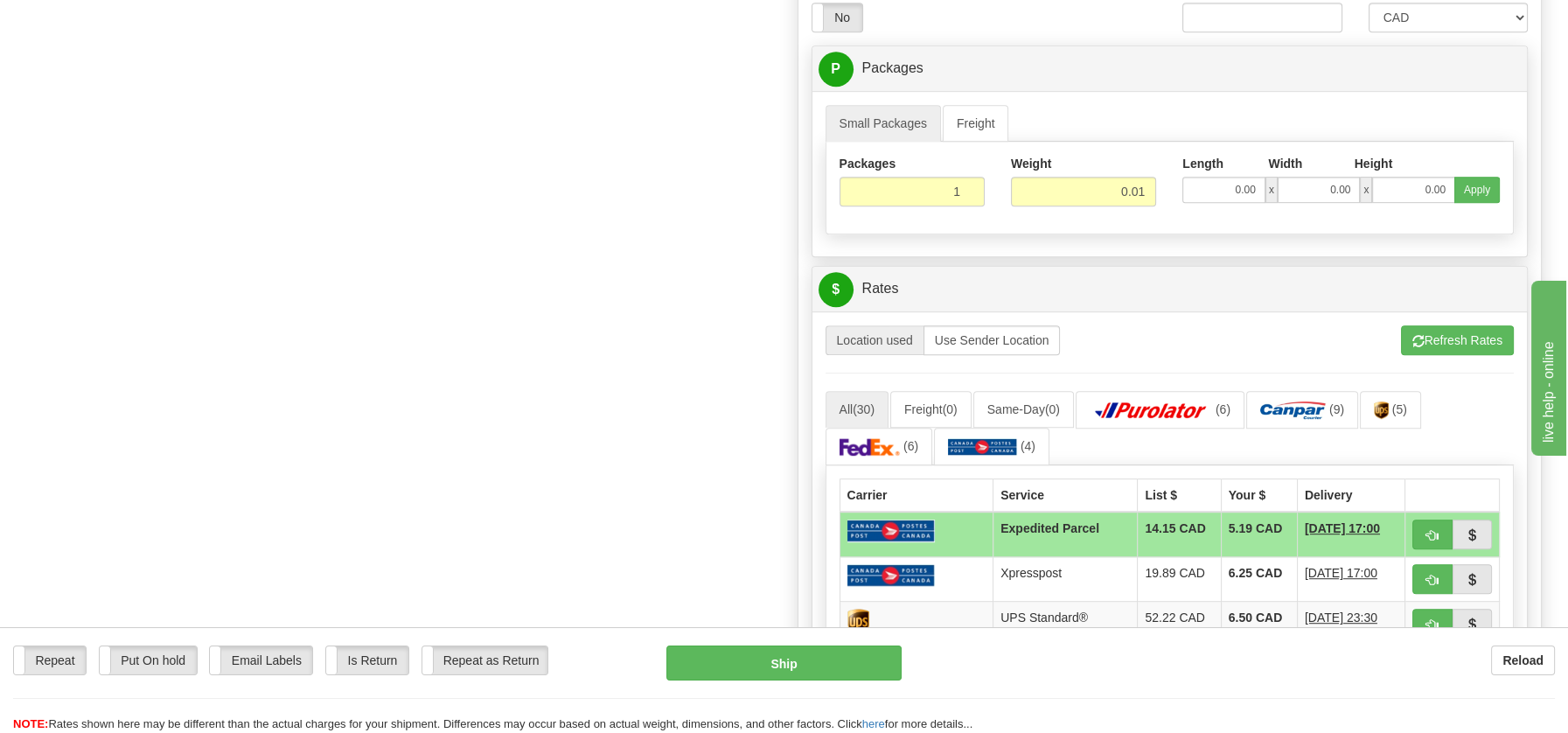
click at [796, 687] on div "Repeat Repeat Put On hold Put On hold Print Order Slip Print Order Slip Email L…" at bounding box center [784, 689] width 1568 height 87
click at [789, 667] on button "Ship" at bounding box center [784, 663] width 235 height 35
type input "DOM.EP"
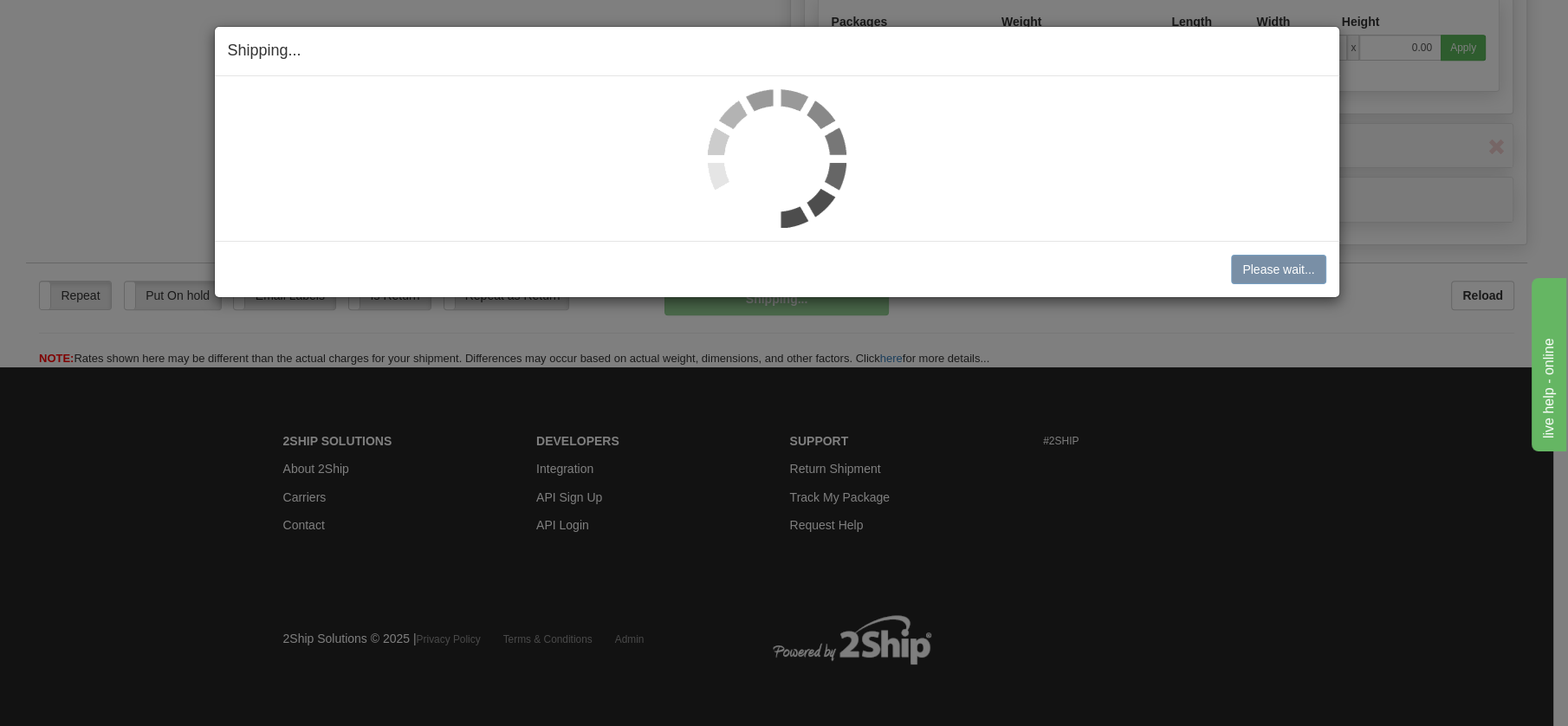
scroll to position [867, 0]
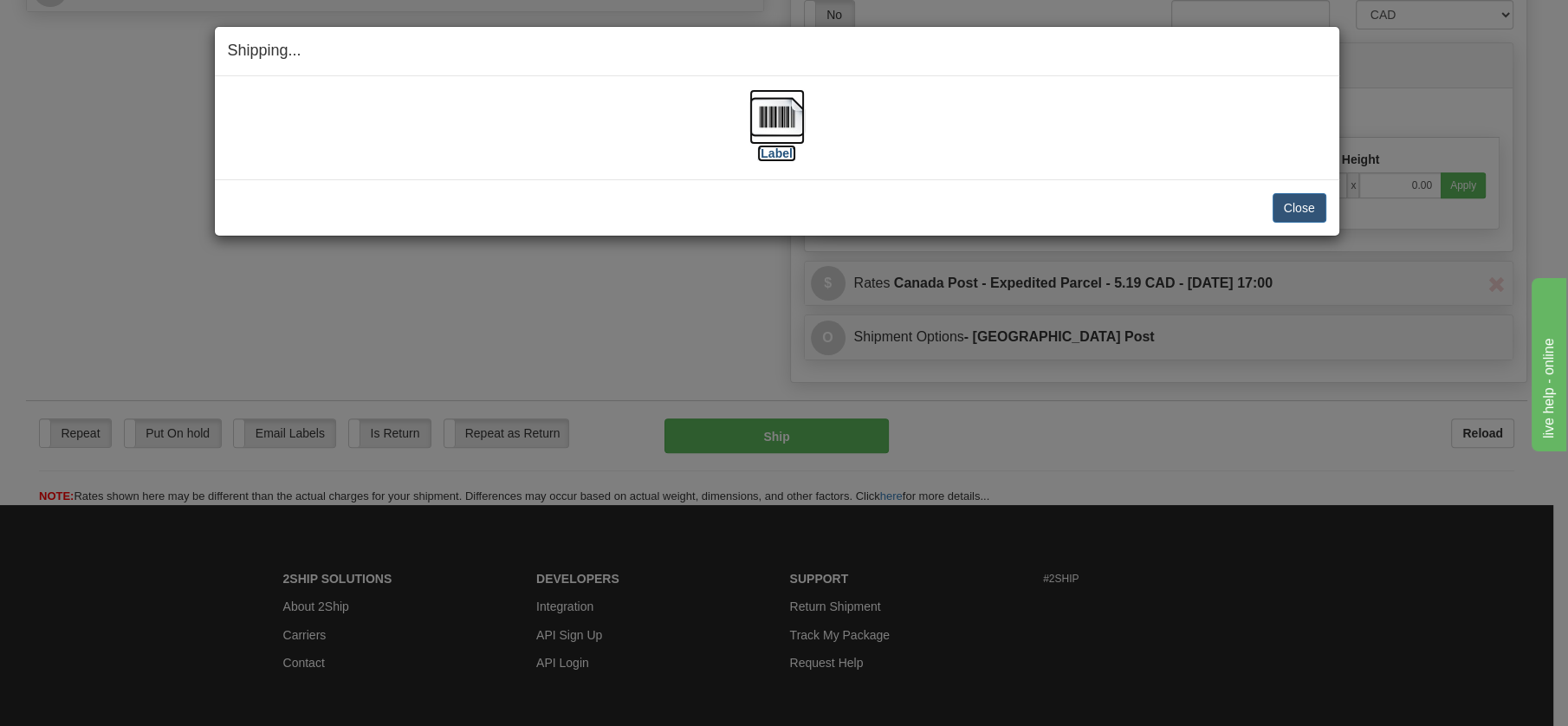
click at [788, 113] on img at bounding box center [776, 117] width 56 height 56
click at [1314, 206] on button "Close" at bounding box center [1299, 208] width 54 height 29
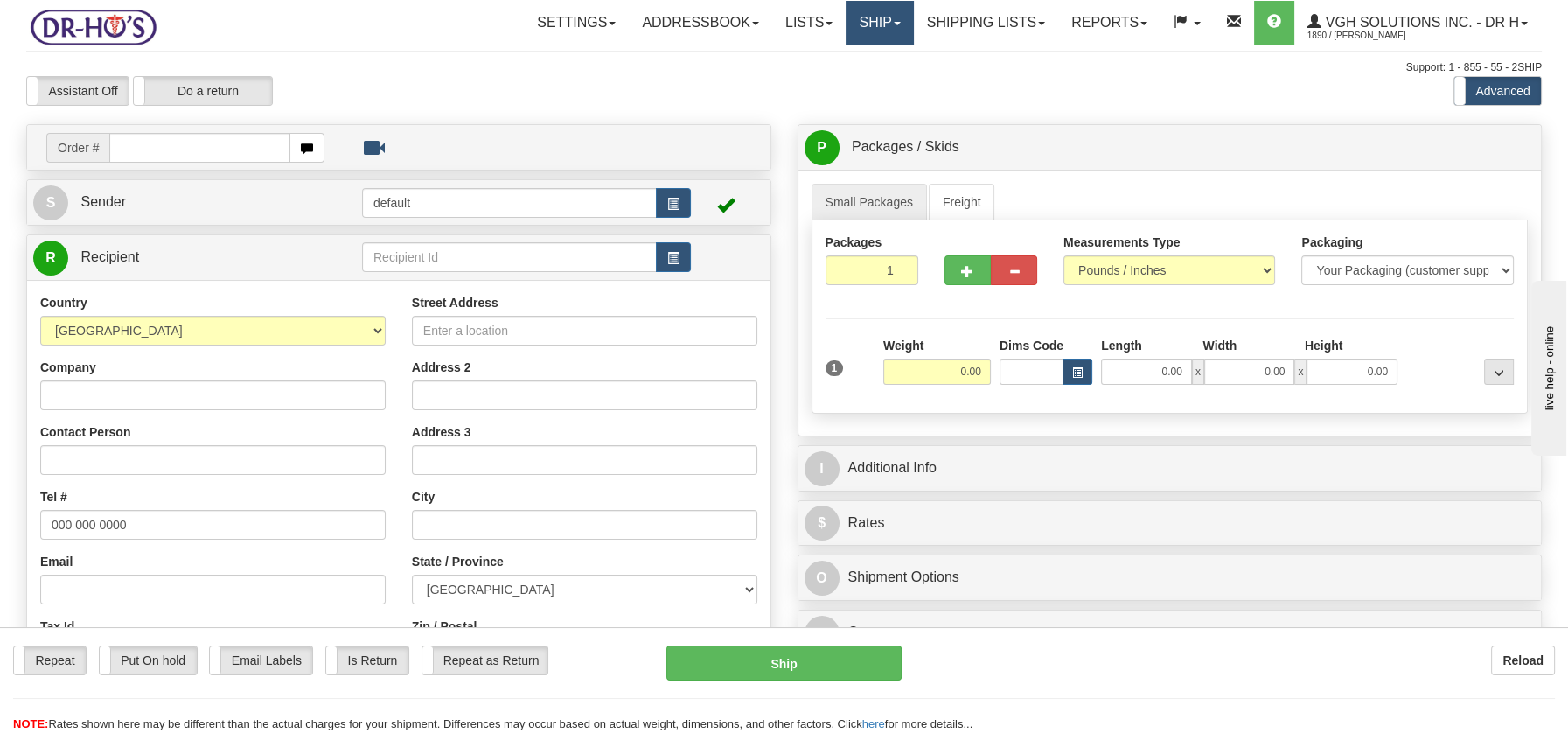
click at [859, 21] on link "Ship" at bounding box center [879, 22] width 68 height 44
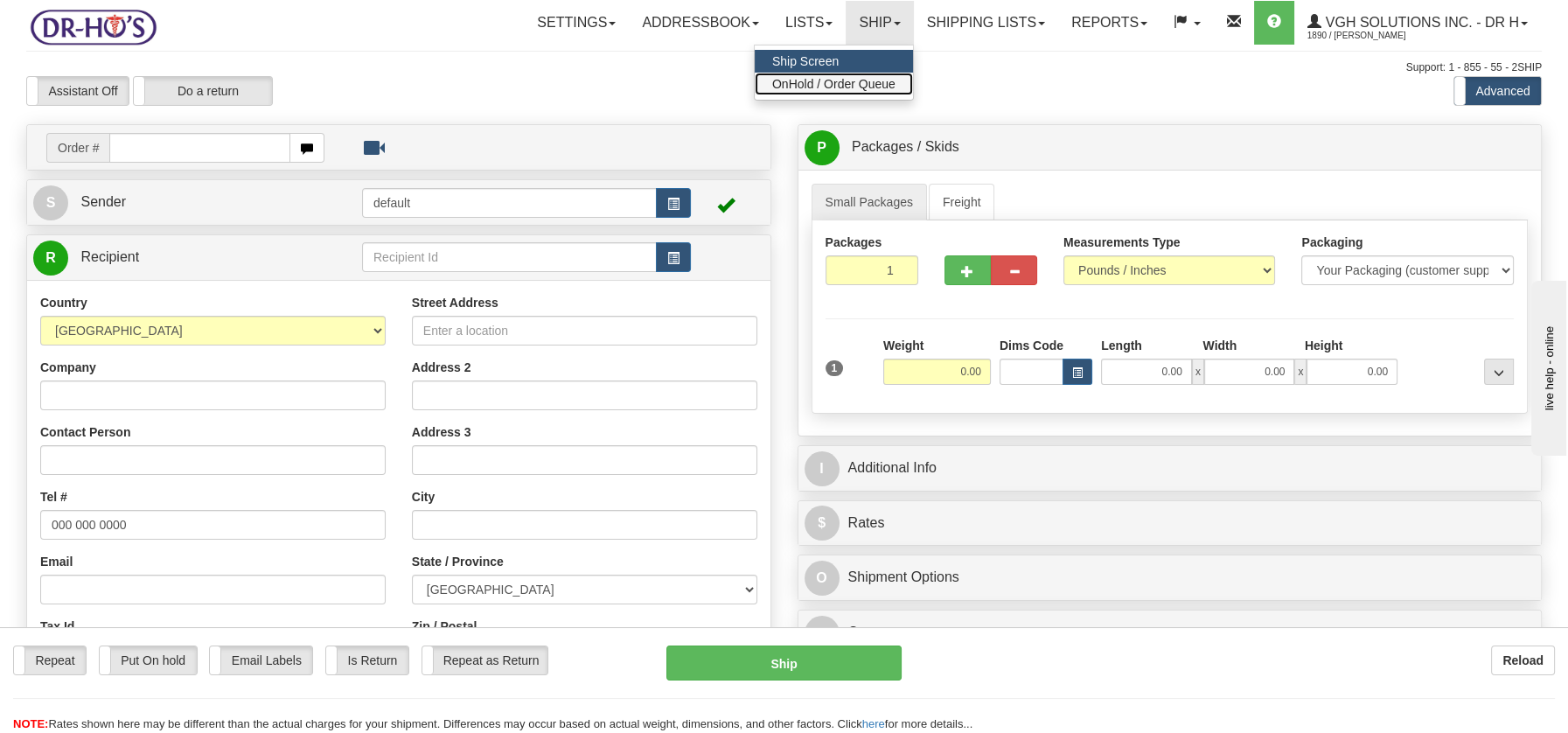
click at [820, 81] on span "OnHold / Order Queue" at bounding box center [833, 84] width 123 height 14
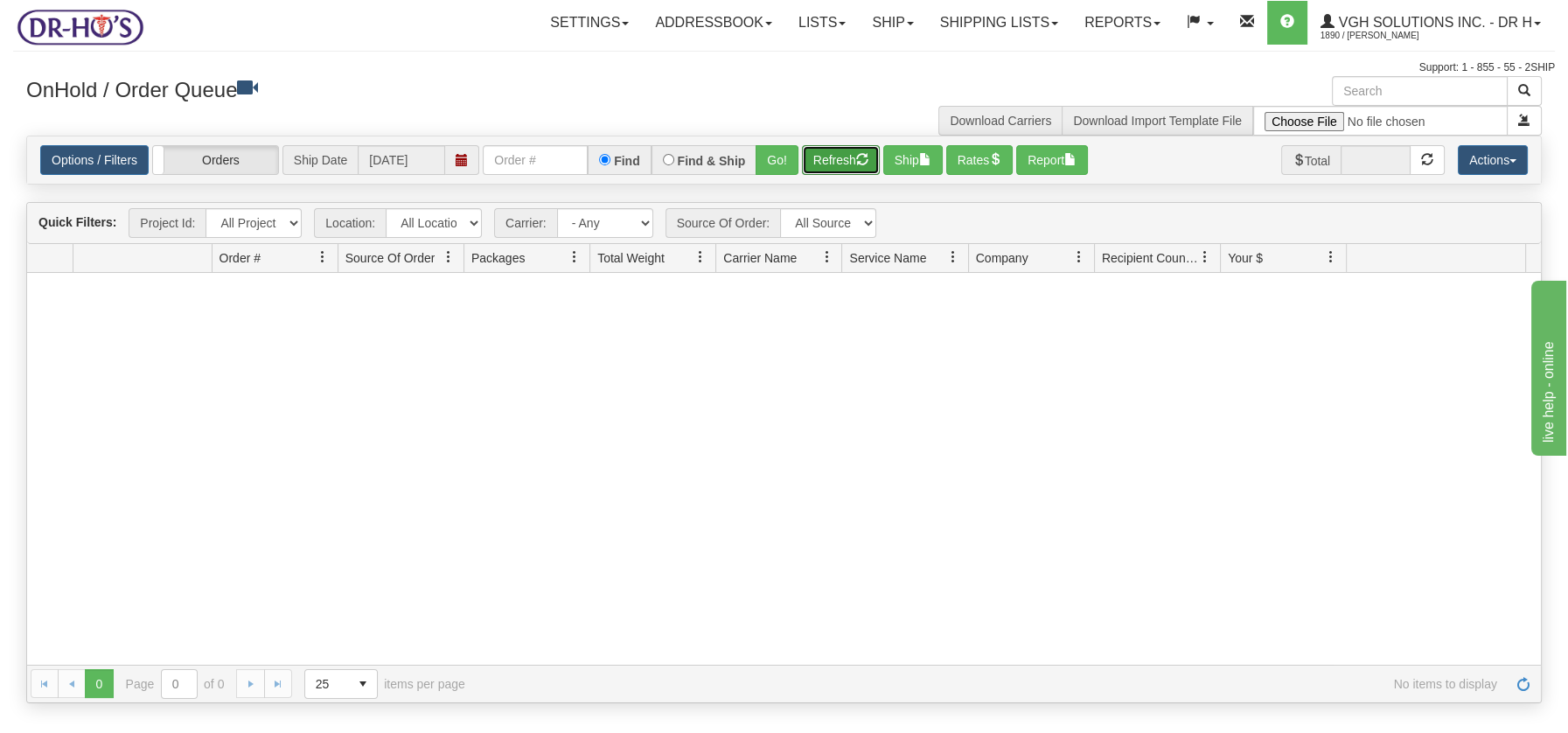
click at [855, 145] on button "Refresh" at bounding box center [840, 160] width 78 height 29
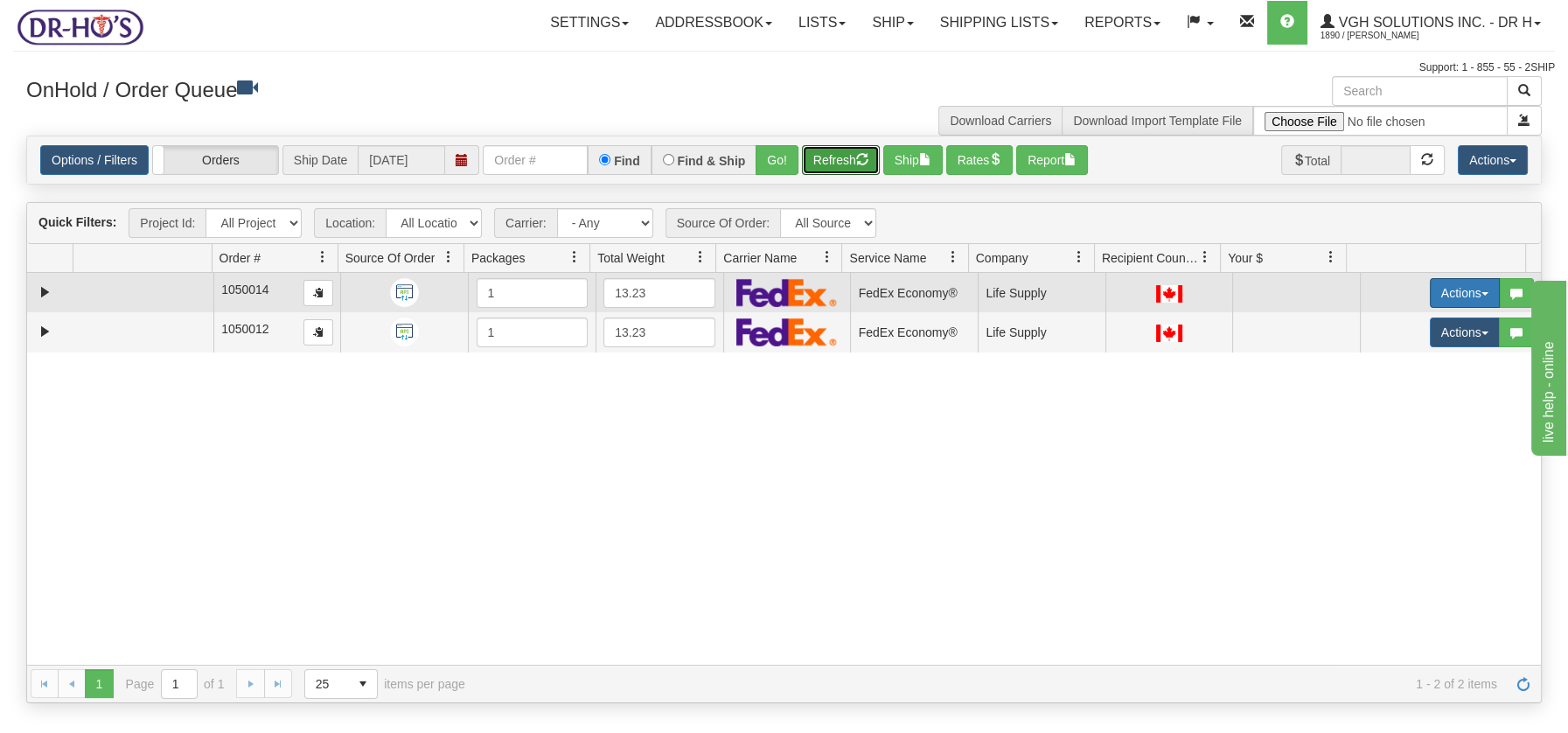
click at [1482, 292] on span "button" at bounding box center [1485, 294] width 7 height 4
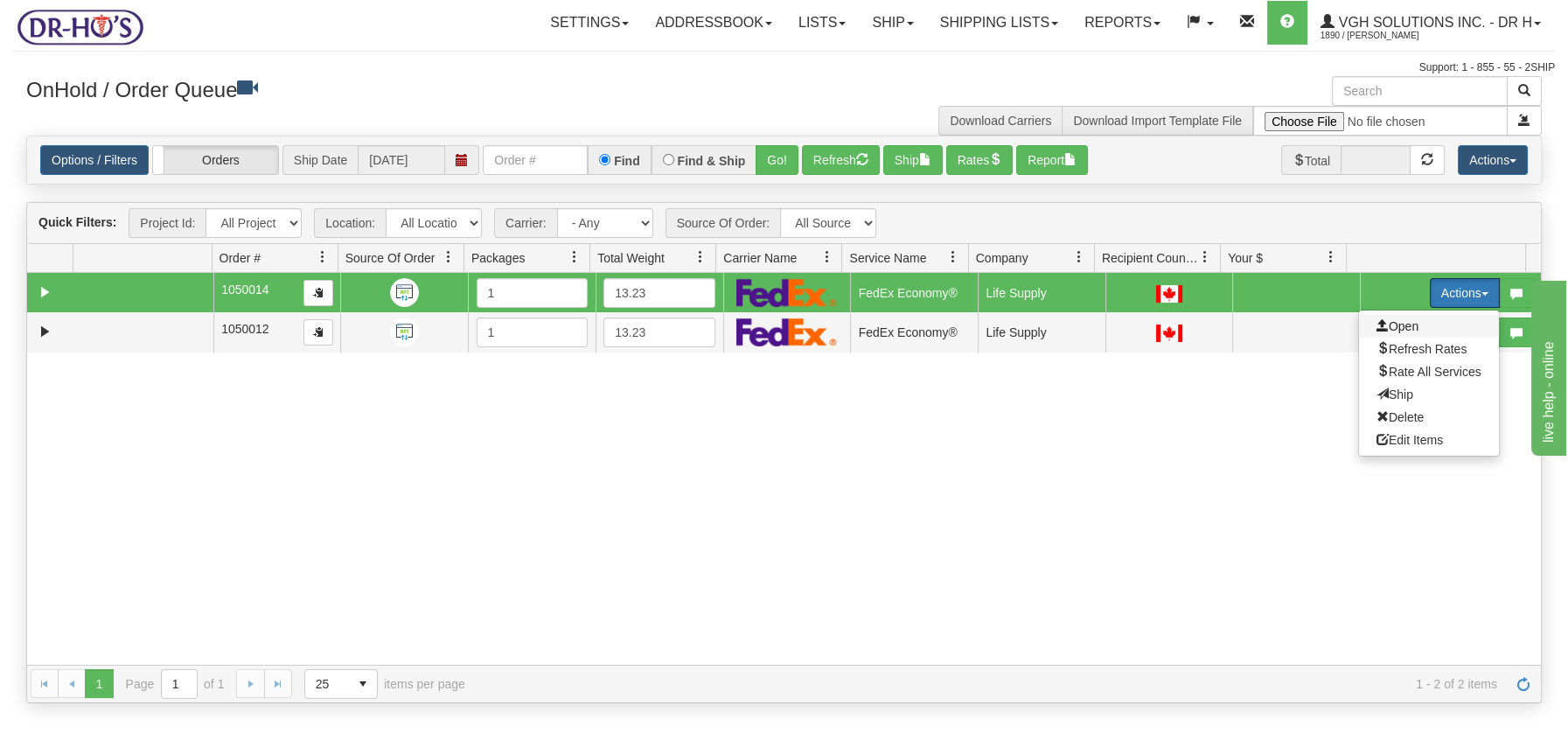
click at [1385, 330] on span "Open" at bounding box center [1397, 326] width 42 height 14
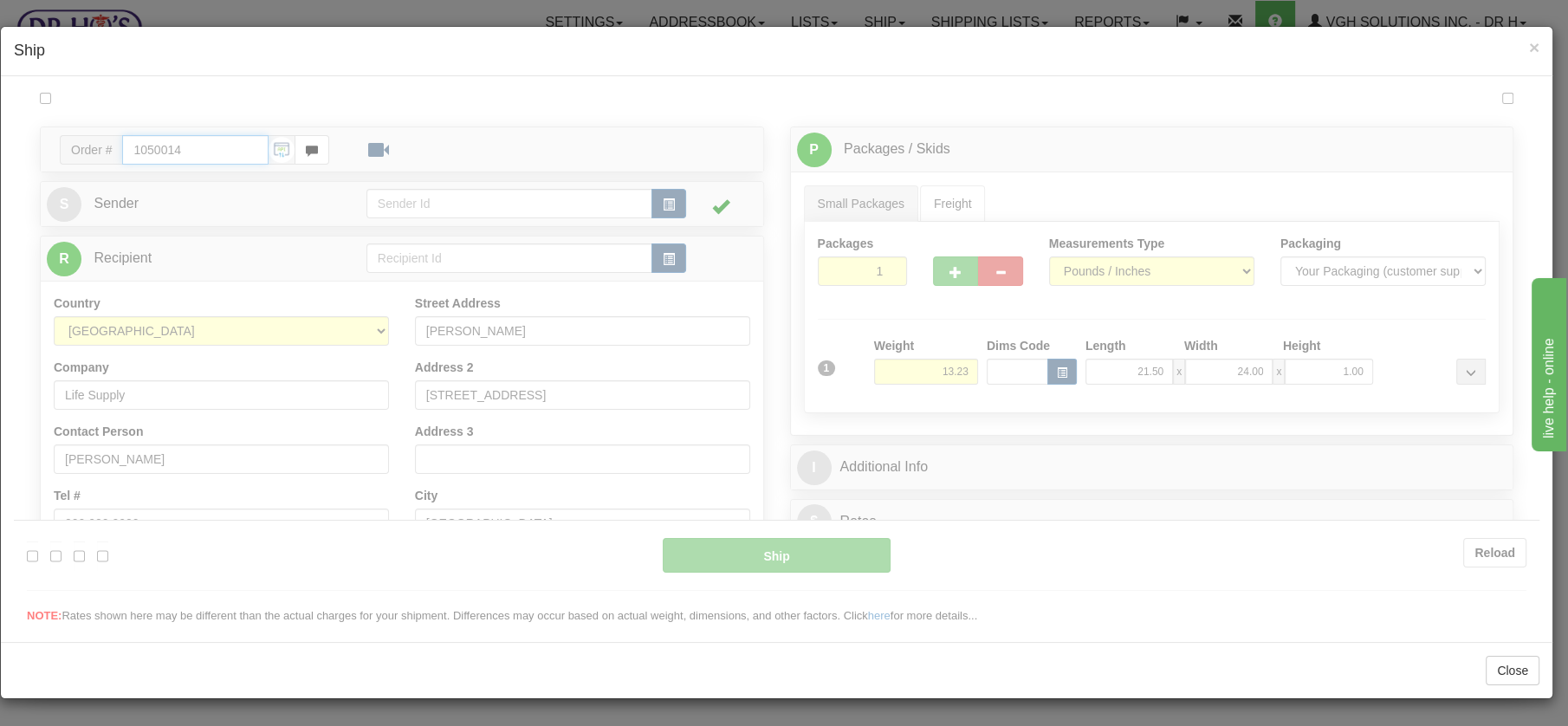
type input "20"
type input "10:20"
type input "16:00"
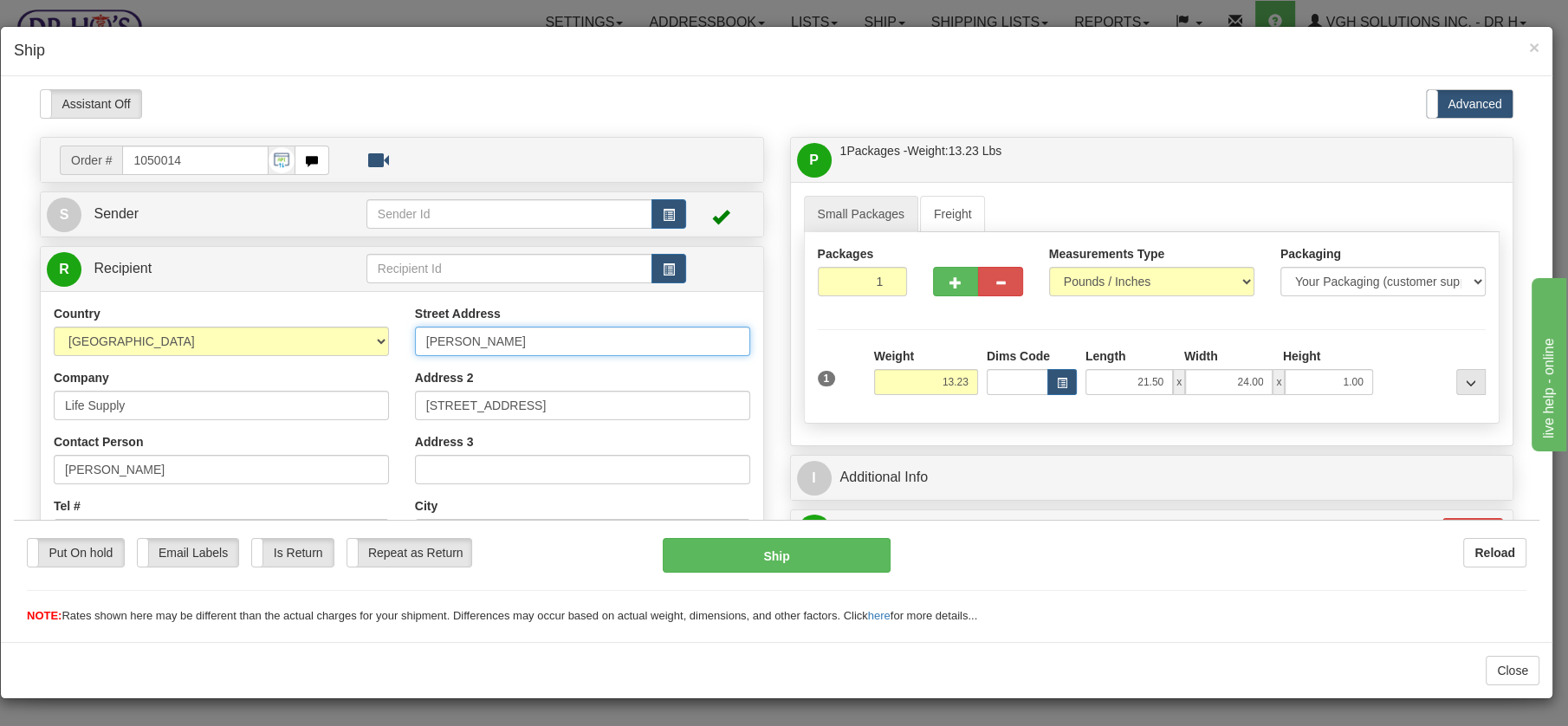
drag, startPoint x: 512, startPoint y: 344, endPoint x: 403, endPoint y: 336, distance: 109.3
click at [403, 336] on div "Street Address [PERSON_NAME] Address 2 [STREET_ADDRESS] Address 3 City [GEOGRAP…" at bounding box center [582, 537] width 361 height 466
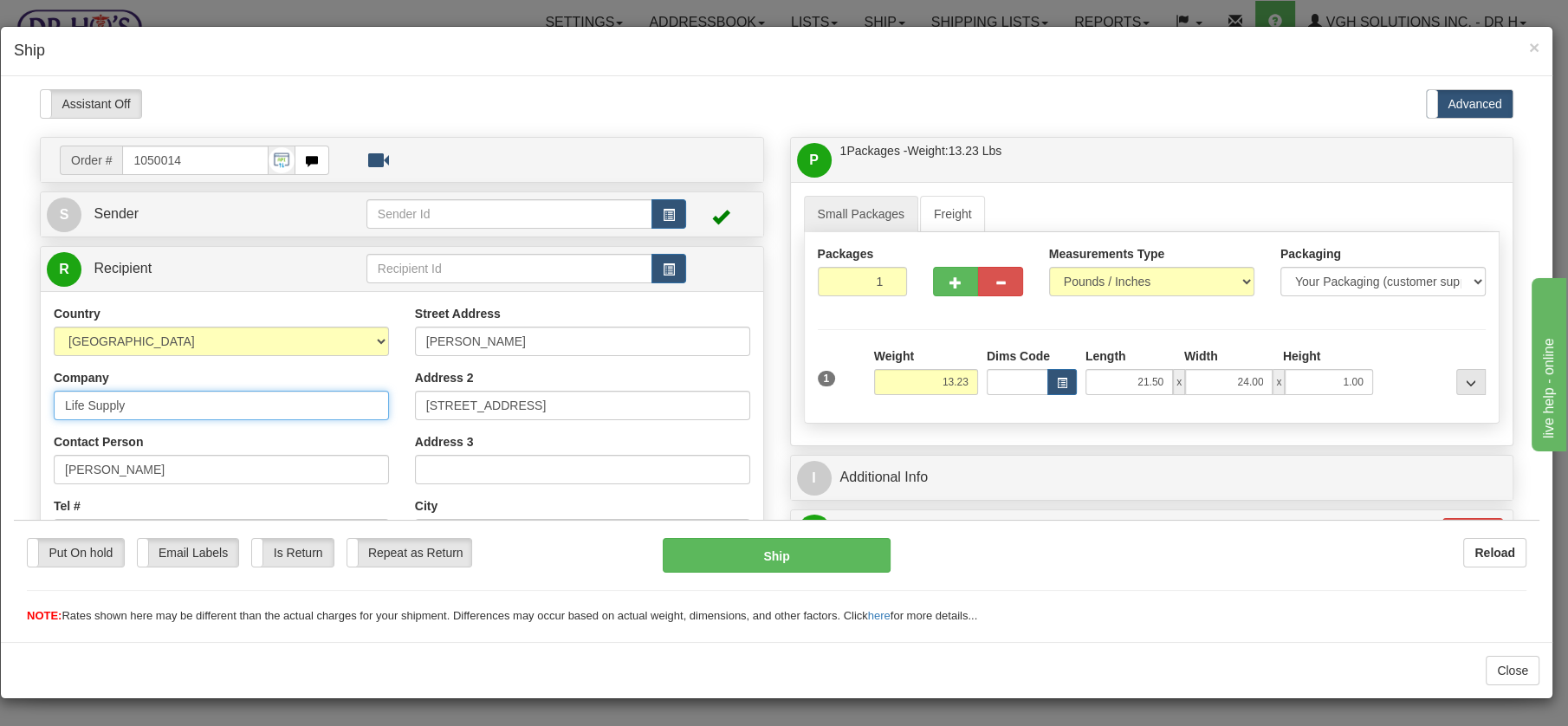
drag, startPoint x: 131, startPoint y: 404, endPoint x: 30, endPoint y: 392, distance: 101.7
click at [31, 393] on div "Order # 1050014 S" at bounding box center [401, 518] width 750 height 765
paste input "[PERSON_NAME]"
type input "[PERSON_NAME]"
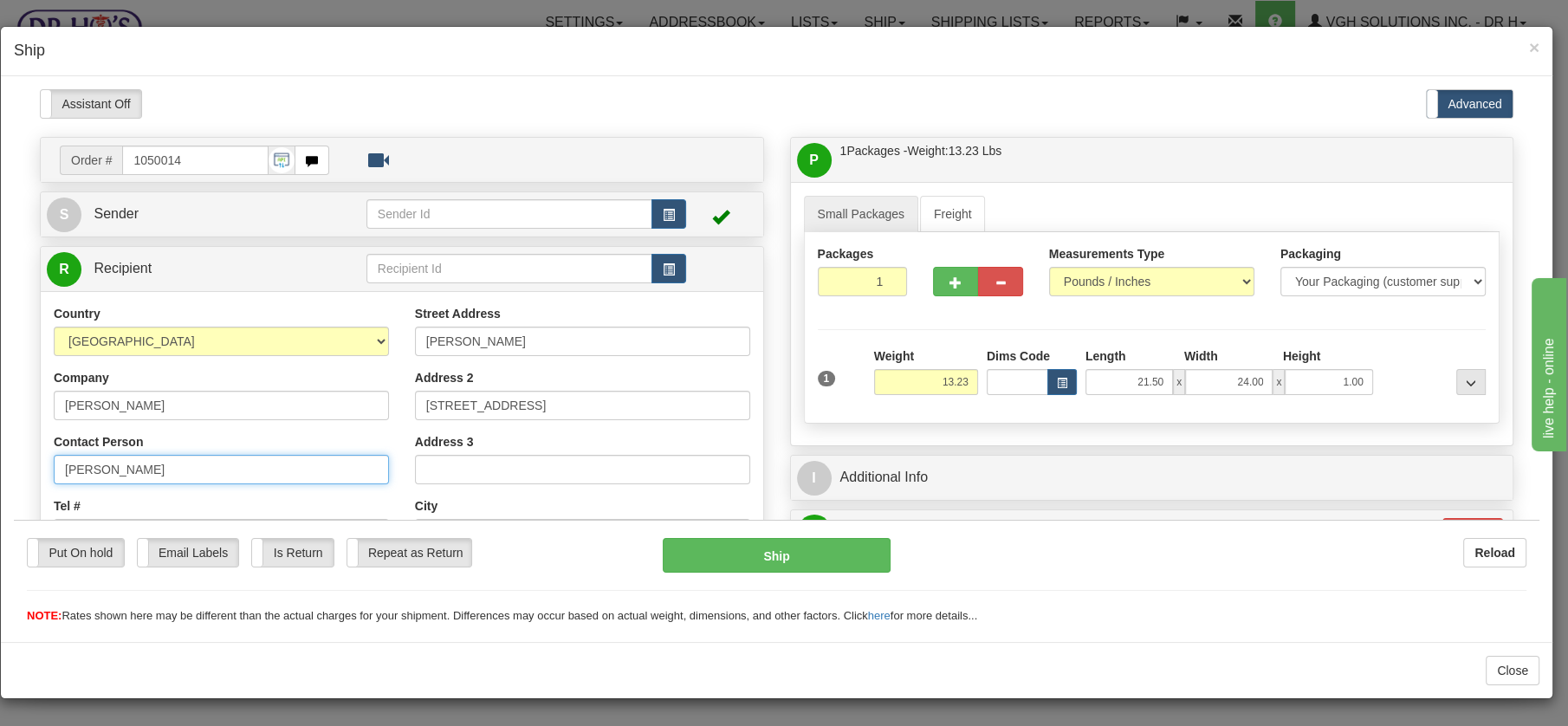
drag, startPoint x: 151, startPoint y: 465, endPoint x: 20, endPoint y: 463, distance: 131.0
click at [20, 463] on div "Please wait... Attention! Ok Add to Bidding... Preview Custom Documents Preview…" at bounding box center [776, 679] width 1526 height 1182
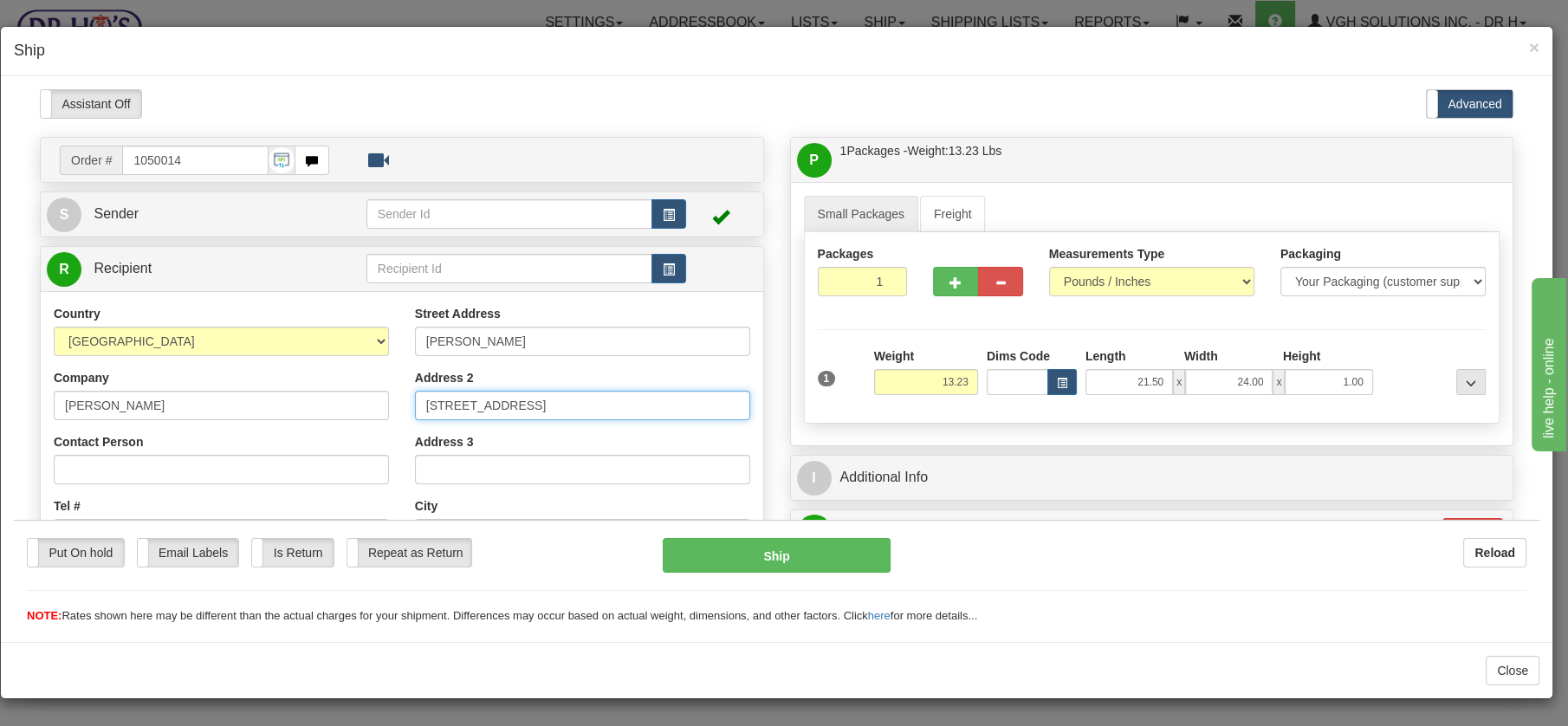
drag, startPoint x: 667, startPoint y: 402, endPoint x: 402, endPoint y: 426, distance: 266.1
click at [402, 426] on div "Street Address [PERSON_NAME] Address 2 [STREET_ADDRESS] Address 3 City [GEOGRAP…" at bounding box center [582, 537] width 361 height 466
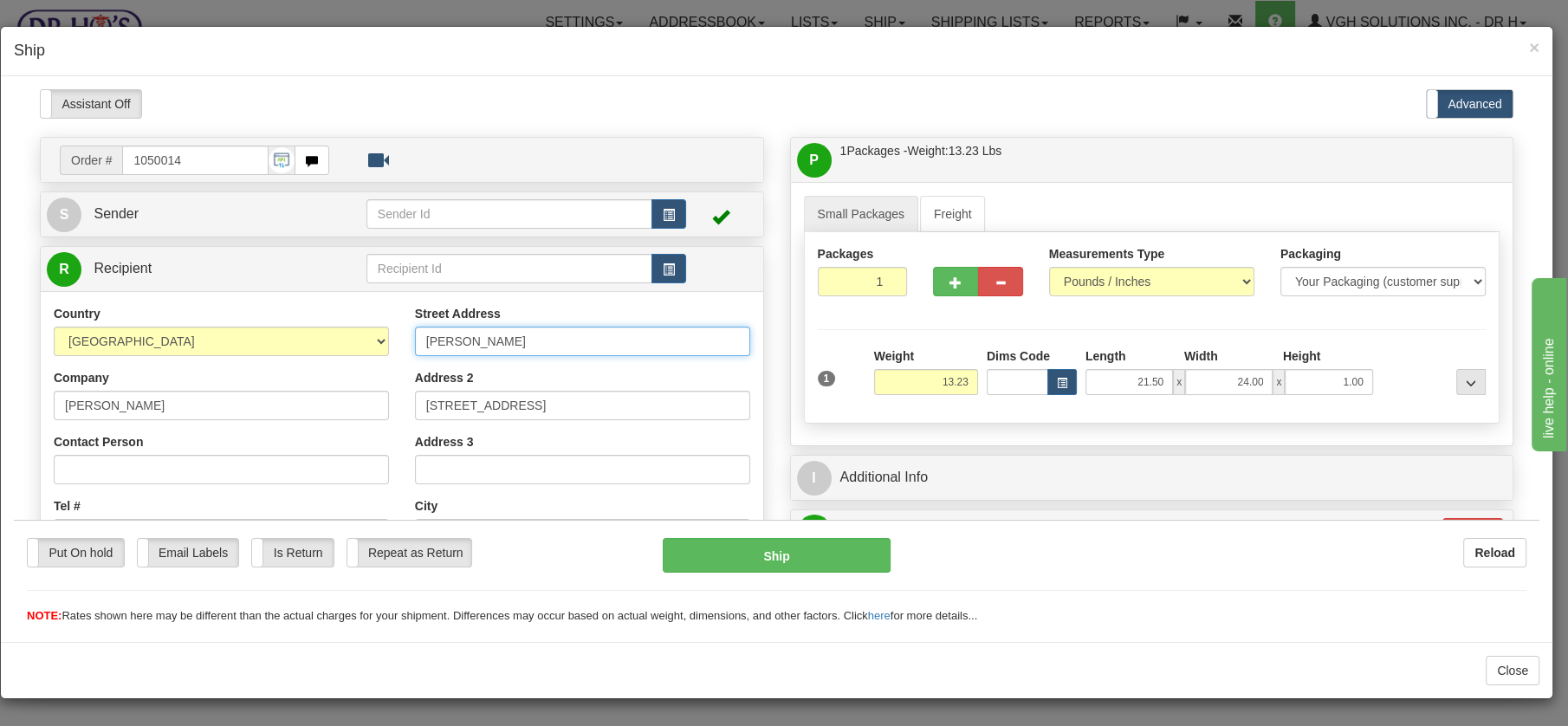
drag, startPoint x: 516, startPoint y: 331, endPoint x: 372, endPoint y: 339, distance: 144.2
click at [372, 339] on div "Country [GEOGRAPHIC_DATA] [GEOGRAPHIC_DATA] [GEOGRAPHIC_DATA] [GEOGRAPHIC_DATA]…" at bounding box center [402, 537] width 723 height 466
paste input "[STREET_ADDRESS]"
type input "[STREET_ADDRESS]"
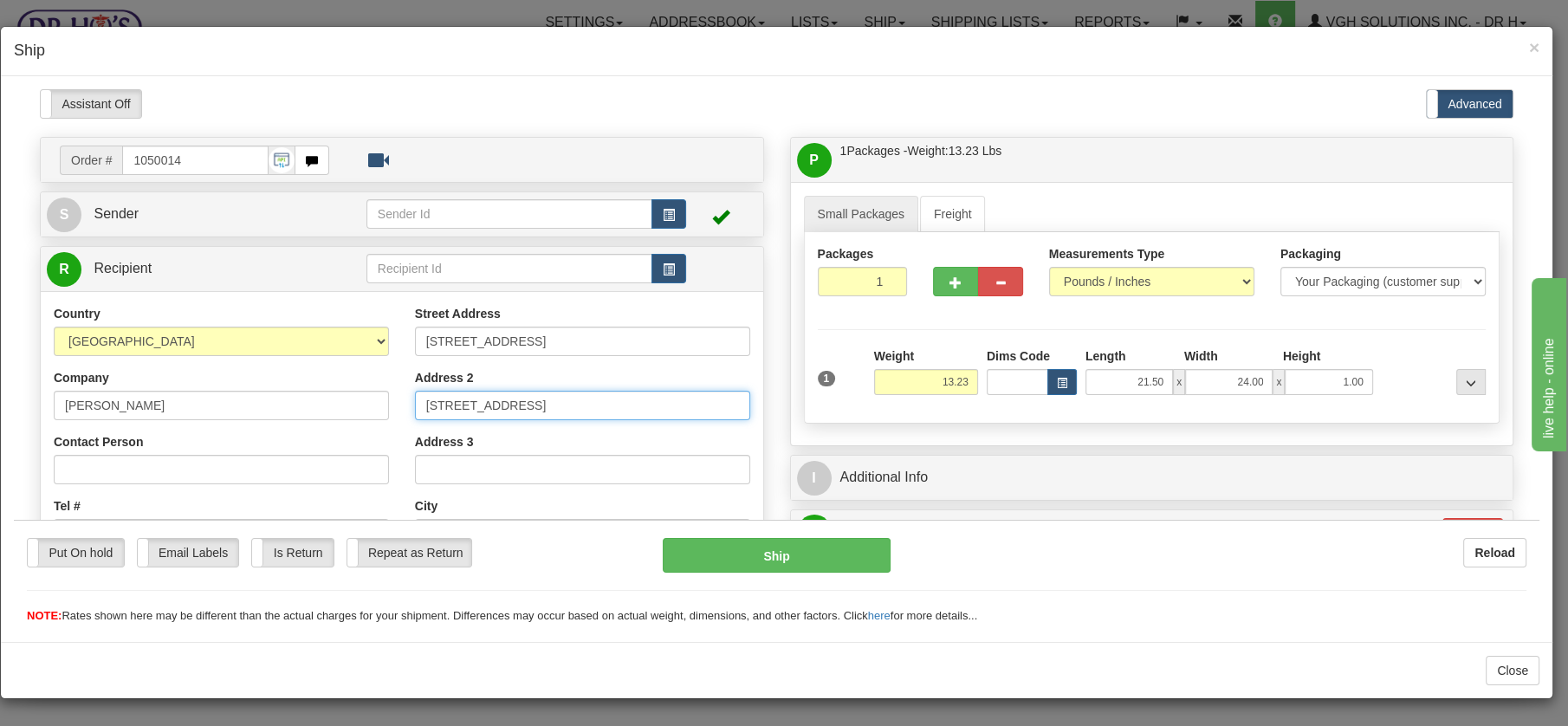
drag, startPoint x: 642, startPoint y: 401, endPoint x: 405, endPoint y: 401, distance: 237.0
click at [405, 401] on div "Street Address [STREET_ADDRESS] Address 2 [STREET_ADDRESS] Address 3 City [GEOG…" at bounding box center [582, 537] width 361 height 466
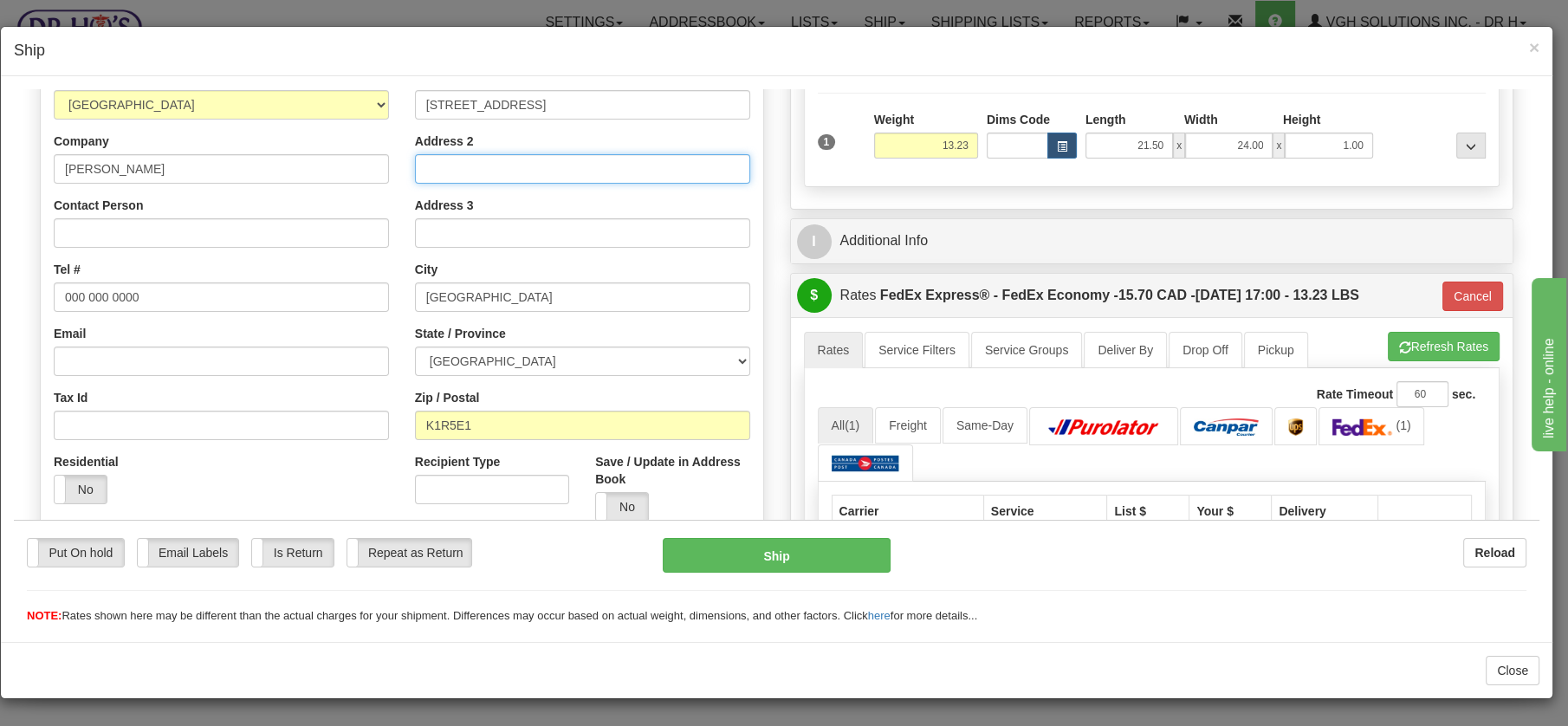
scroll to position [240, 0]
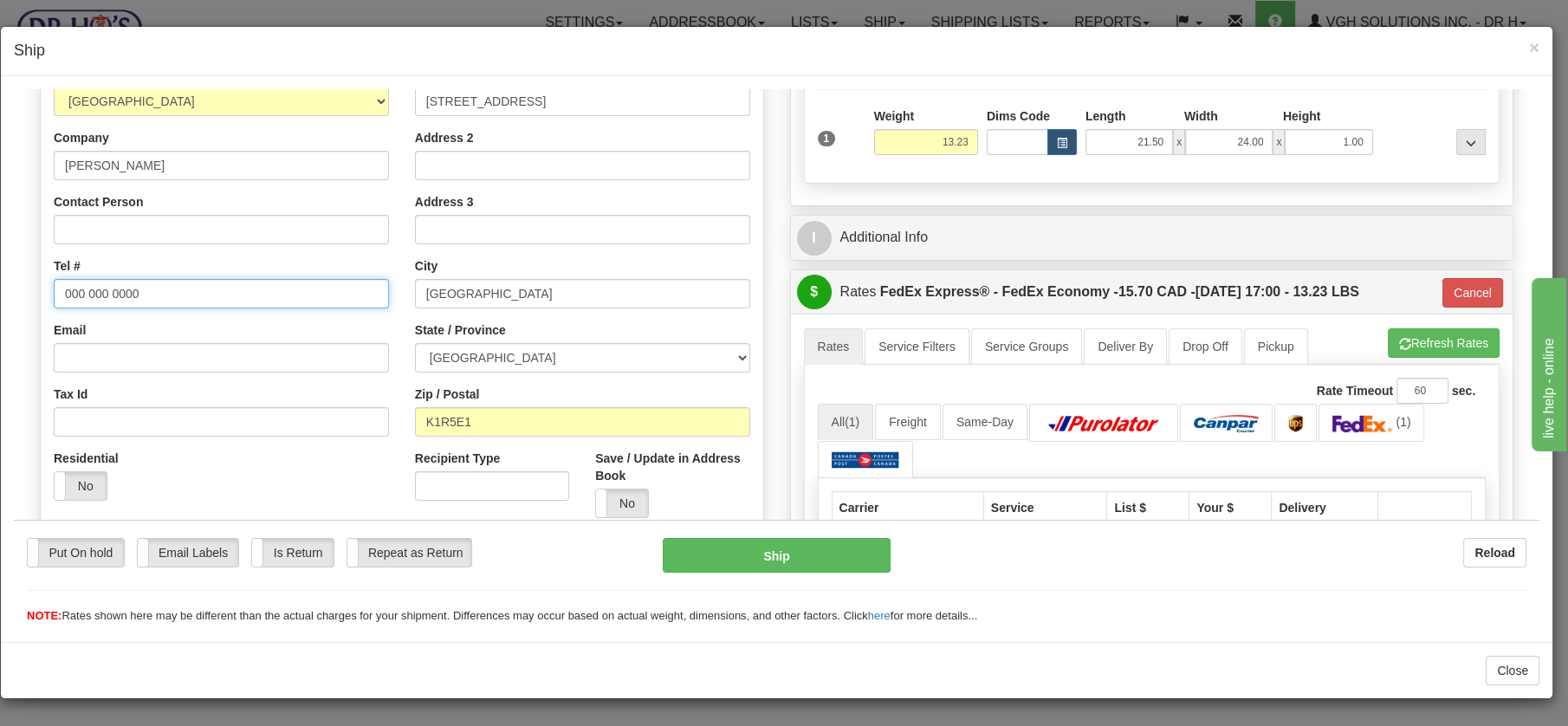
click at [148, 290] on input "000 000 0000" at bounding box center [222, 292] width 336 height 29
drag, startPoint x: 148, startPoint y: 290, endPoint x: 13, endPoint y: 282, distance: 135.2
click at [14, 282] on div "Please wait... Attention! Ok Add to Bidding... Preview Custom Documents Preview…" at bounding box center [776, 439] width 1526 height 1182
paste input "6132321077"
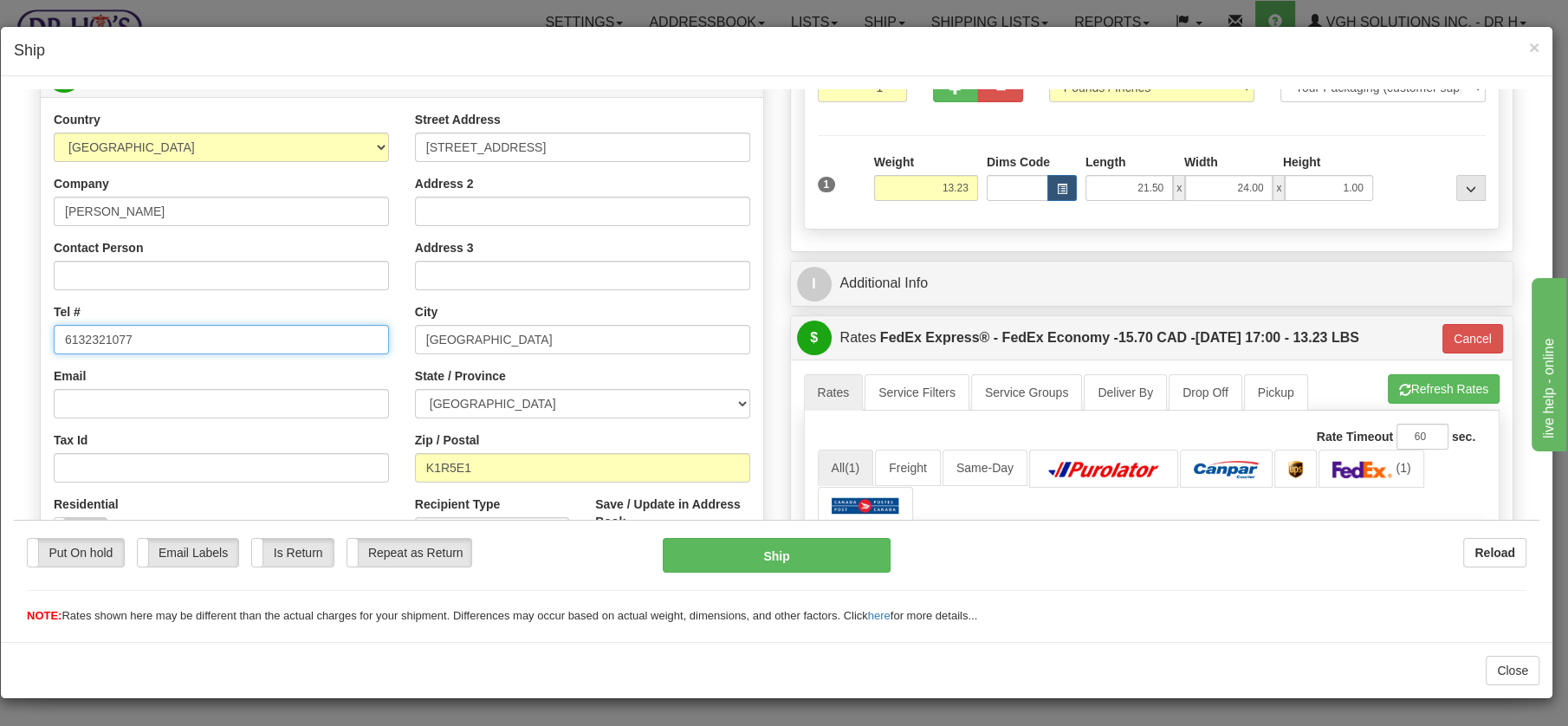
scroll to position [193, 0]
drag, startPoint x: 1528, startPoint y: 220, endPoint x: 1559, endPoint y: 288, distance: 74.7
type input "6132321077"
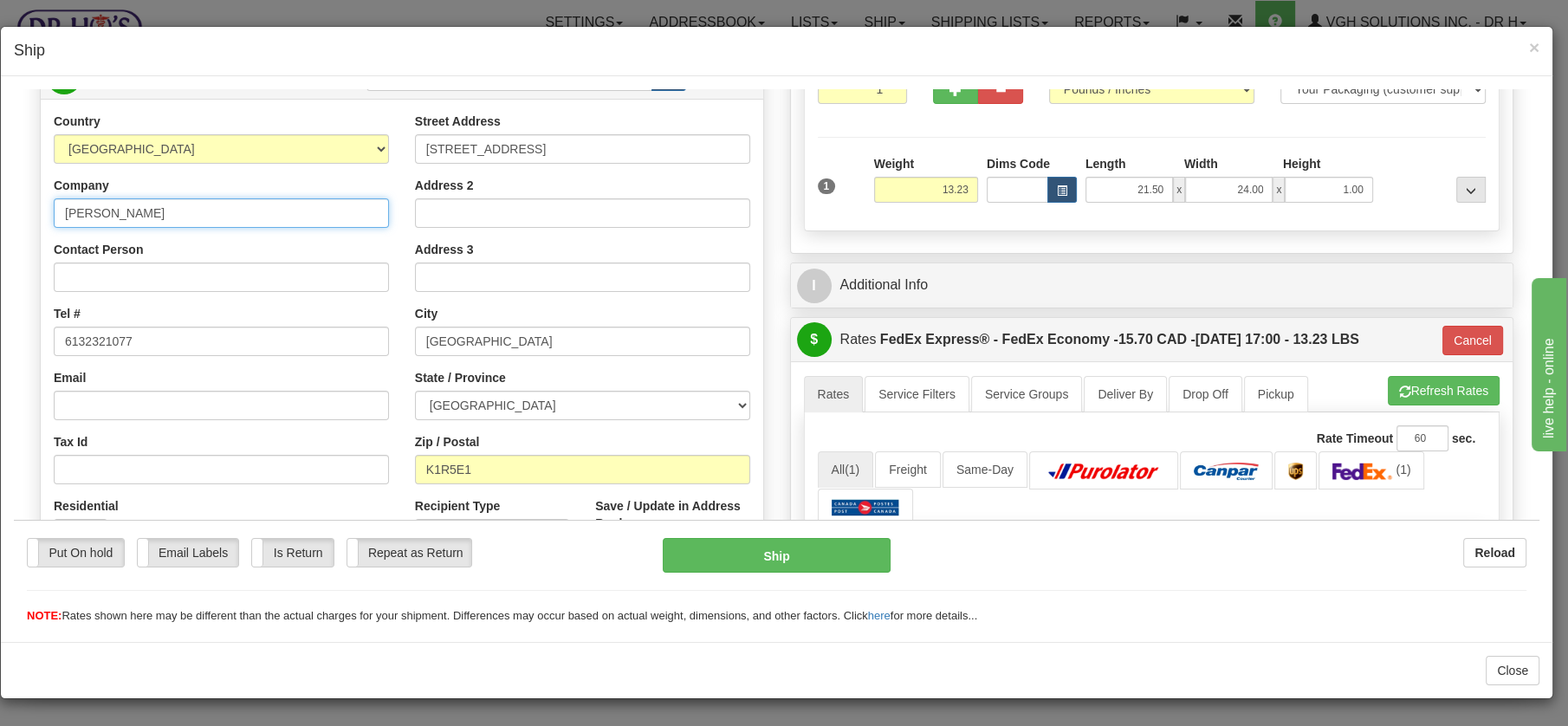
drag, startPoint x: 155, startPoint y: 207, endPoint x: 19, endPoint y: 200, distance: 136.2
click at [19, 200] on div "Please wait... Attention! Ok Add to Bidding... Preview Custom Documents Preview…" at bounding box center [776, 487] width 1526 height 1182
click at [752, 547] on button "Ship" at bounding box center [776, 554] width 228 height 34
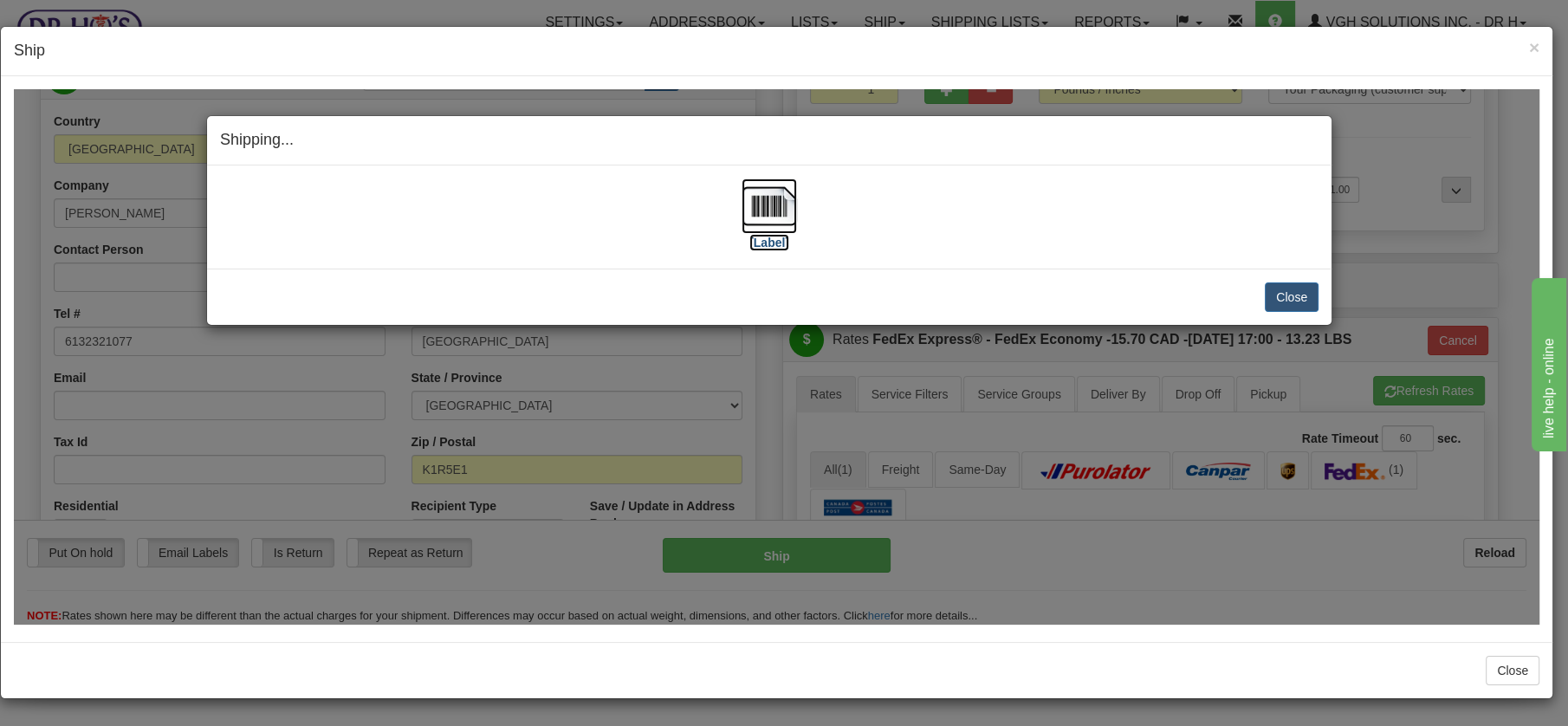
click at [764, 212] on img at bounding box center [769, 205] width 56 height 56
click at [1284, 289] on button "Close" at bounding box center [1292, 296] width 54 height 29
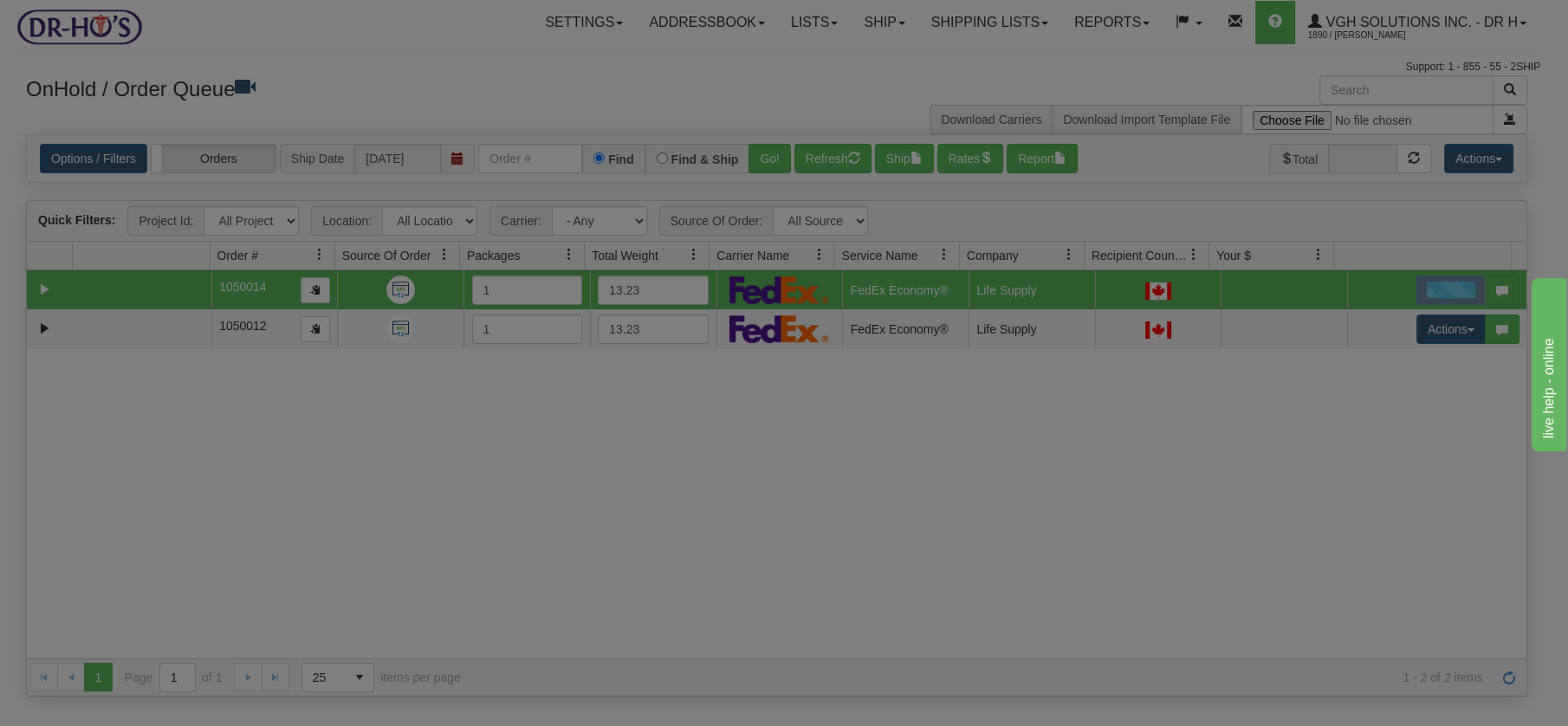
scroll to position [0, 0]
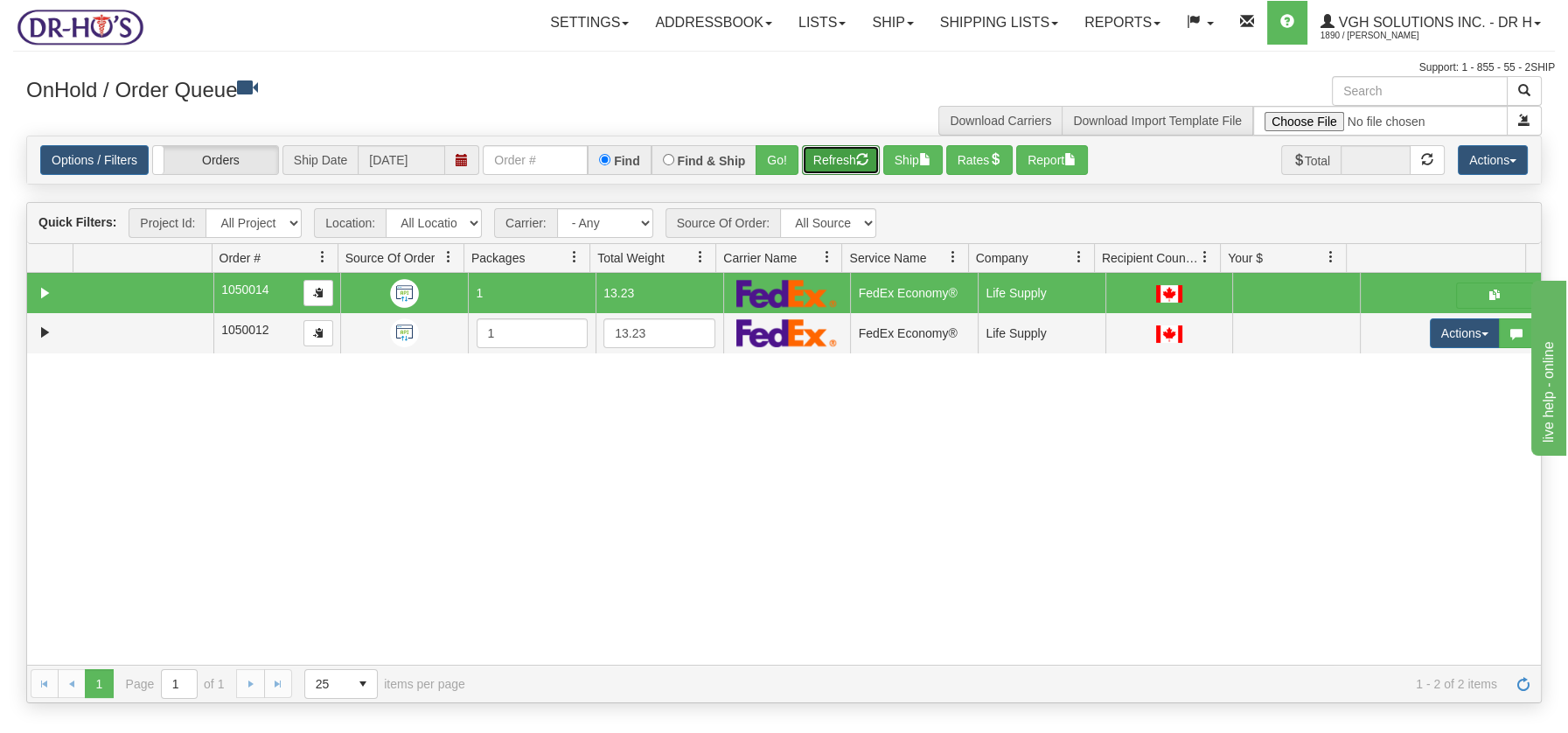
click at [828, 151] on button "Refresh" at bounding box center [840, 160] width 78 height 29
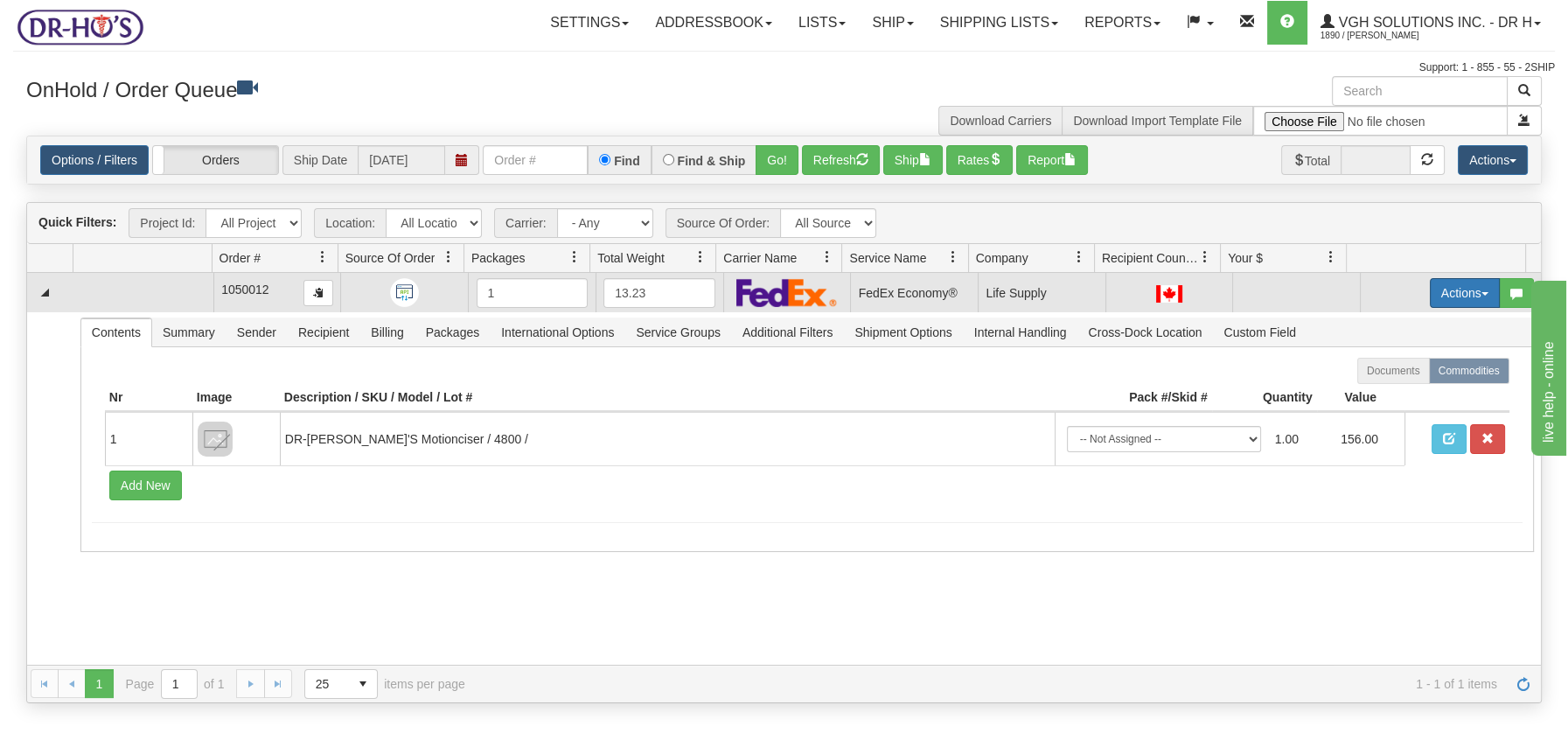
click at [1471, 287] on button "Actions" at bounding box center [1465, 292] width 70 height 29
click at [1392, 328] on span "Open" at bounding box center [1397, 326] width 42 height 14
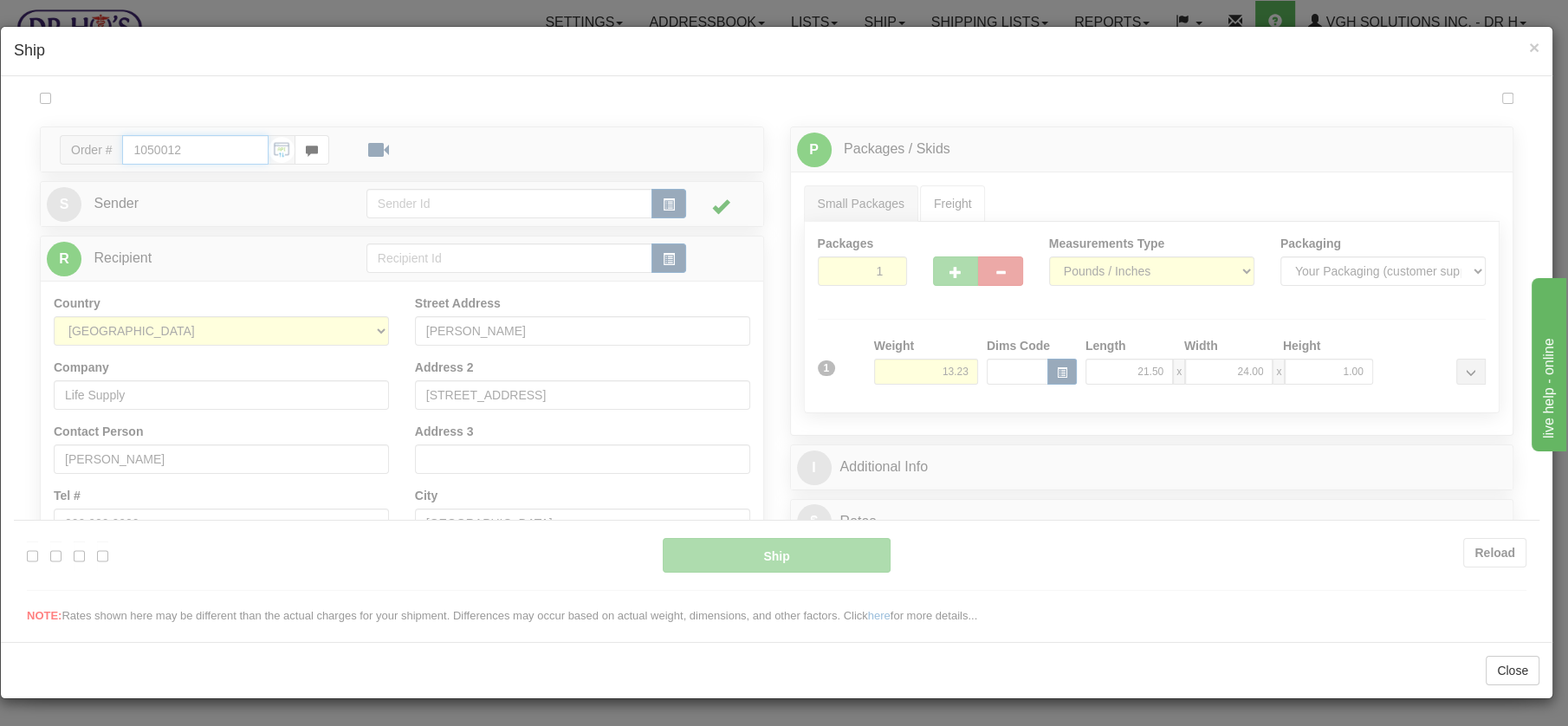
type input "20"
type input "10:22"
type input "16:00"
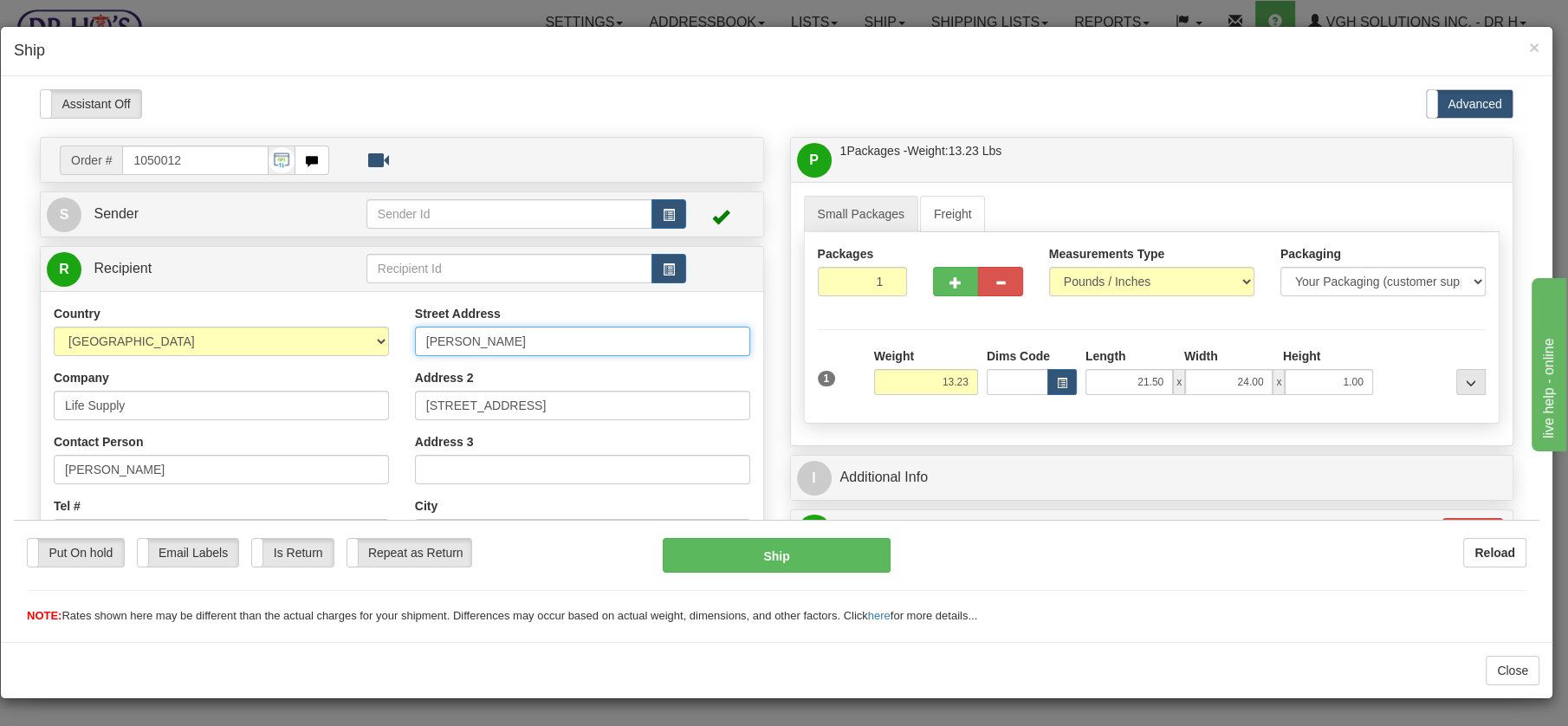
drag, startPoint x: 511, startPoint y: 335, endPoint x: 385, endPoint y: 330, distance: 126.1
click at [385, 330] on div "Country [GEOGRAPHIC_DATA] [GEOGRAPHIC_DATA] [GEOGRAPHIC_DATA] [GEOGRAPHIC_DATA]…" at bounding box center [402, 537] width 723 height 466
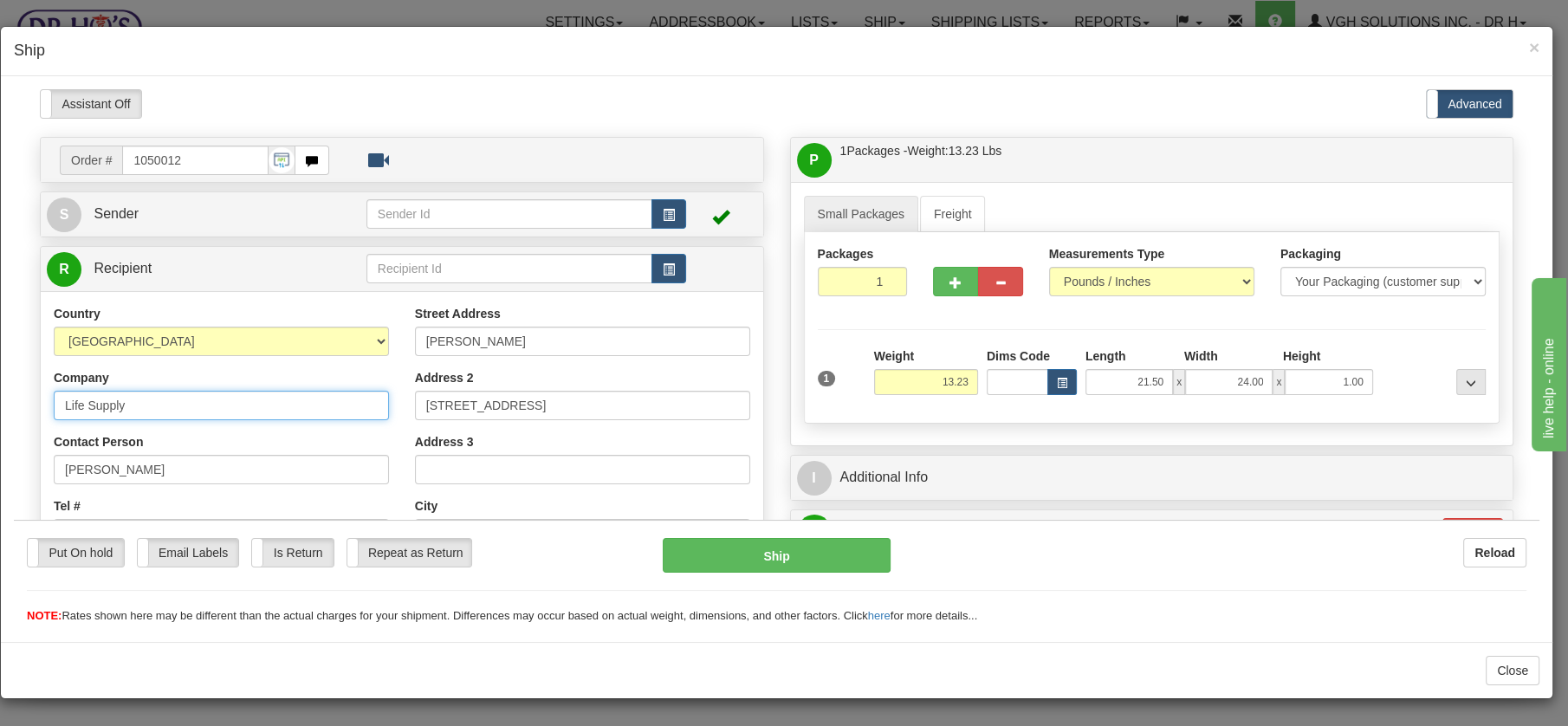
drag, startPoint x: 145, startPoint y: 412, endPoint x: -23, endPoint y: 397, distance: 168.7
click at [14, 397] on html "Please wait... Attention! Ok Add to Bidding... Preview Custom Documents Preview…" at bounding box center [776, 356] width 1526 height 535
paste input "[PERSON_NAME]"
type input "[PERSON_NAME]"
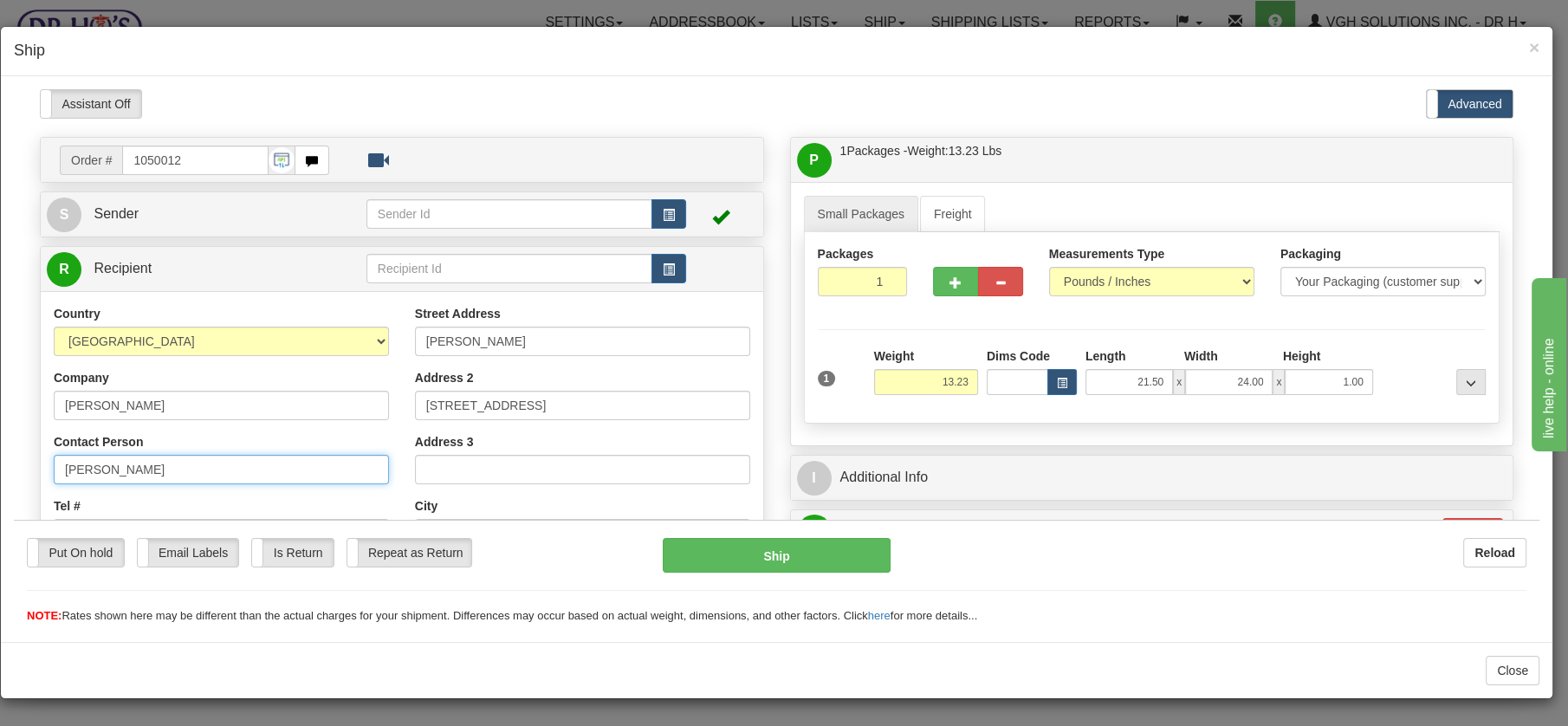
drag, startPoint x: 143, startPoint y: 468, endPoint x: 12, endPoint y: 465, distance: 131.0
click at [14, 465] on html "Please wait... Attention! Ok Add to Bidding... Preview Custom Documents Preview…" at bounding box center [776, 356] width 1526 height 535
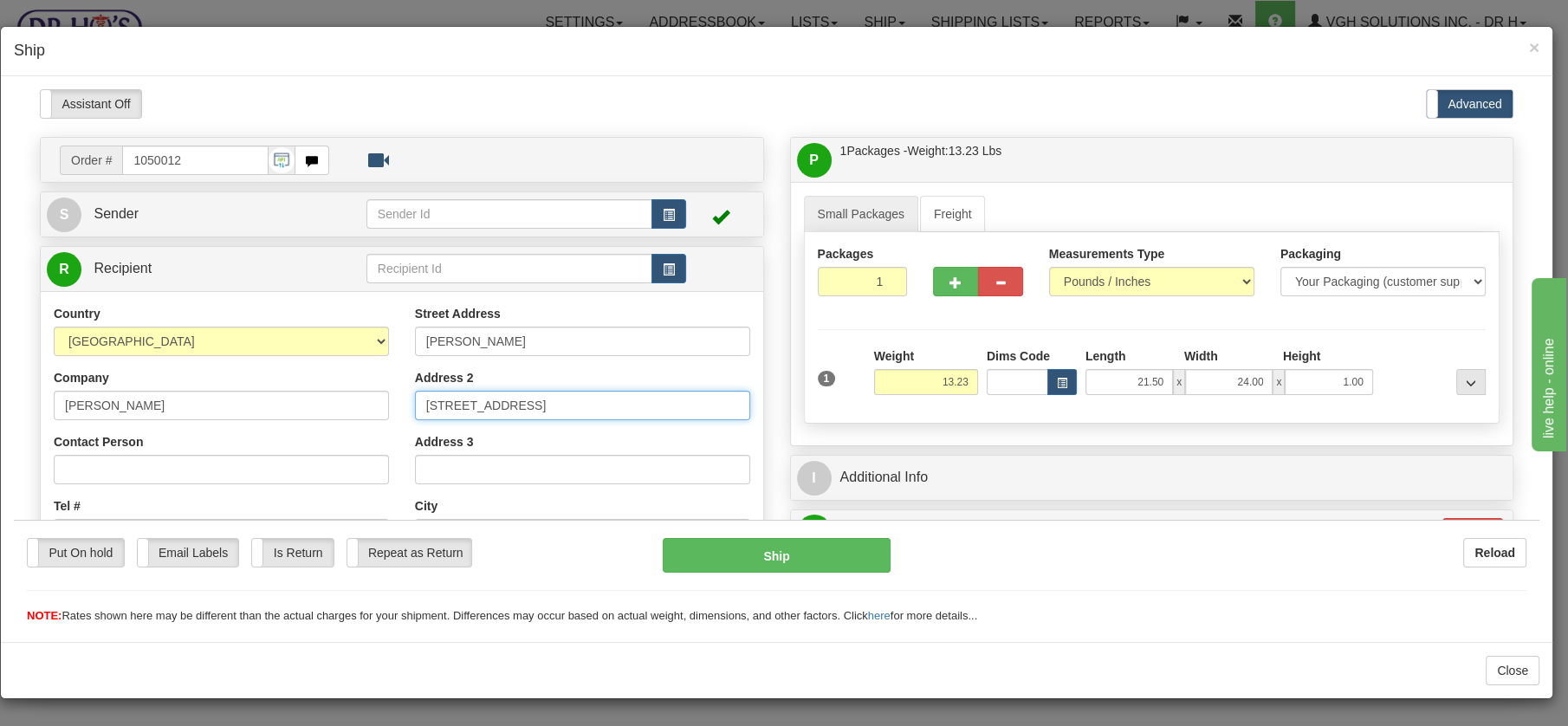
drag, startPoint x: 588, startPoint y: 393, endPoint x: 360, endPoint y: 388, distance: 228.1
click at [361, 388] on div "Country [GEOGRAPHIC_DATA] [GEOGRAPHIC_DATA] [GEOGRAPHIC_DATA] [GEOGRAPHIC_DATA]…" at bounding box center [402, 537] width 723 height 466
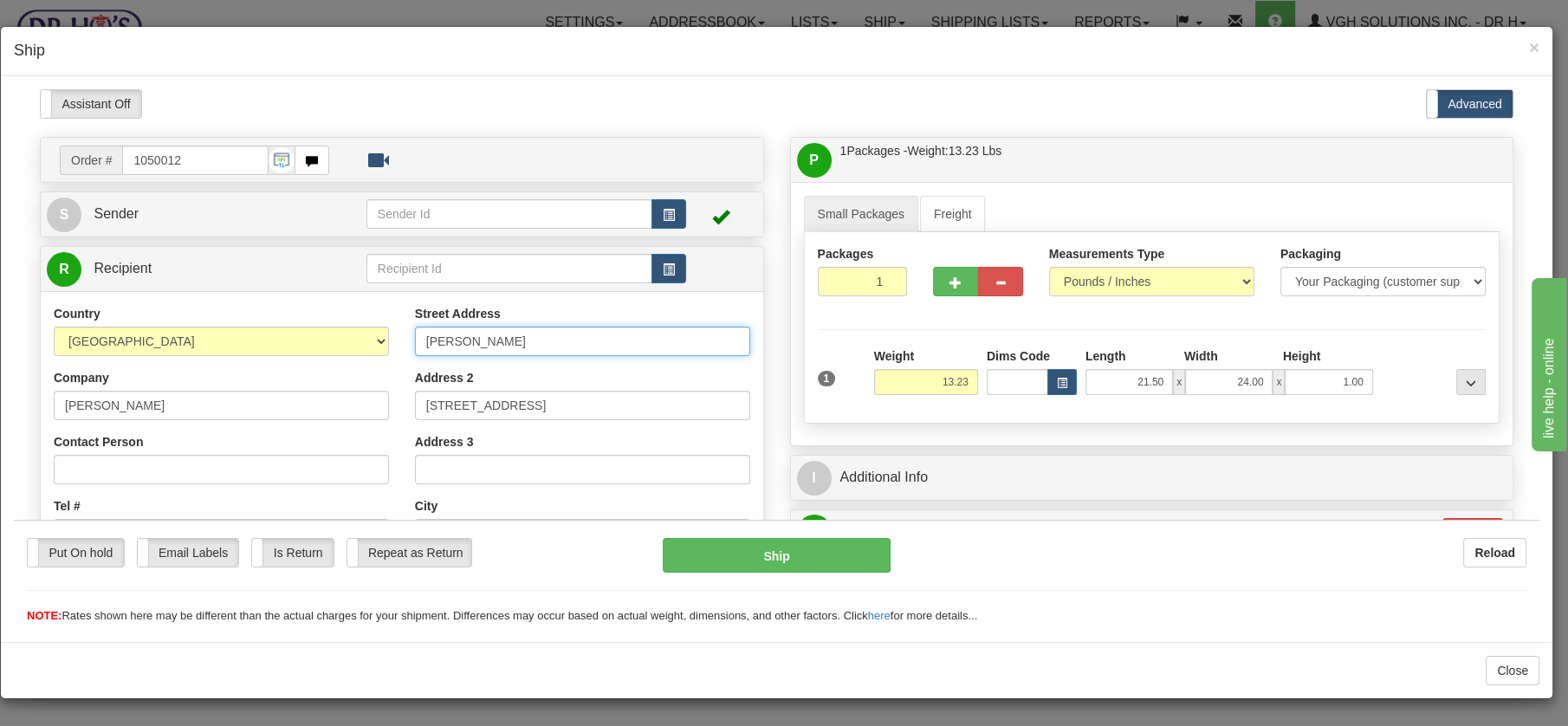
drag, startPoint x: 519, startPoint y: 329, endPoint x: 378, endPoint y: 330, distance: 141.0
click at [378, 330] on div "Country [GEOGRAPHIC_DATA] [GEOGRAPHIC_DATA] [GEOGRAPHIC_DATA] [GEOGRAPHIC_DATA]…" at bounding box center [402, 537] width 723 height 466
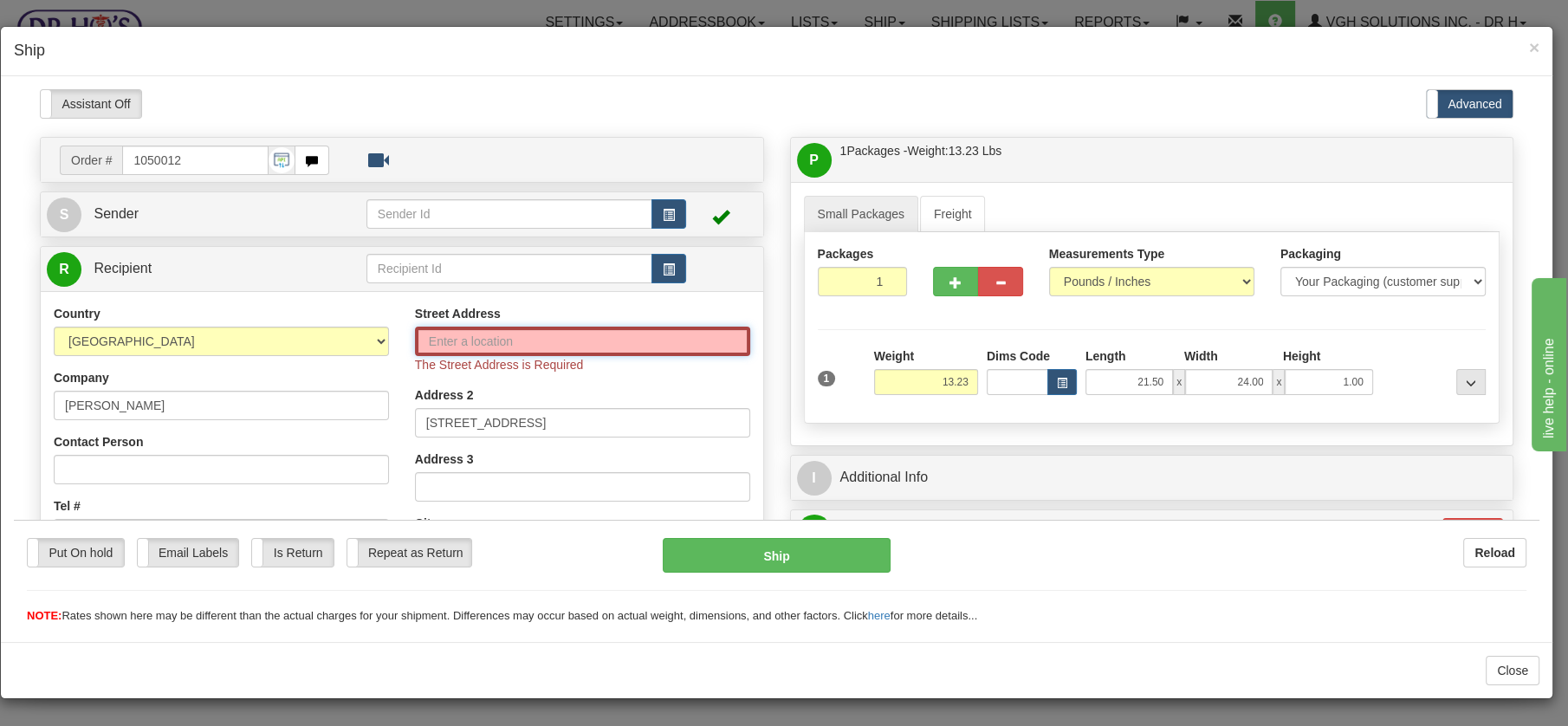
paste input "[STREET_ADDRESS]"
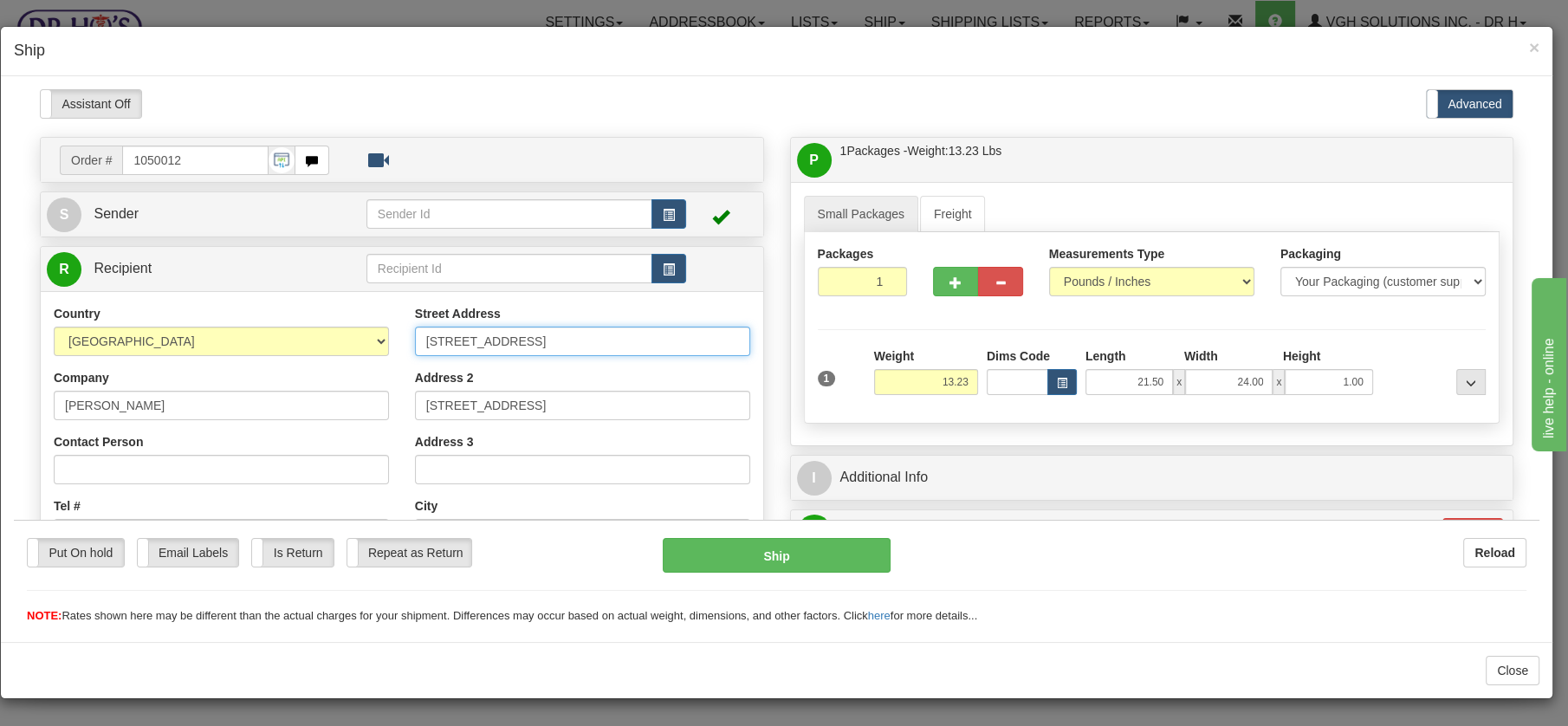
type input "[STREET_ADDRESS]"
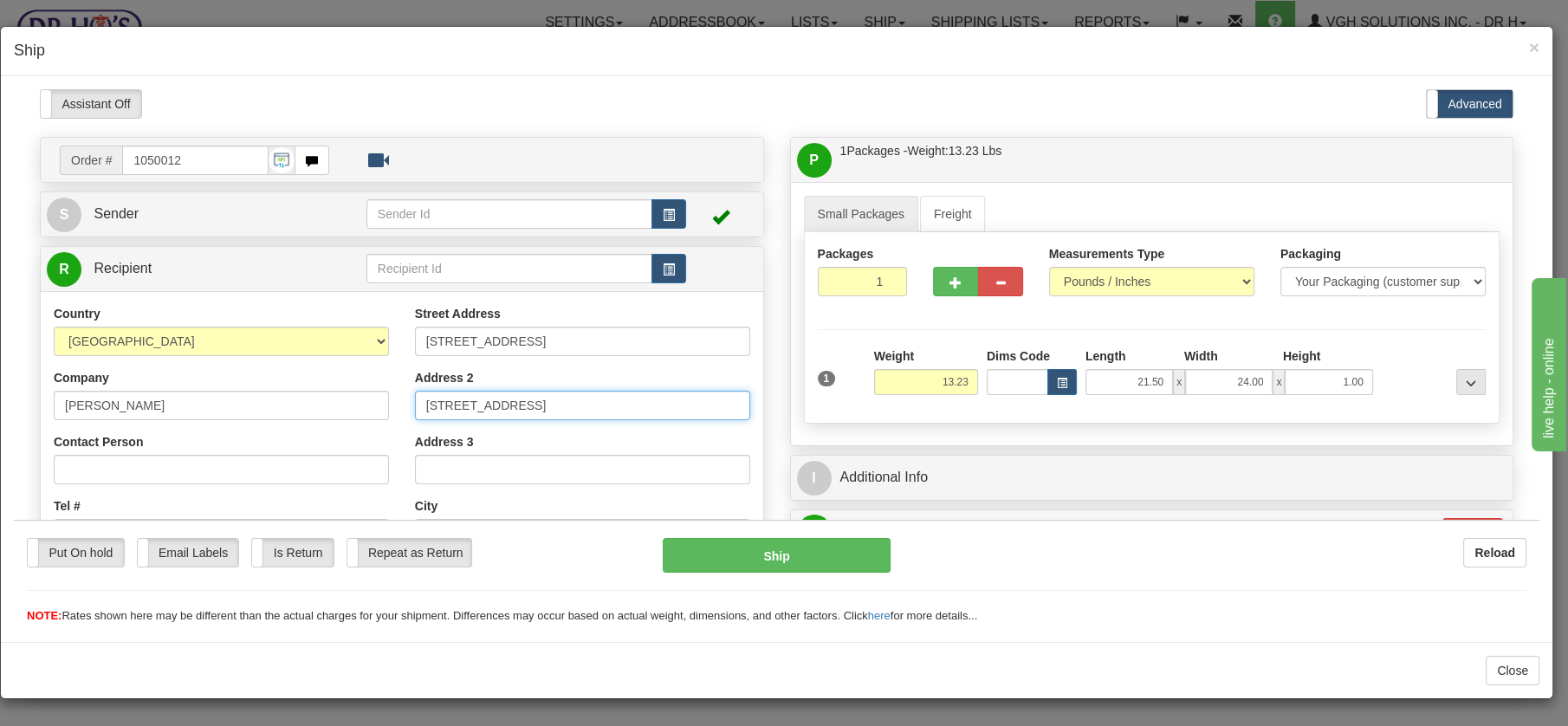
drag, startPoint x: 582, startPoint y: 404, endPoint x: 371, endPoint y: 401, distance: 211.0
click at [373, 401] on div "Country [GEOGRAPHIC_DATA] [GEOGRAPHIC_DATA] [GEOGRAPHIC_DATA] [GEOGRAPHIC_DATA]…" at bounding box center [402, 537] width 723 height 466
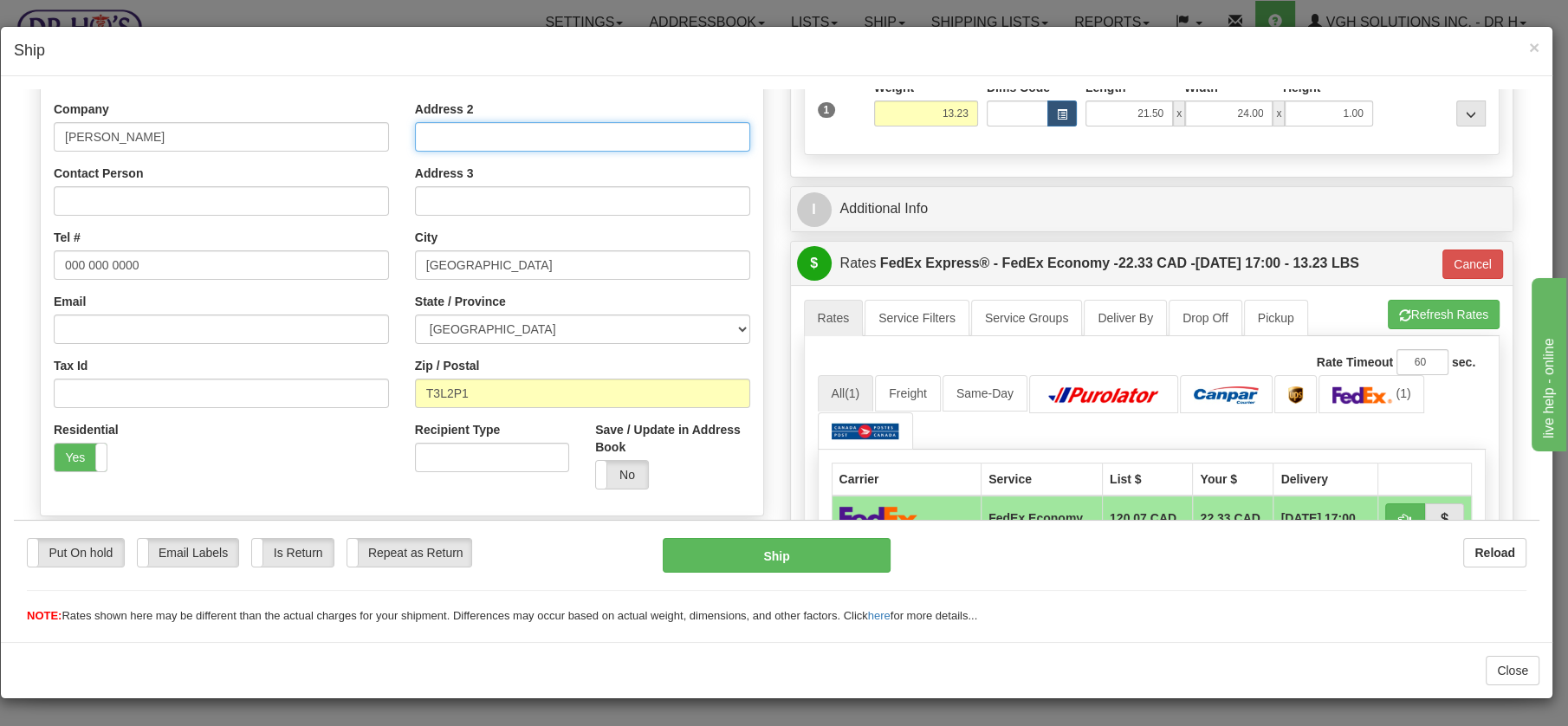
scroll to position [267, 0]
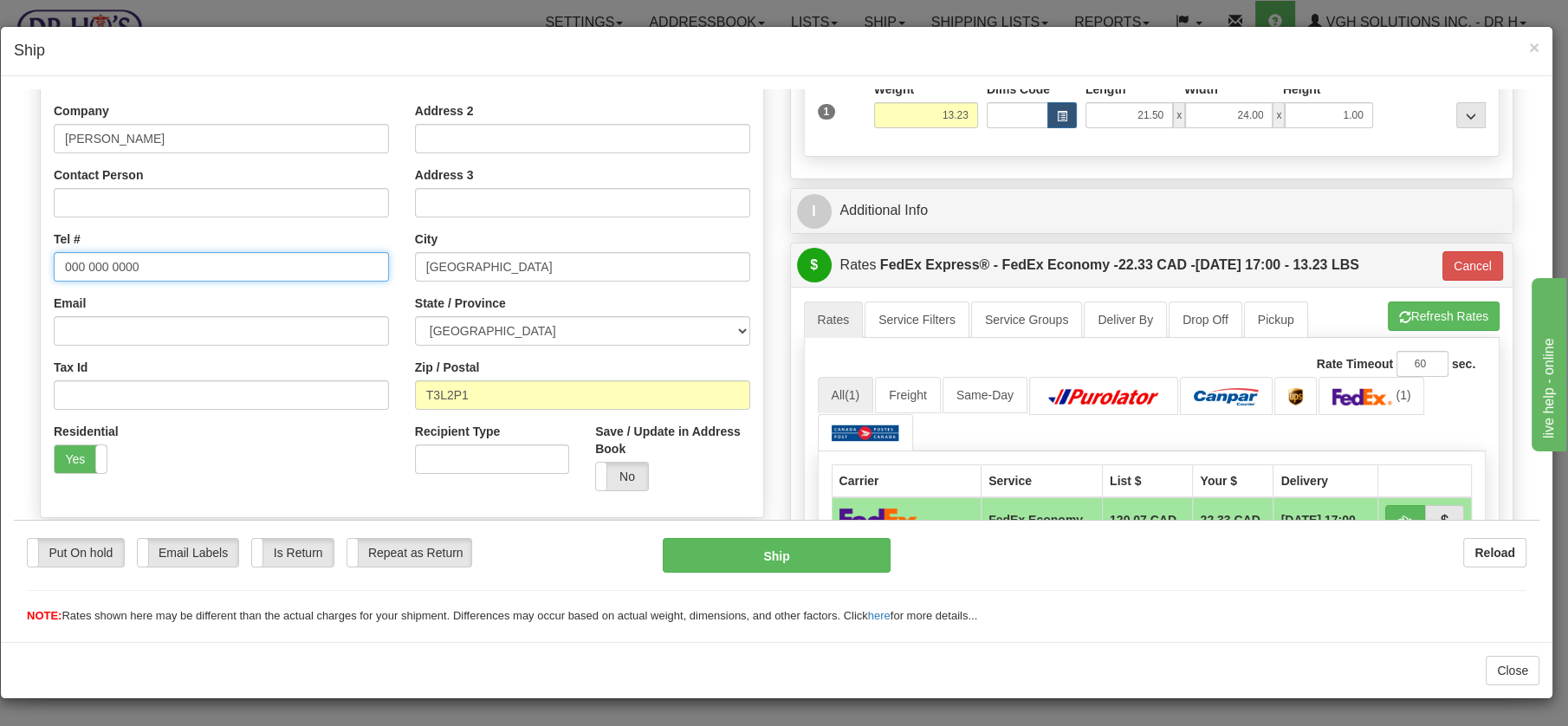
click at [157, 274] on input "000 000 0000" at bounding box center [222, 265] width 336 height 29
drag, startPoint x: 154, startPoint y: 265, endPoint x: 30, endPoint y: 252, distance: 124.7
click at [30, 253] on div "Order # 1050012 S" at bounding box center [401, 252] width 750 height 765
paste input "18257122906"
click at [68, 265] on input "18257122906" at bounding box center [222, 265] width 336 height 29
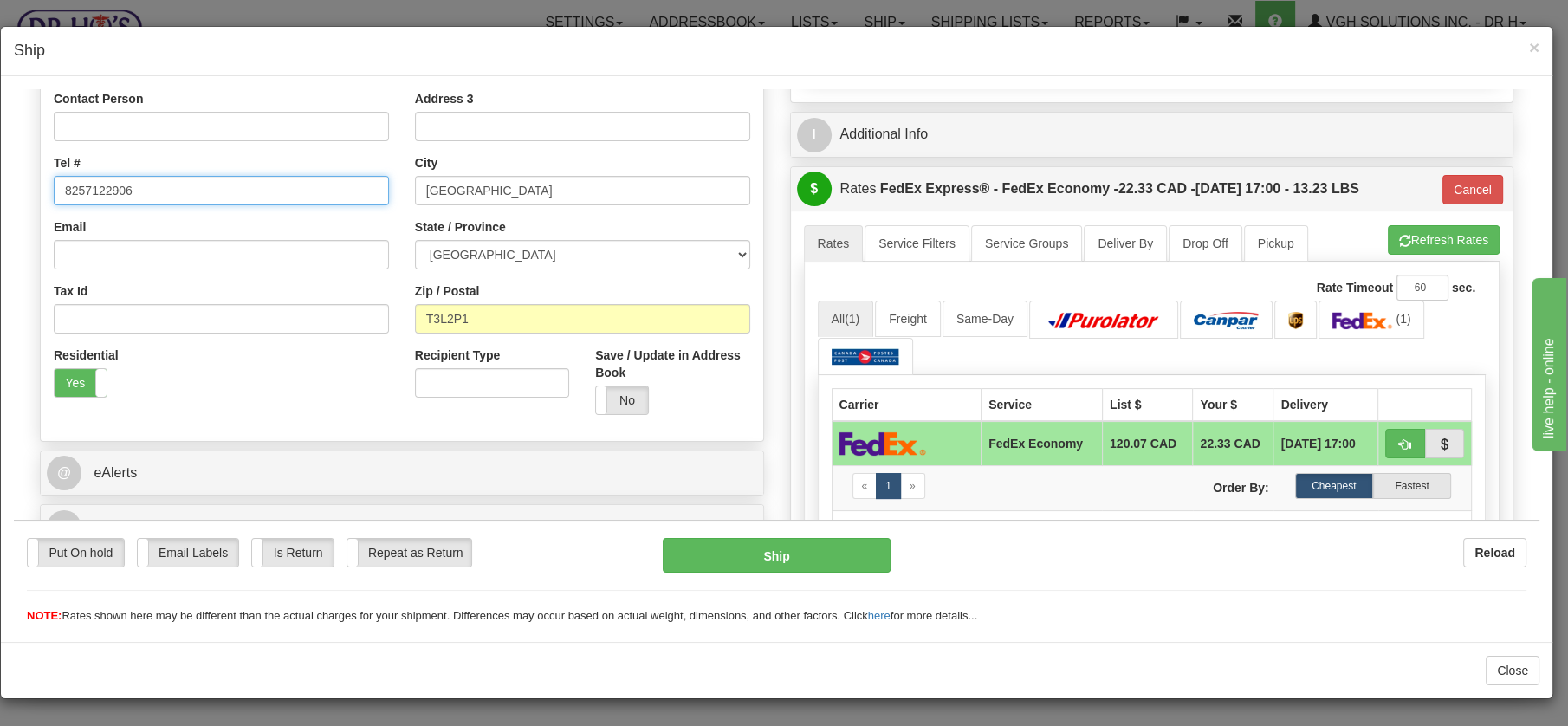
scroll to position [339, 0]
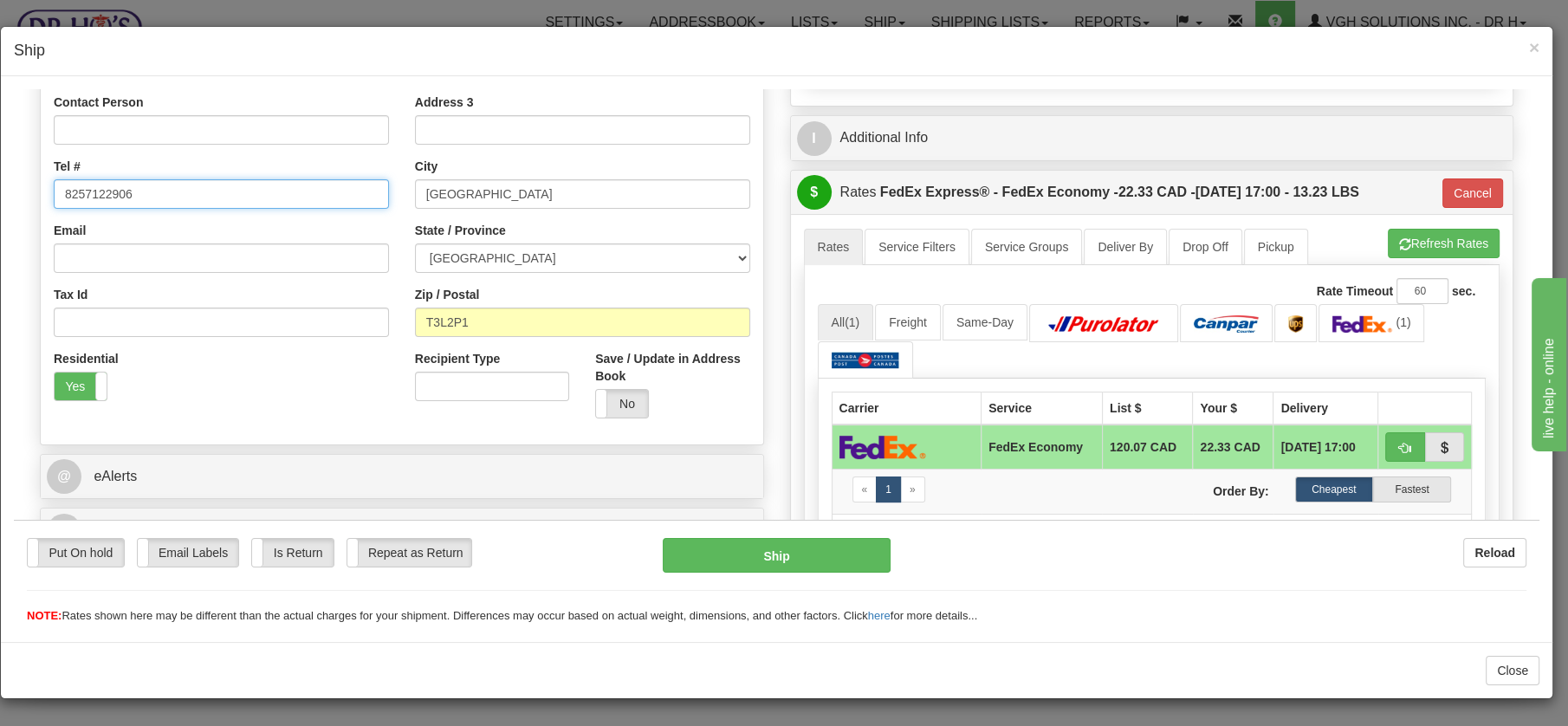
drag, startPoint x: 1534, startPoint y: 252, endPoint x: 183, endPoint y: 101, distance: 1359.4
type input "8257122906"
click at [1416, 246] on button "Refresh Rates" at bounding box center [1443, 242] width 112 height 29
type input "20"
click at [1443, 186] on button "Cancel" at bounding box center [1473, 192] width 61 height 29
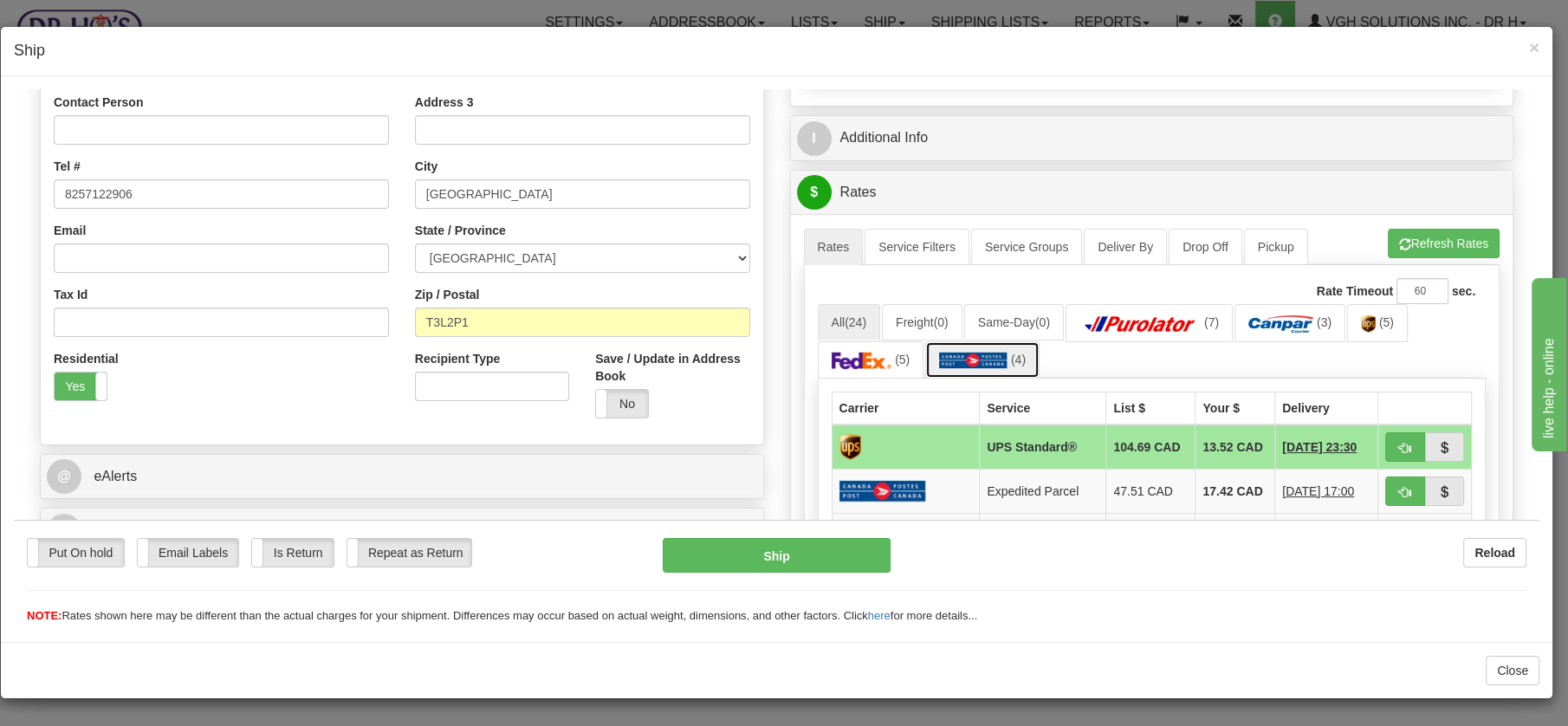
click at [992, 358] on img at bounding box center [973, 359] width 68 height 18
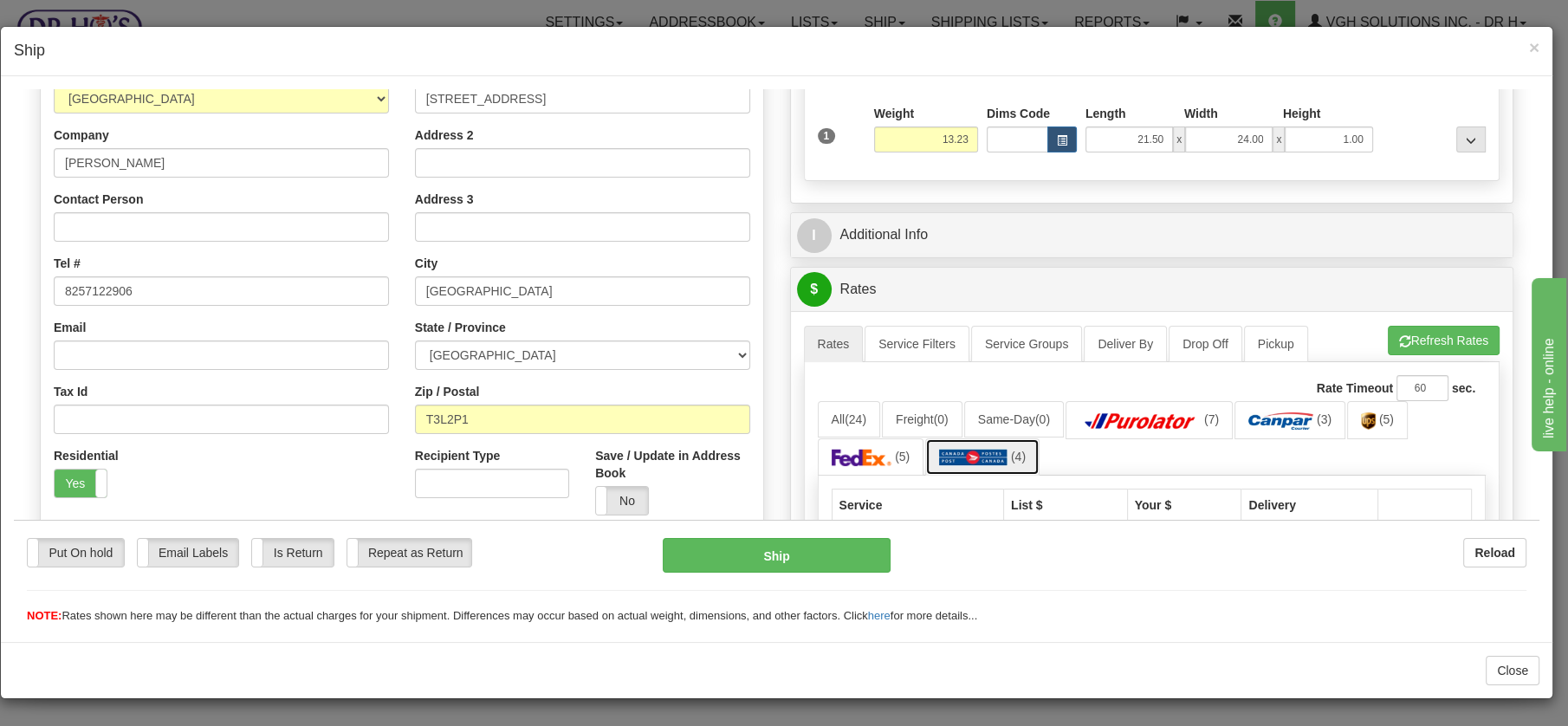
scroll to position [240, 0]
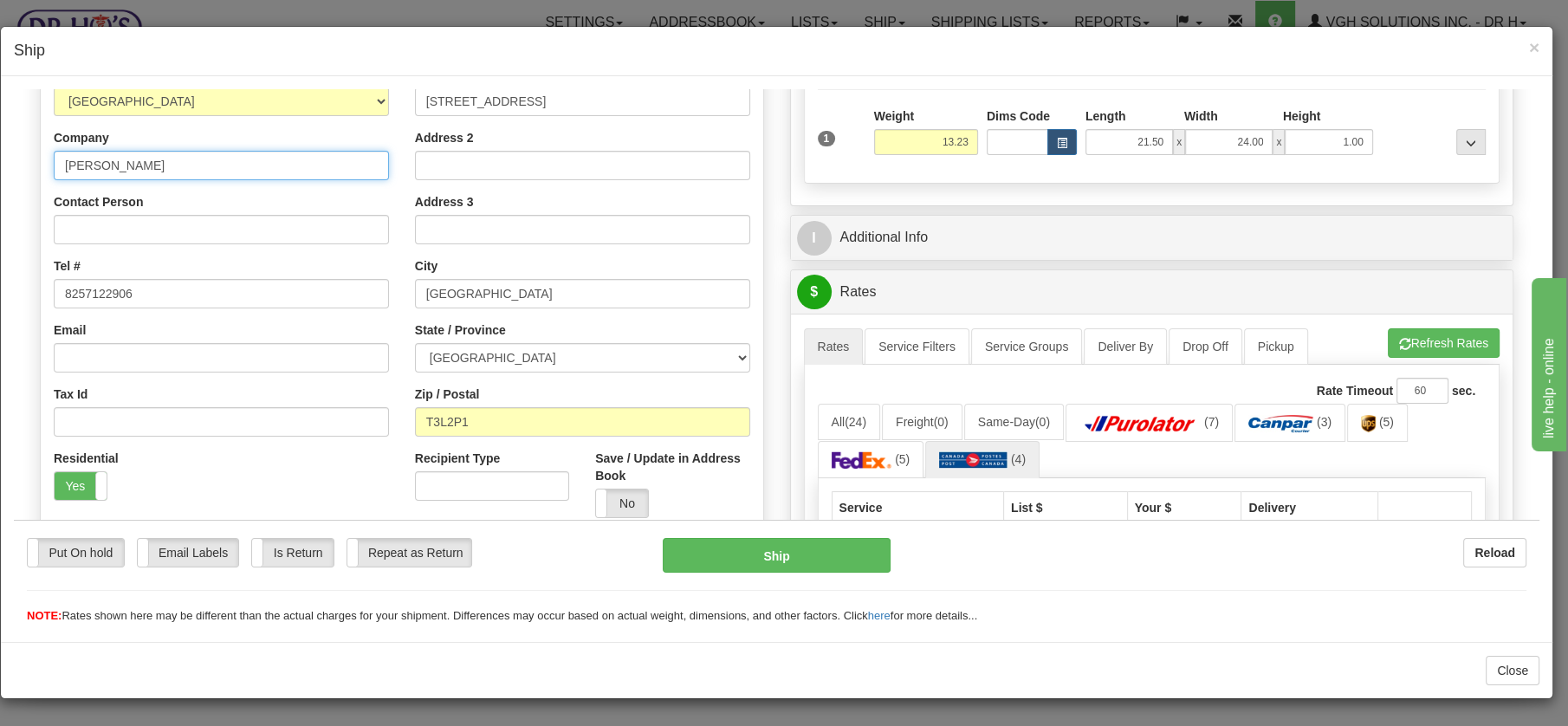
drag, startPoint x: 178, startPoint y: 167, endPoint x: 44, endPoint y: 156, distance: 134.5
click at [41, 156] on div "Country [GEOGRAPHIC_DATA] [GEOGRAPHIC_DATA] [GEOGRAPHIC_DATA] [GEOGRAPHIC_DATA]…" at bounding box center [221, 289] width 361 height 449
click at [748, 553] on button "Ship" at bounding box center [776, 554] width 228 height 34
type input "DOM.EP"
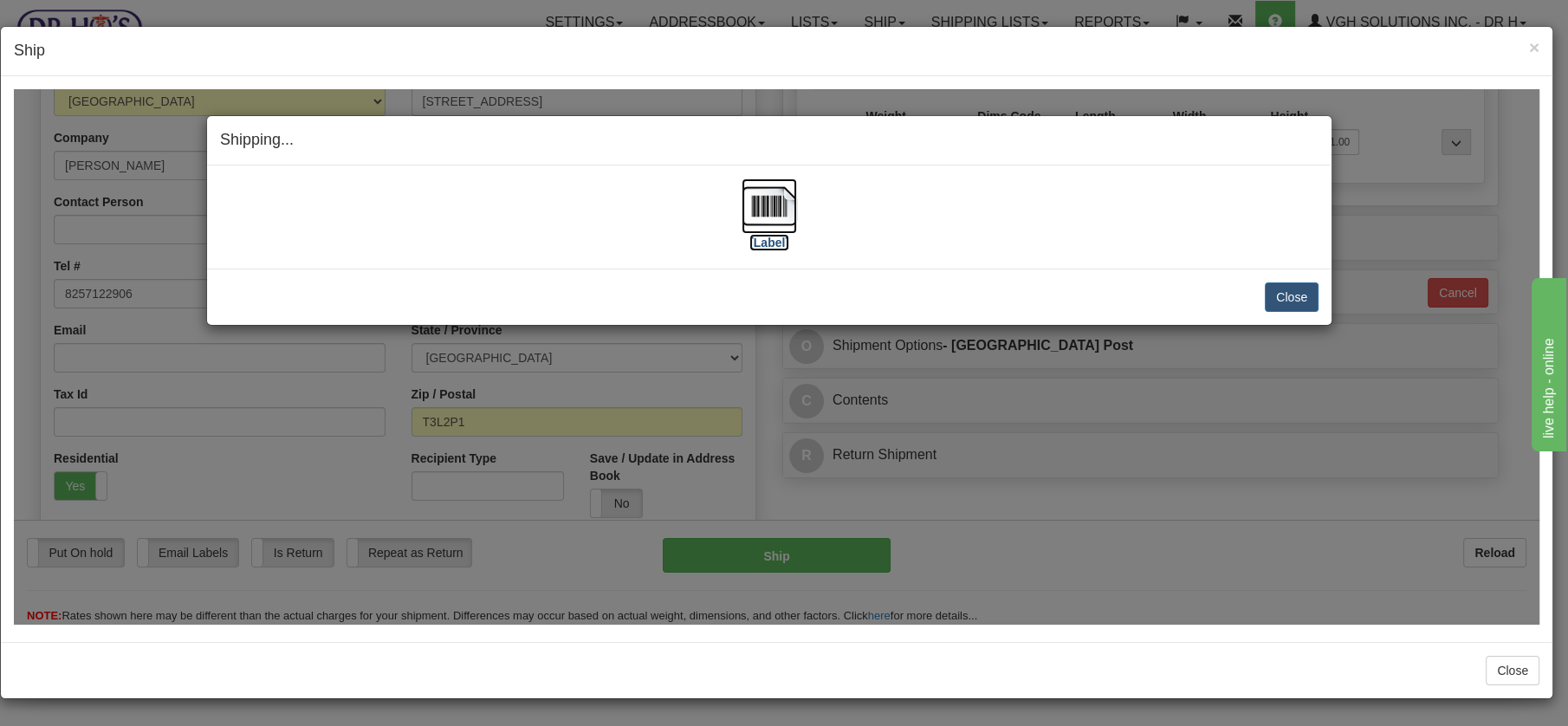
click at [770, 200] on img at bounding box center [769, 205] width 56 height 56
click at [1314, 294] on button "Close" at bounding box center [1292, 296] width 54 height 29
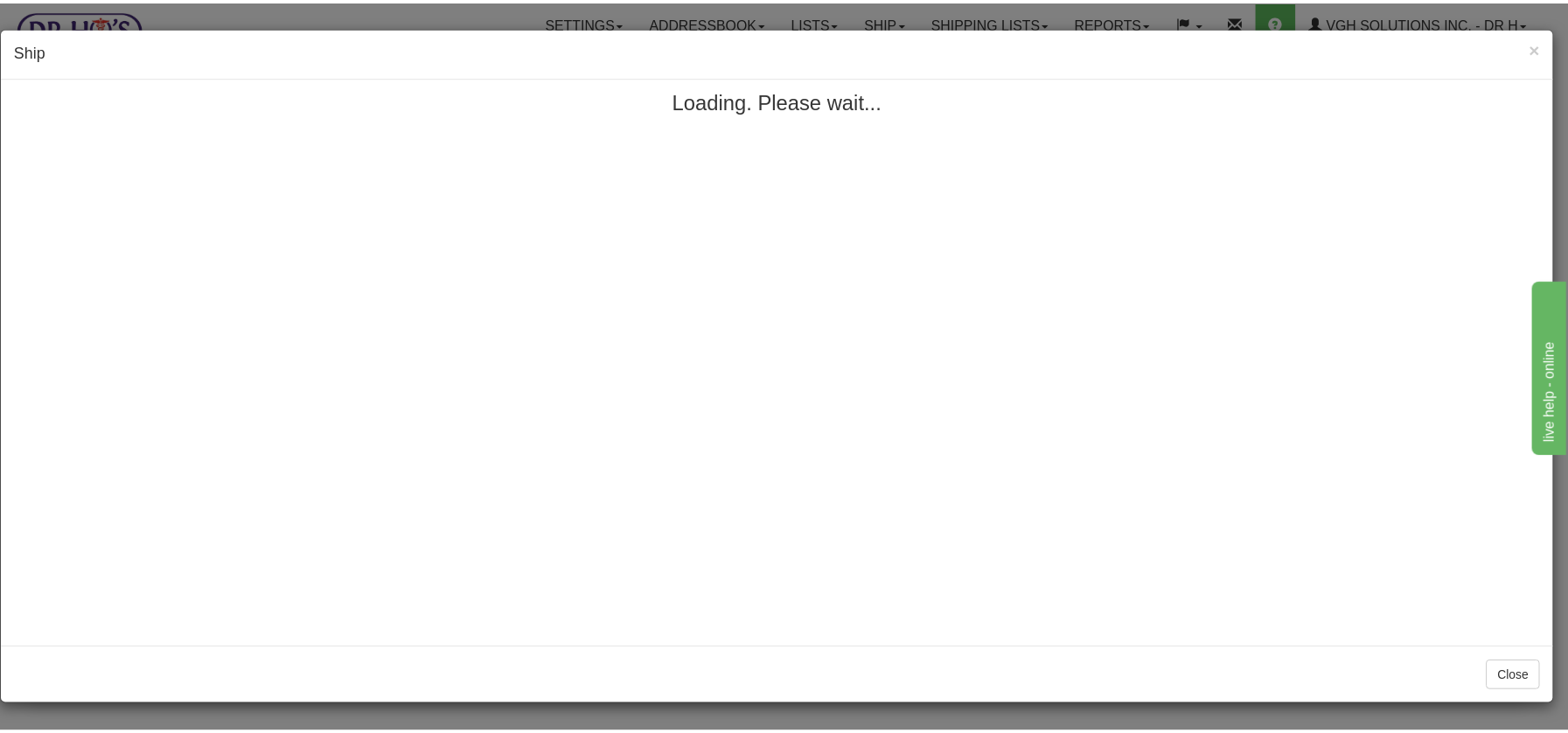
scroll to position [0, 0]
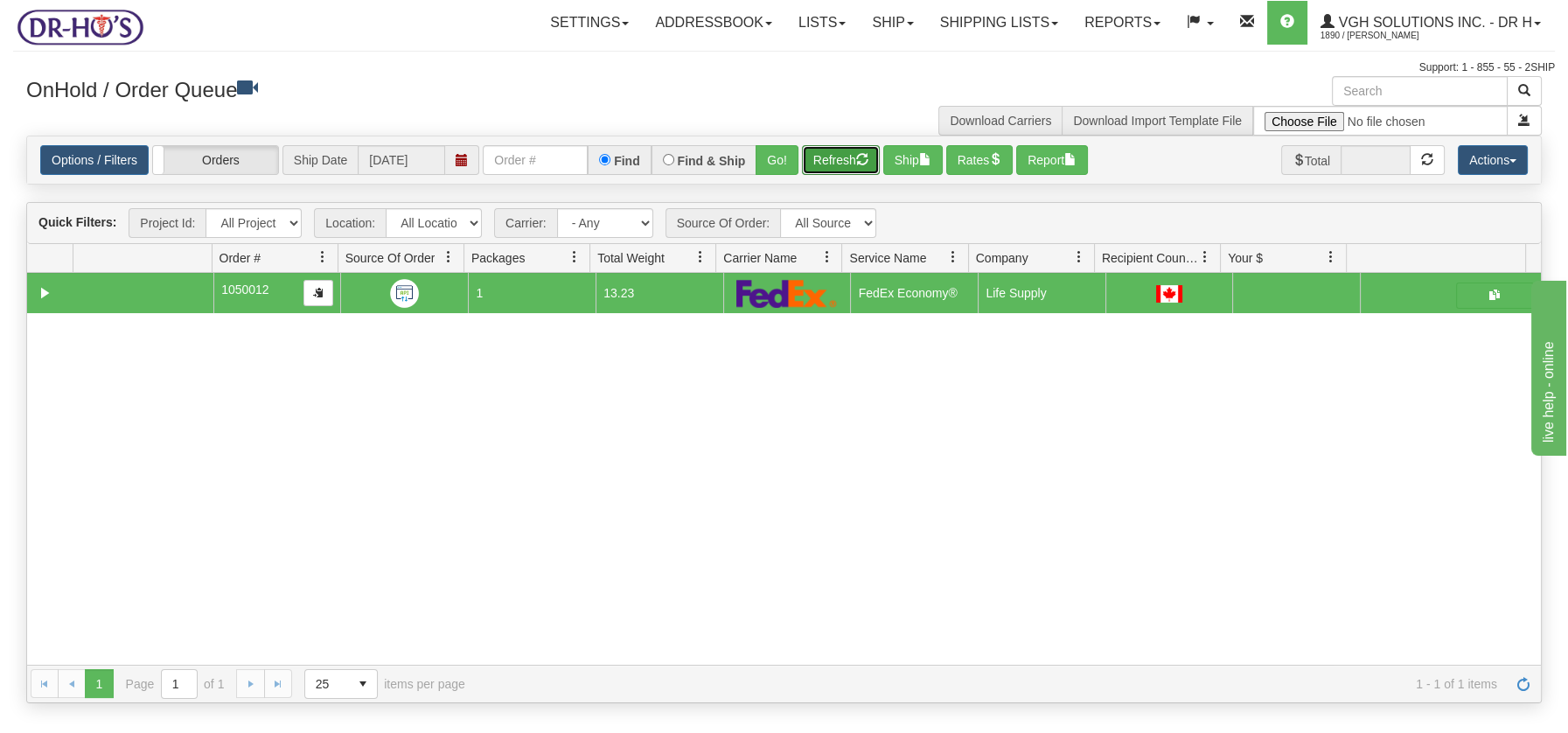
click at [818, 156] on button "Refresh" at bounding box center [840, 160] width 78 height 29
